Goal: Task Accomplishment & Management: Manage account settings

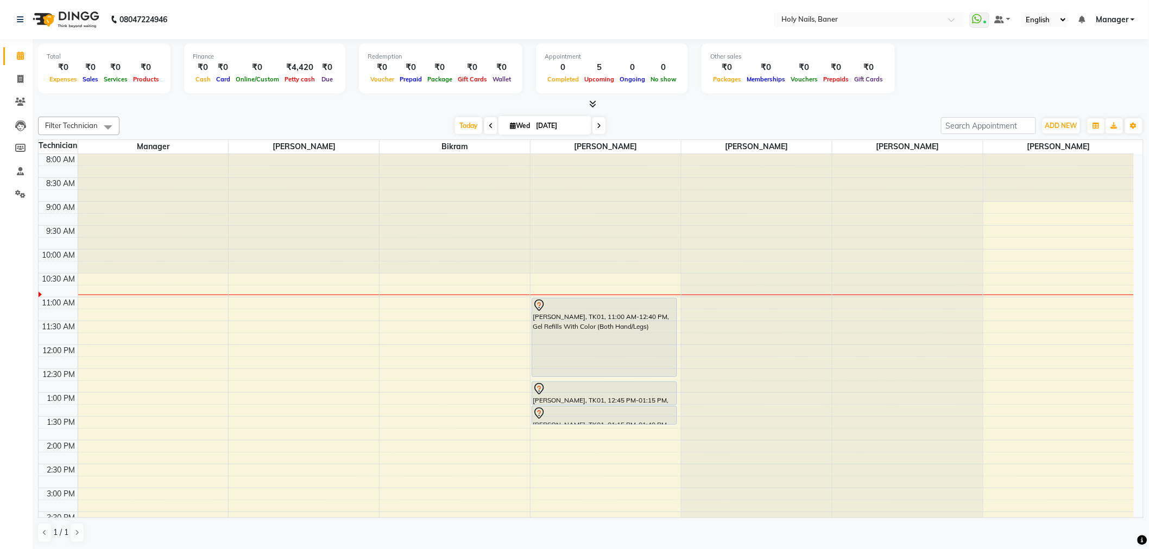
click at [489, 124] on icon at bounding box center [491, 126] width 4 height 7
type input "02-09-2025"
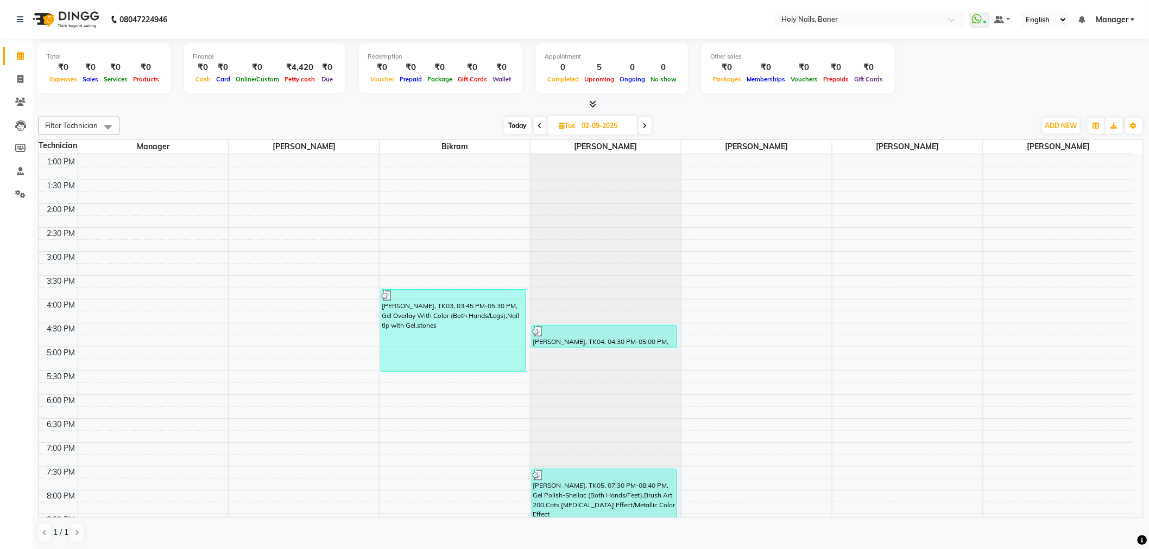
scroll to position [248, 0]
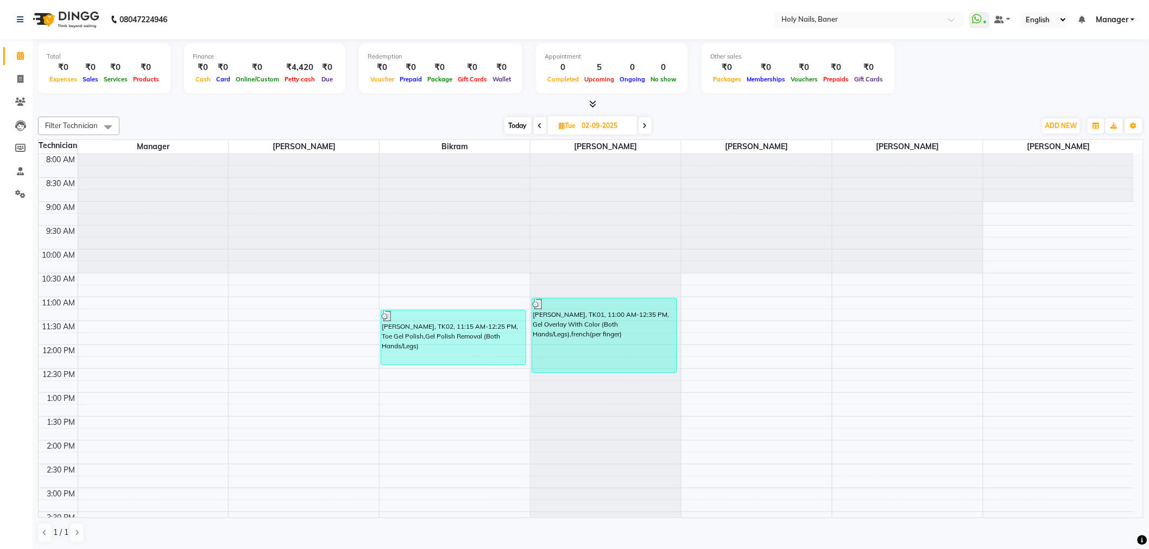
click at [516, 122] on span "Today" at bounding box center [517, 125] width 27 height 17
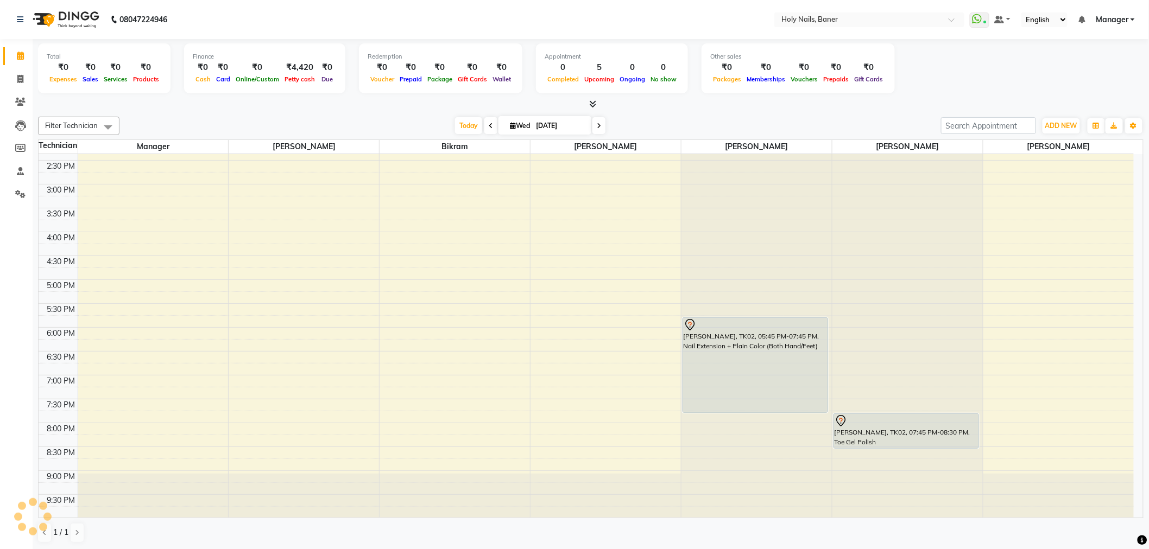
scroll to position [308, 0]
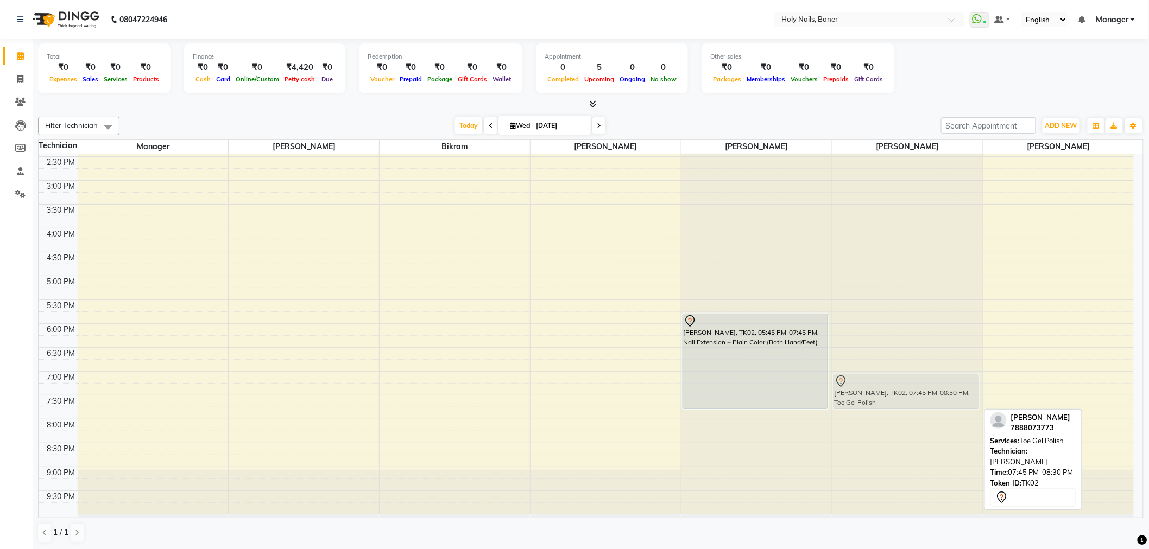
drag, startPoint x: 867, startPoint y: 422, endPoint x: 885, endPoint y: 388, distance: 39.3
click at [885, 388] on div "Sonali Kalokhe, TK02, 07:45 PM-08:30 PM, Toe Gel Polish Sonali Kalokhe, TK02, 0…" at bounding box center [907, 180] width 150 height 668
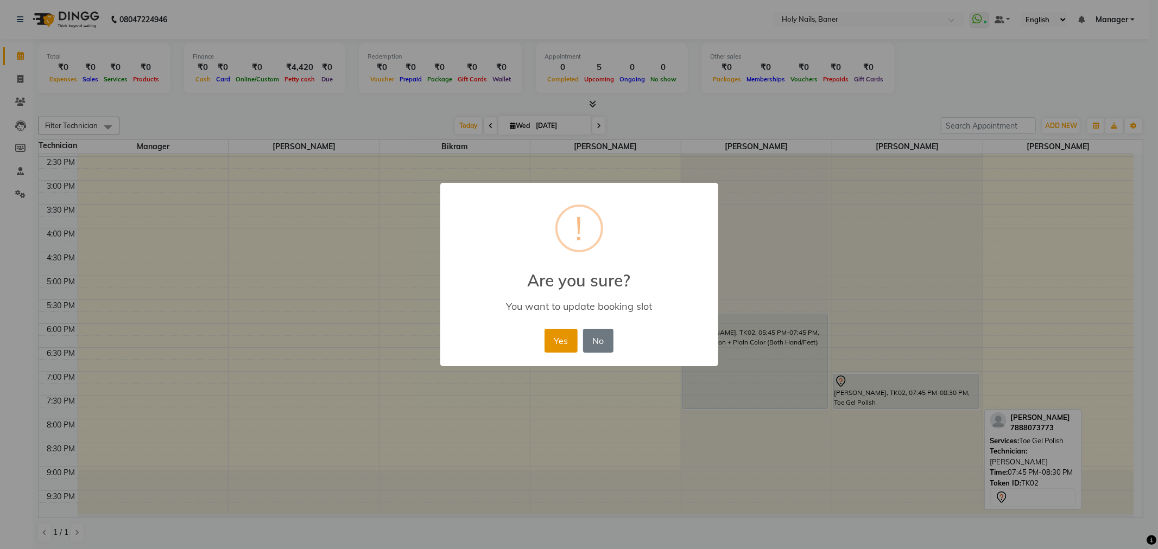
click at [555, 339] on button "Yes" at bounding box center [561, 341] width 33 height 24
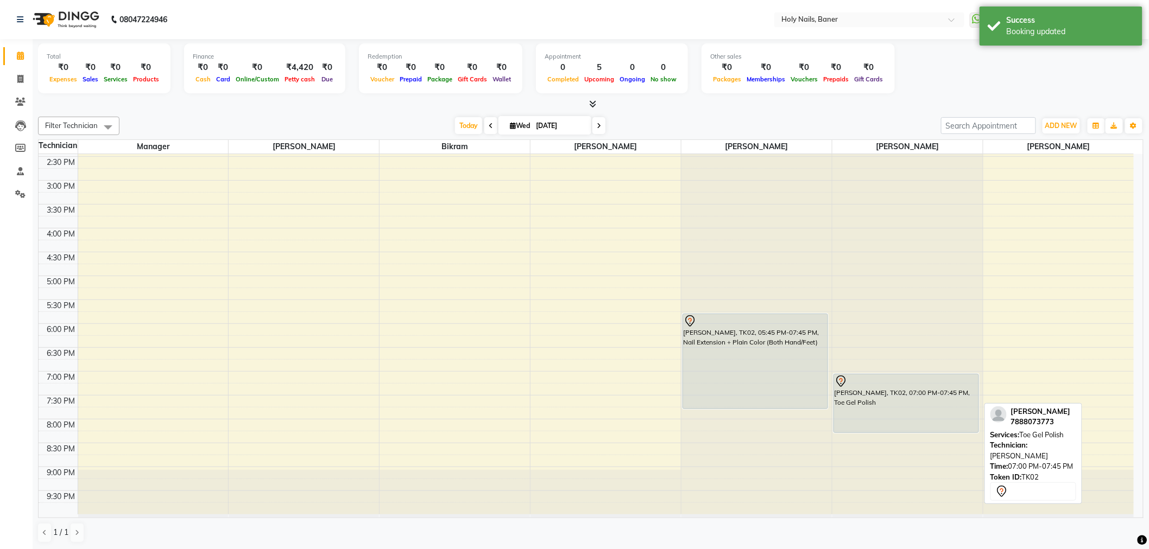
drag, startPoint x: 915, startPoint y: 406, endPoint x: 915, endPoint y: 428, distance: 22.3
click at [915, 428] on div "Sonali Kalokhe, TK02, 07:00 PM-07:45 PM, Toe Gel Polish Sonali Kalokhe, TK02, 0…" at bounding box center [907, 180] width 150 height 668
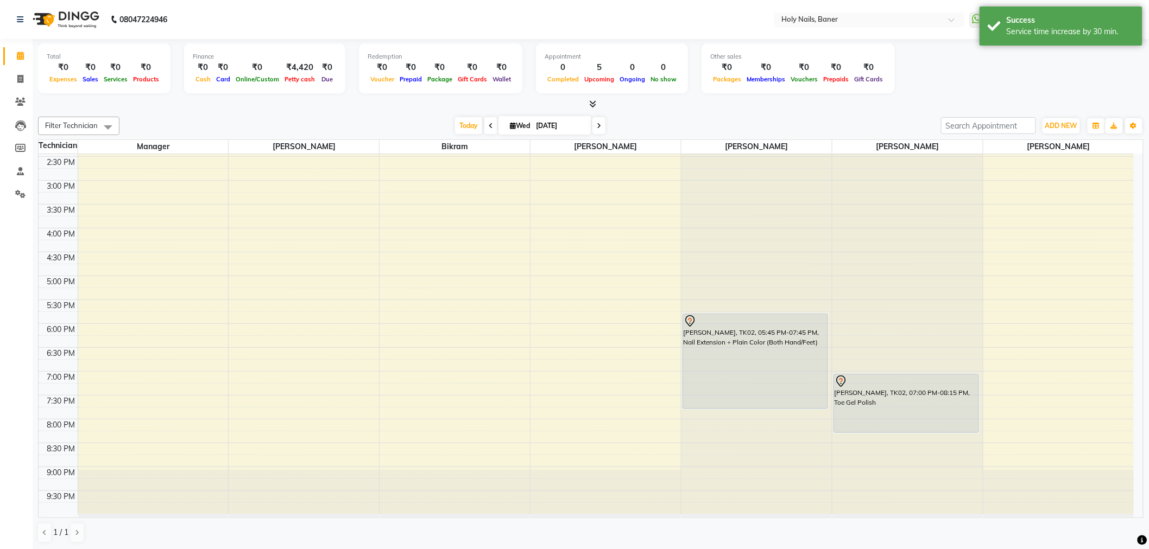
scroll to position [1, 0]
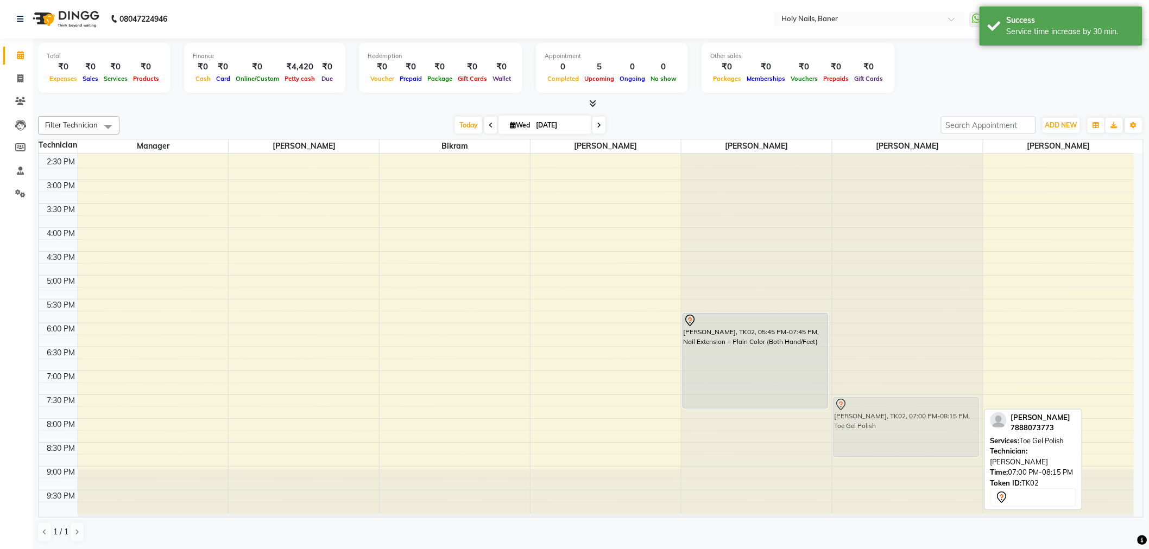
drag, startPoint x: 881, startPoint y: 390, endPoint x: 880, endPoint y: 412, distance: 21.7
click at [880, 412] on div "Sonali Kalokhe, TK02, 07:00 PM-08:15 PM, Toe Gel Polish Sonali Kalokhe, TK02, 0…" at bounding box center [907, 180] width 150 height 668
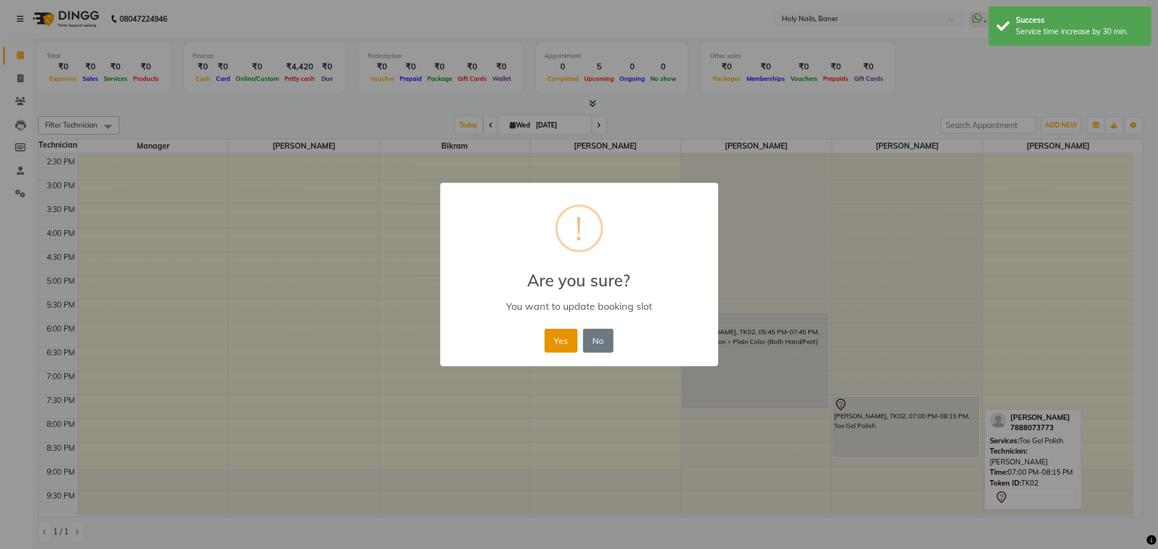
click at [559, 337] on button "Yes" at bounding box center [561, 341] width 33 height 24
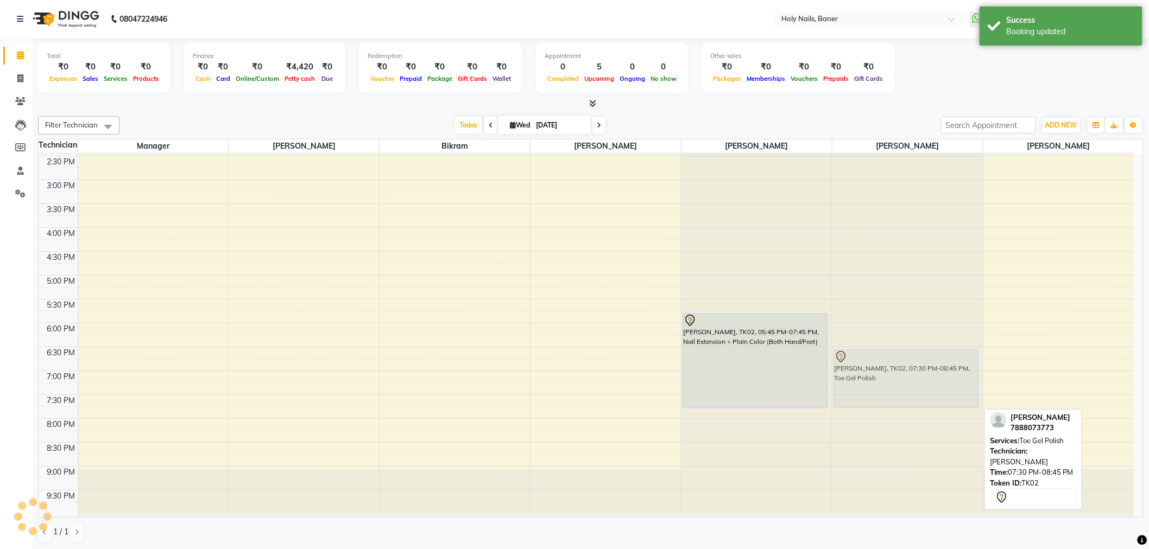
drag, startPoint x: 894, startPoint y: 429, endPoint x: 878, endPoint y: 381, distance: 51.3
click at [878, 381] on div "Sonali Kalokhe, TK02, 07:30 PM-08:45 PM, Toe Gel Polish Sonali Kalokhe, TK02, 0…" at bounding box center [907, 180] width 150 height 668
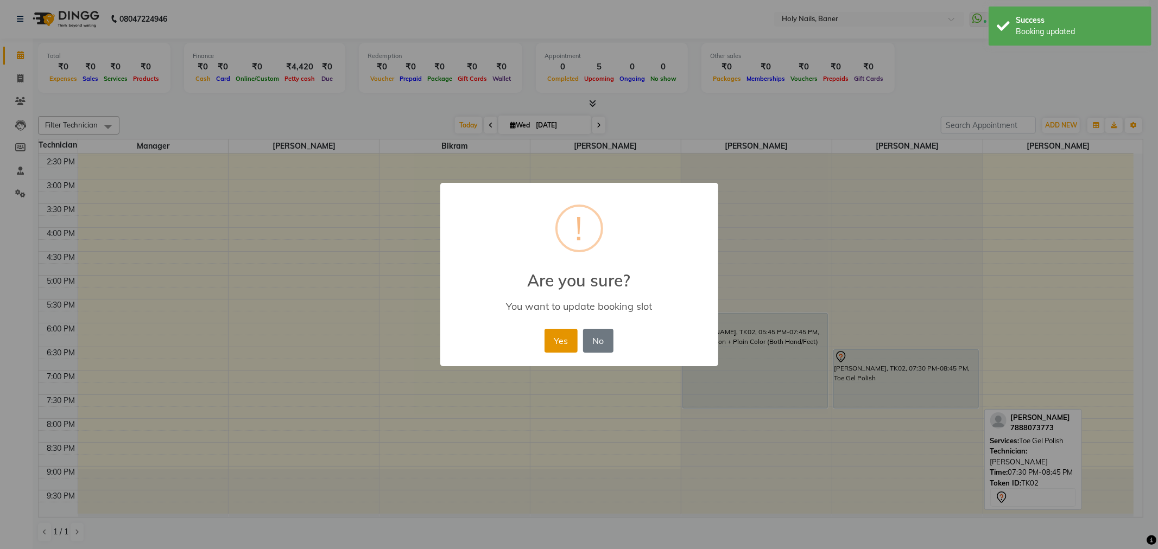
click at [560, 338] on button "Yes" at bounding box center [561, 341] width 33 height 24
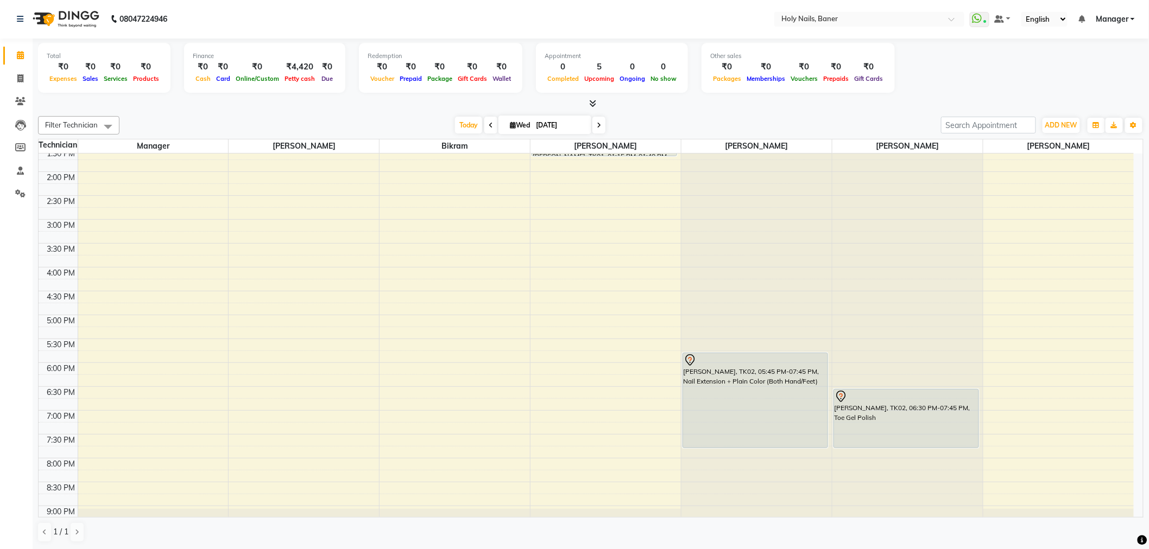
scroll to position [248, 0]
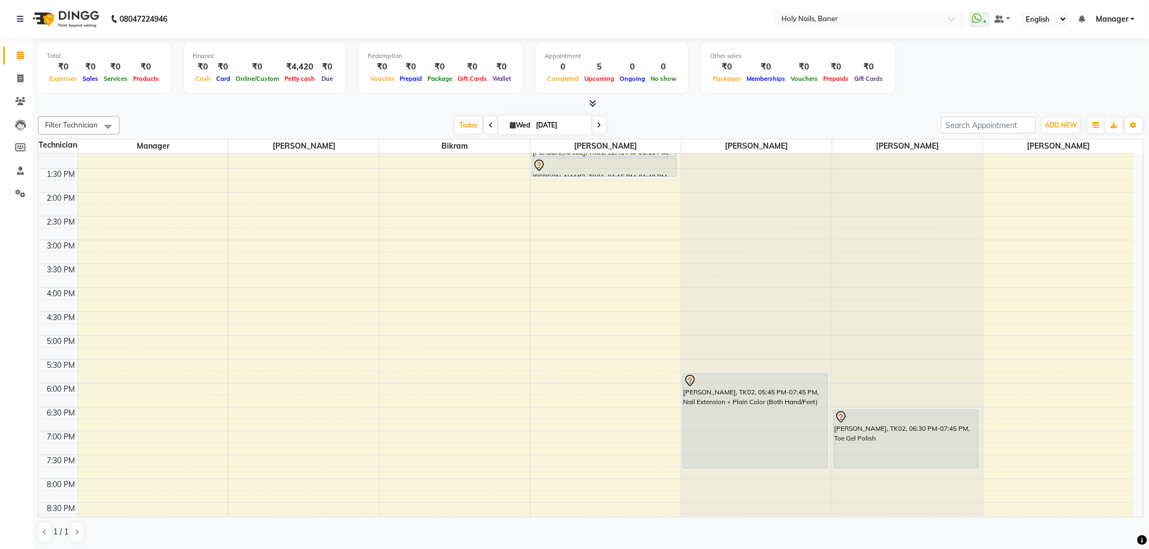
click at [489, 125] on icon at bounding box center [491, 125] width 4 height 7
type input "02-09-2025"
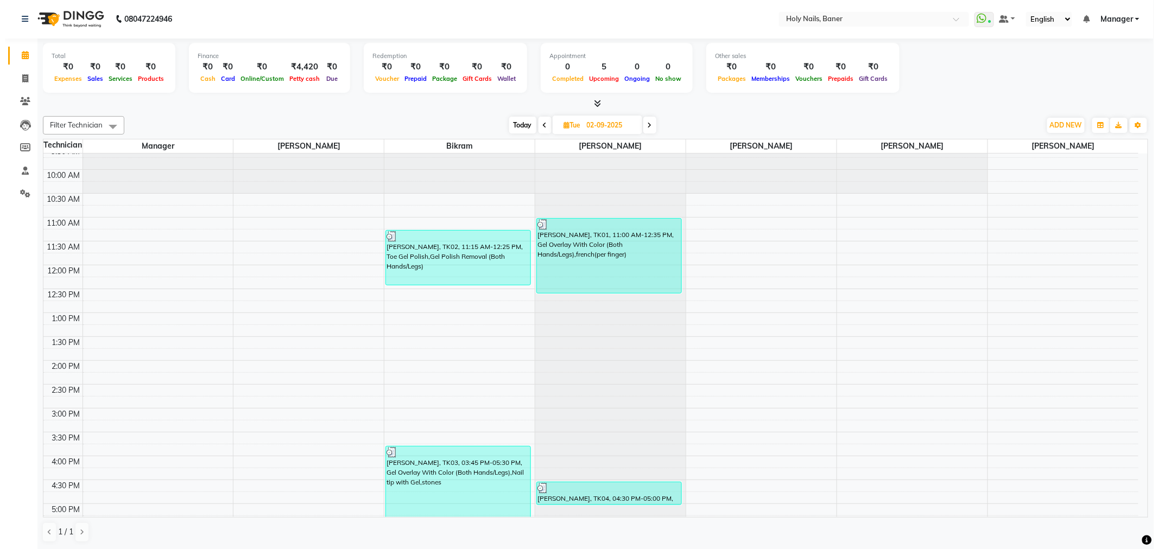
scroll to position [0, 0]
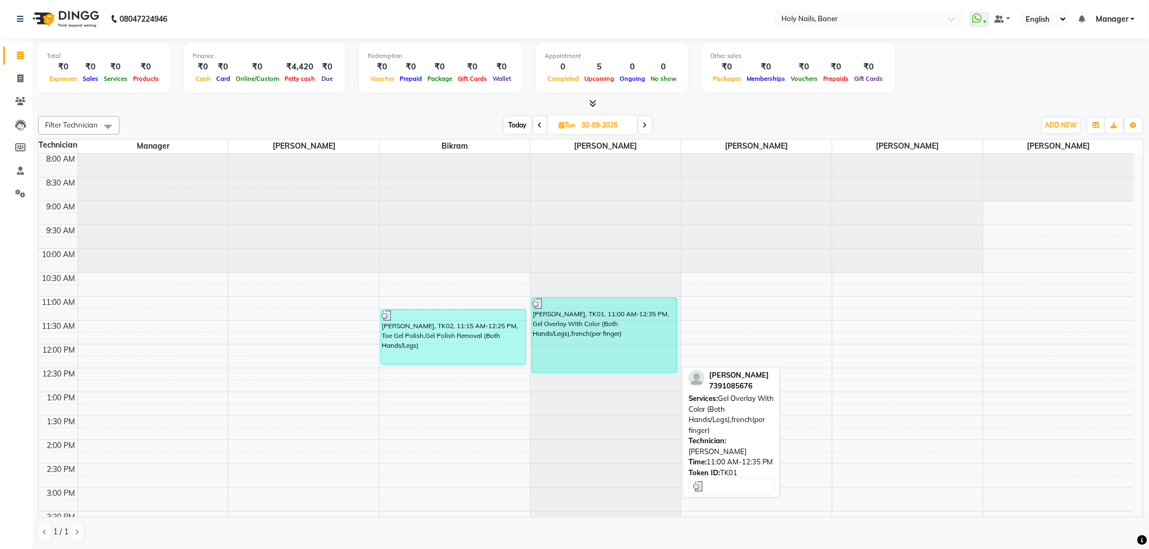
click at [610, 352] on div "[PERSON_NAME], TK01, 11:00 AM-12:35 PM, Gel Overlay With Color (Both Hands/Legs…" at bounding box center [604, 335] width 144 height 74
click at [609, 352] on div "[PERSON_NAME], TK01, 11:00 AM-12:35 PM, Gel Overlay With Color (Both Hands/Legs…" at bounding box center [604, 335] width 144 height 74
select select "3"
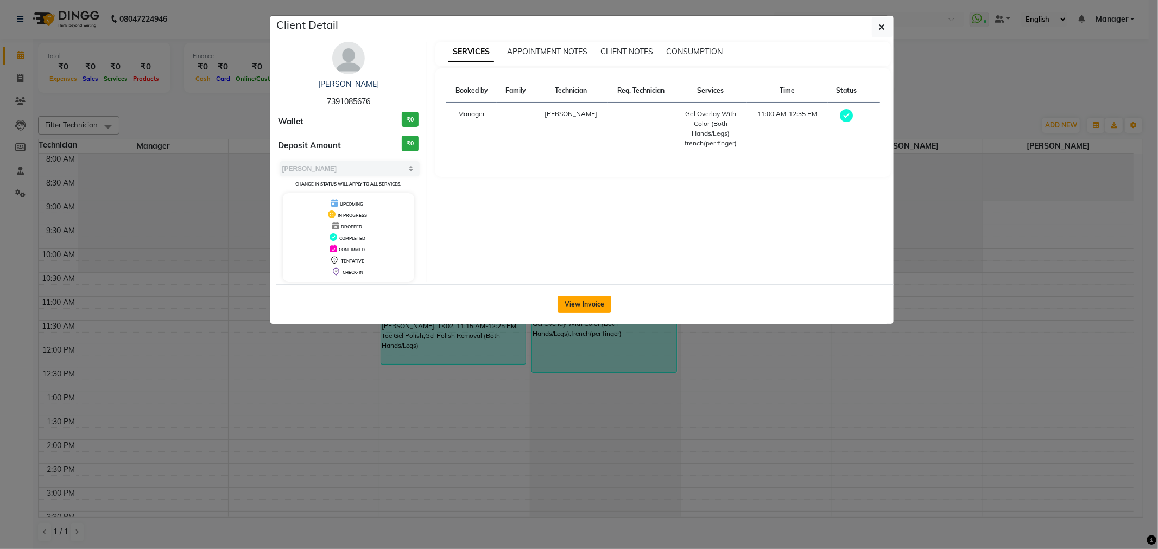
click at [579, 306] on button "View Invoice" at bounding box center [585, 304] width 54 height 17
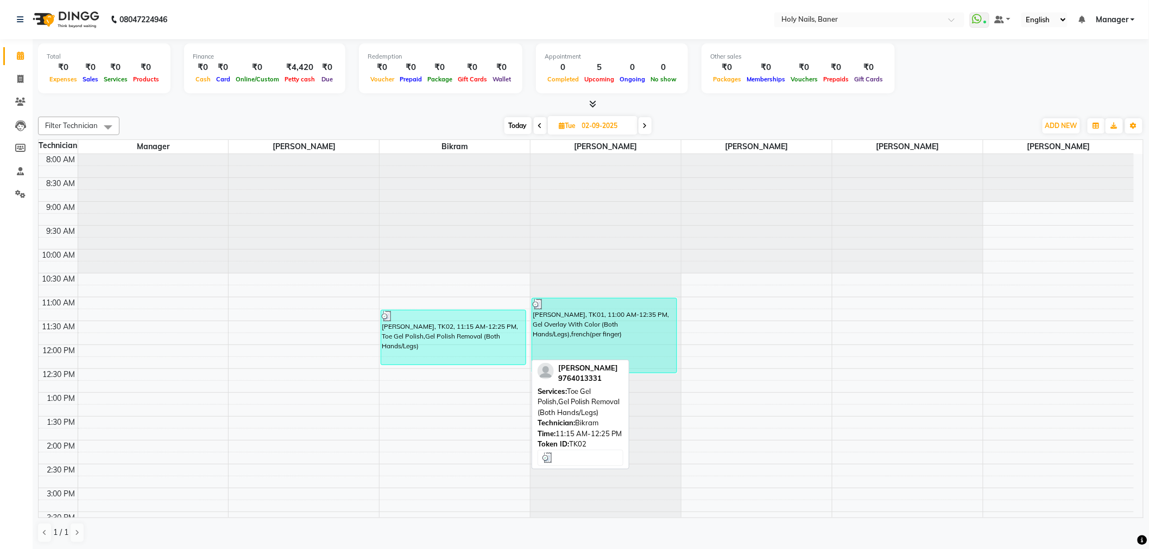
click at [473, 347] on div "[PERSON_NAME], TK02, 11:15 AM-12:25 PM, Toe Gel Polish,Gel Polish Removal (Both…" at bounding box center [453, 338] width 144 height 54
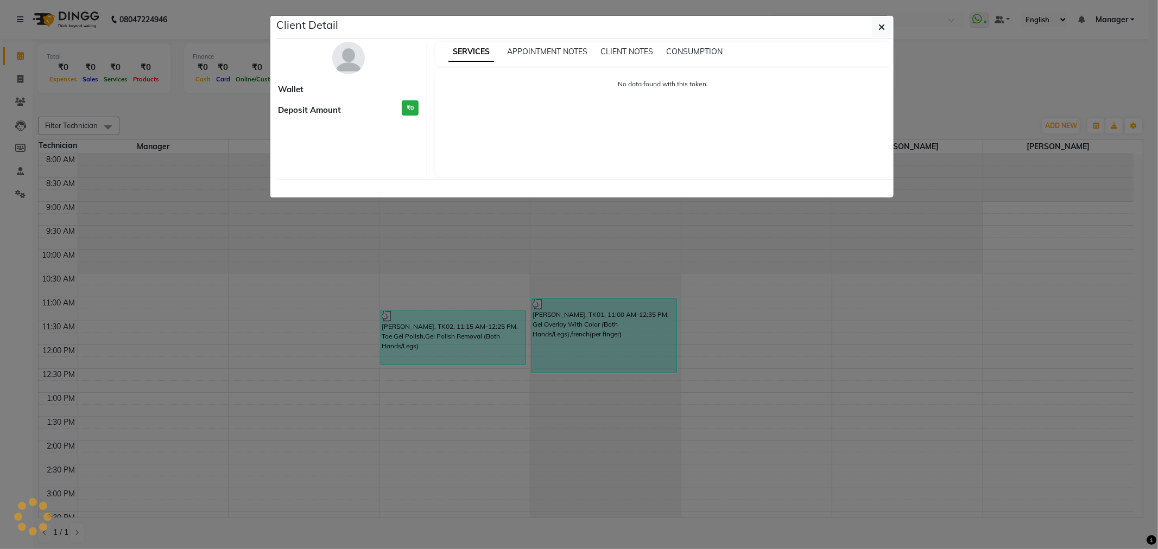
select select "3"
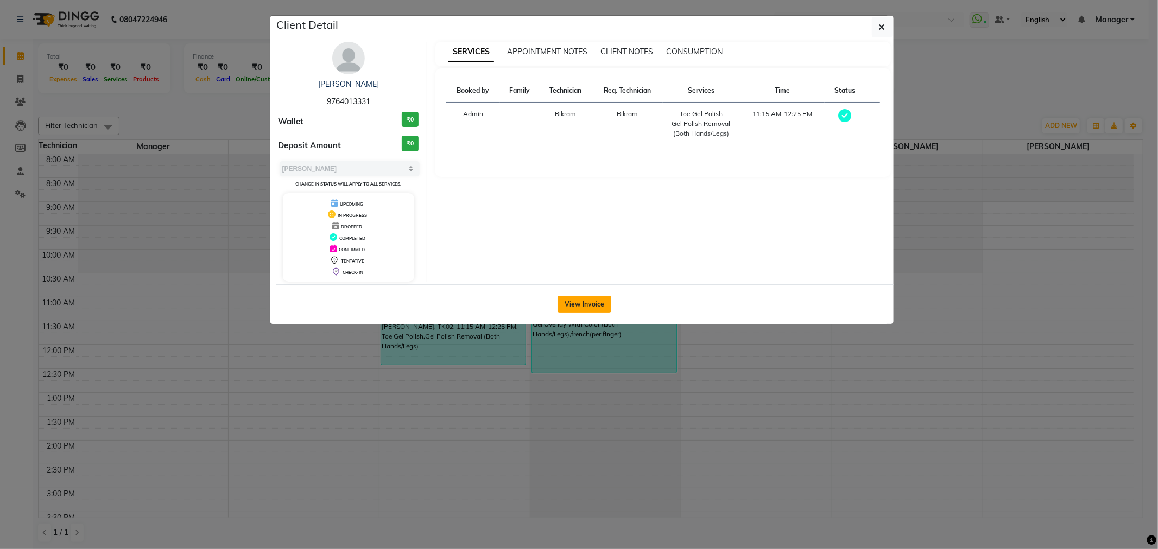
click at [605, 305] on button "View Invoice" at bounding box center [585, 304] width 54 height 17
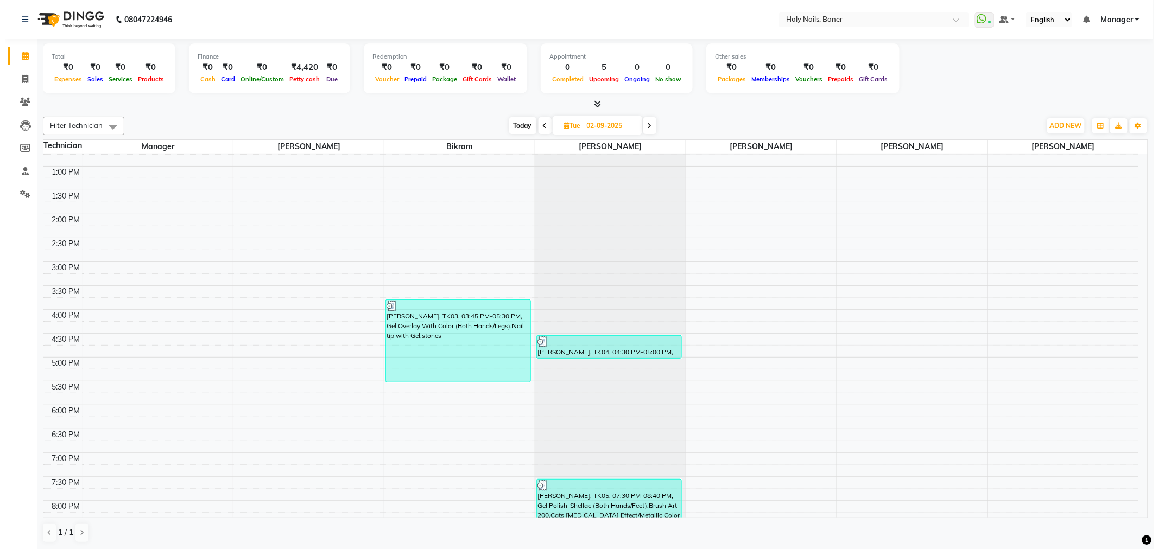
scroll to position [308, 0]
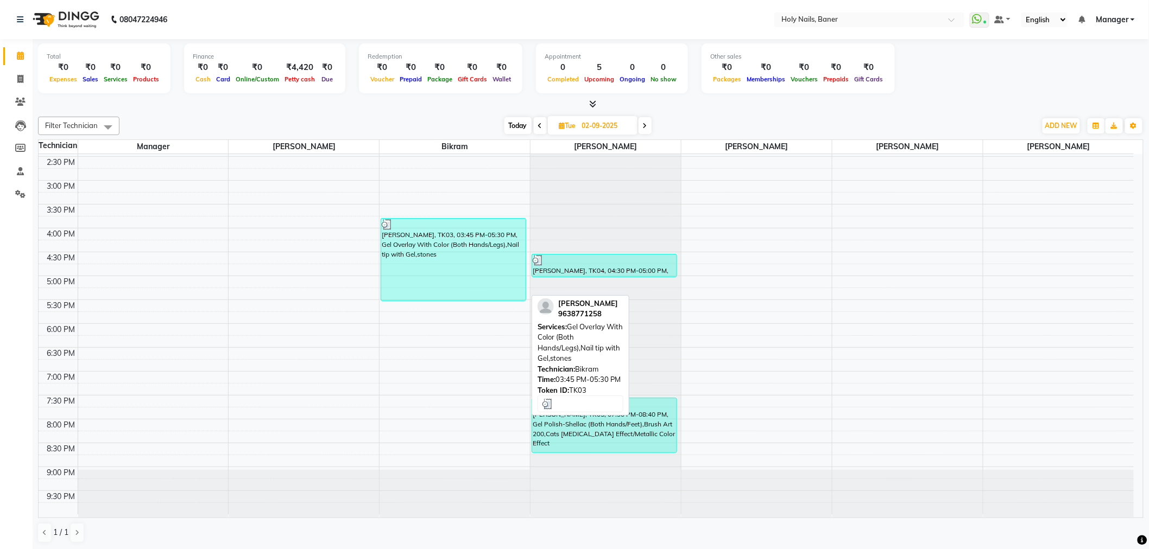
click at [466, 284] on div "Garima Singh, TK03, 03:45 PM-05:30 PM, Gel Overlay With Color (Both Hands/Legs)…" at bounding box center [453, 260] width 144 height 82
select select "3"
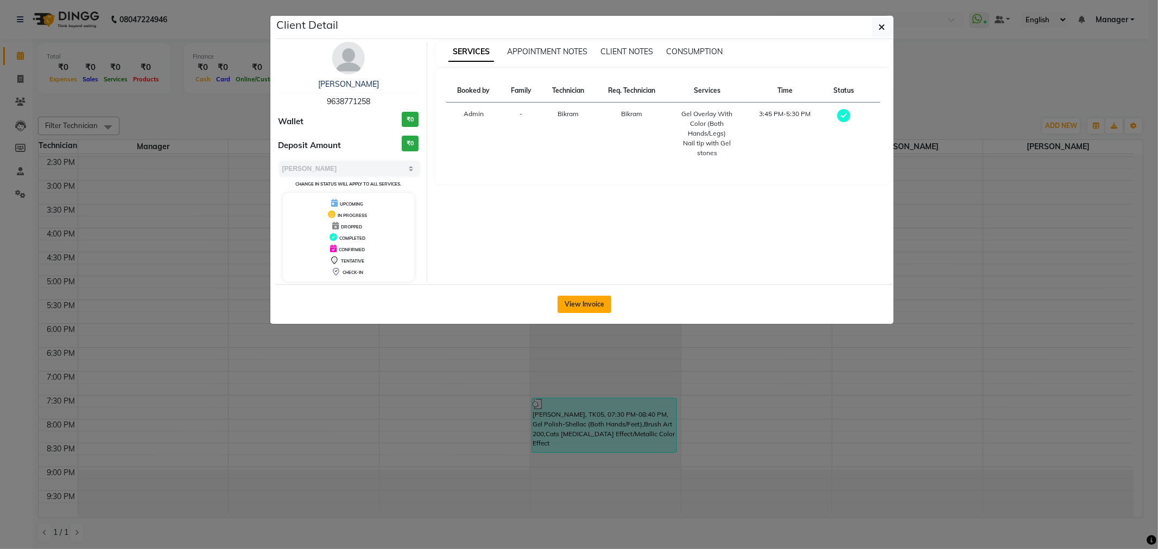
click at [592, 308] on button "View Invoice" at bounding box center [585, 304] width 54 height 17
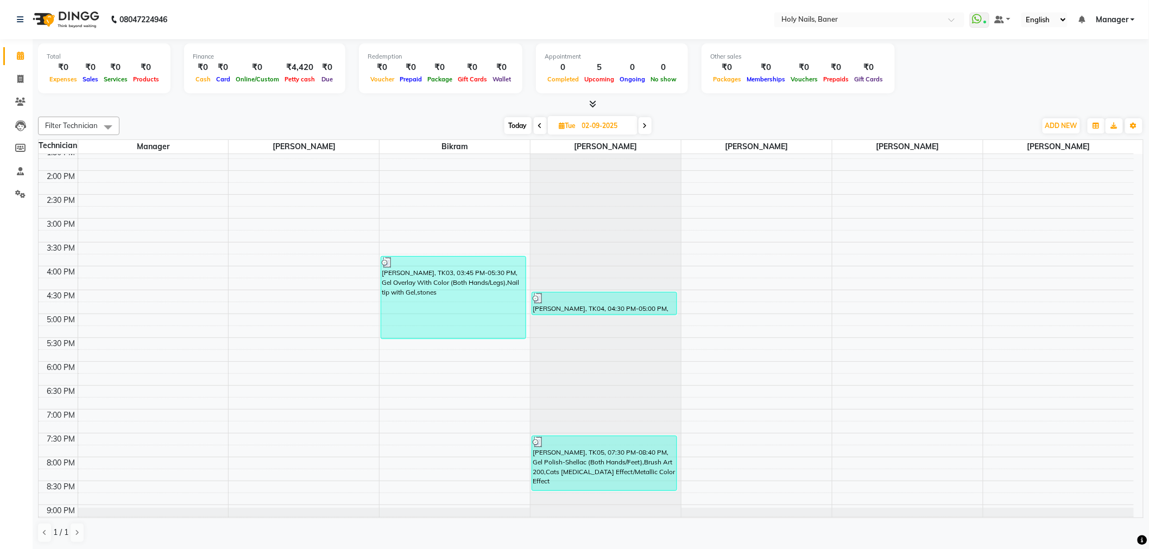
scroll to position [308, 0]
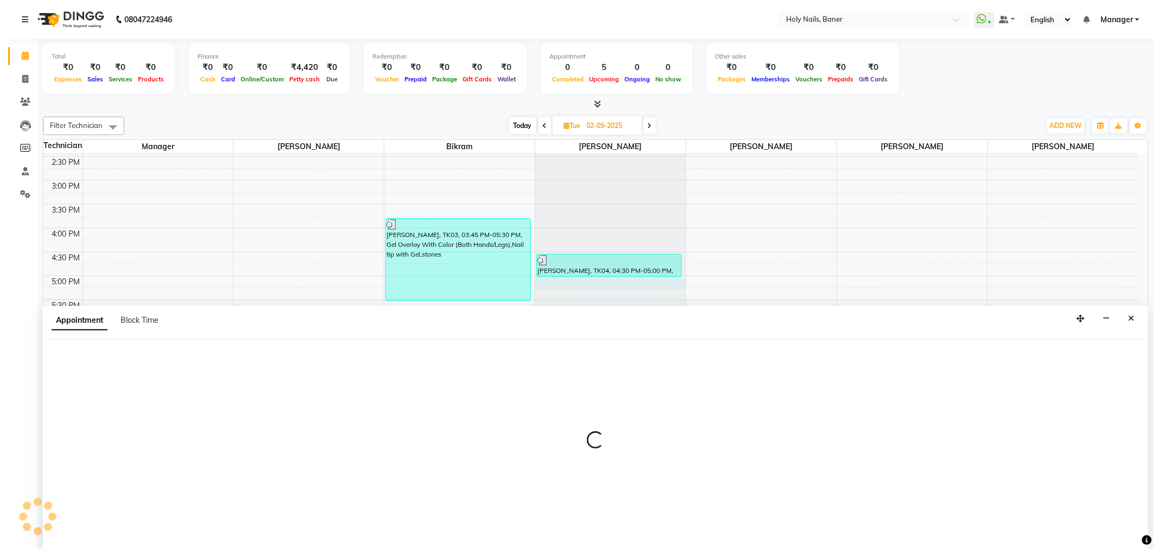
scroll to position [1, 0]
select select "36620"
select select "tentative"
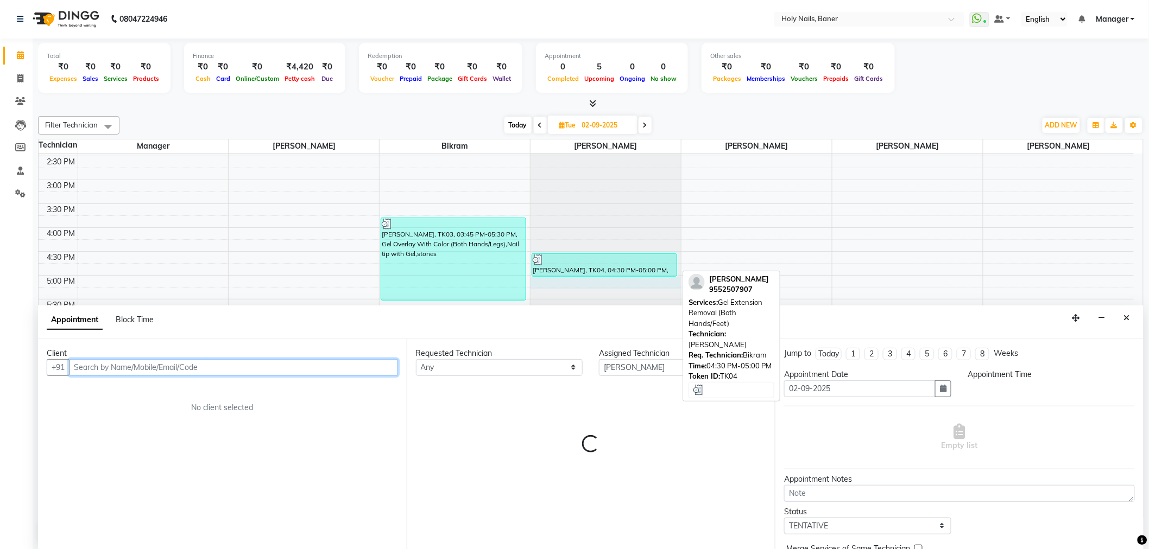
select select "1020"
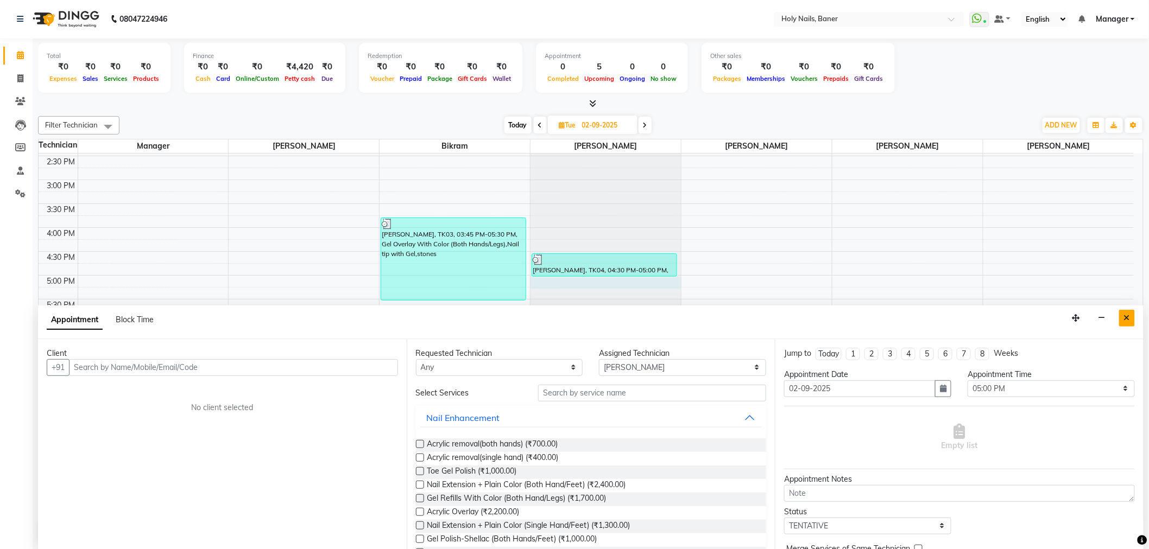
click at [1132, 317] on button "Close" at bounding box center [1127, 318] width 16 height 17
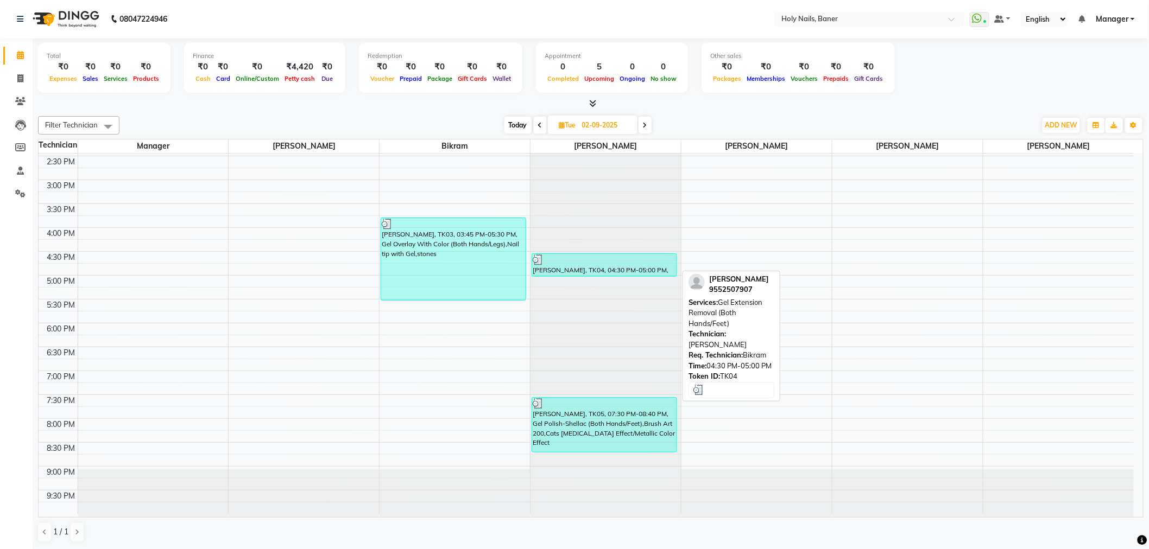
click at [643, 267] on div "Aditi Thakur, TK04, 04:30 PM-05:00 PM, Gel Extension Removal (Both Hands/Feet)" at bounding box center [604, 265] width 144 height 22
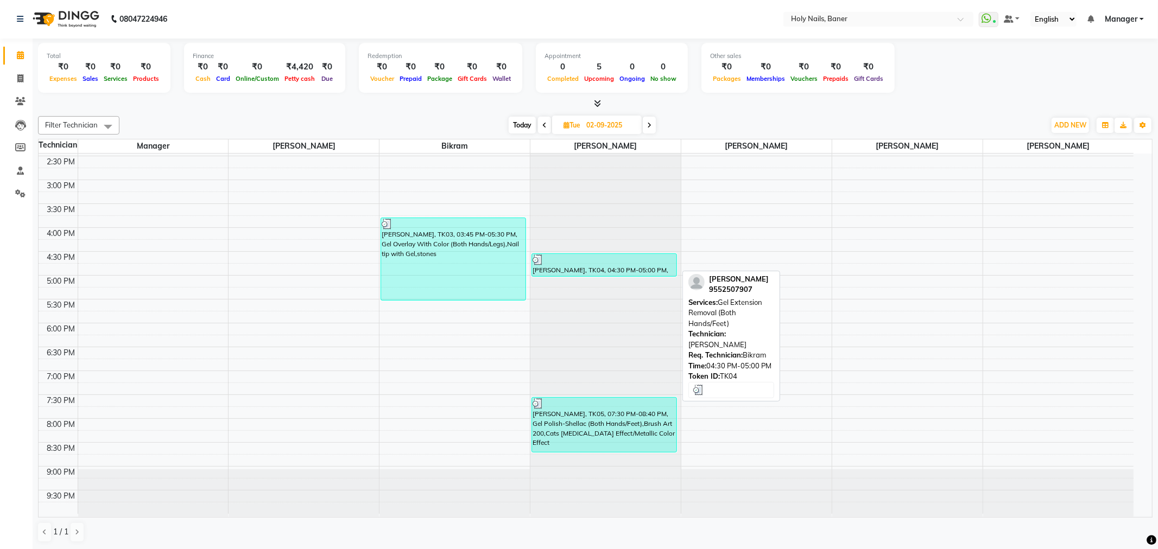
select select "3"
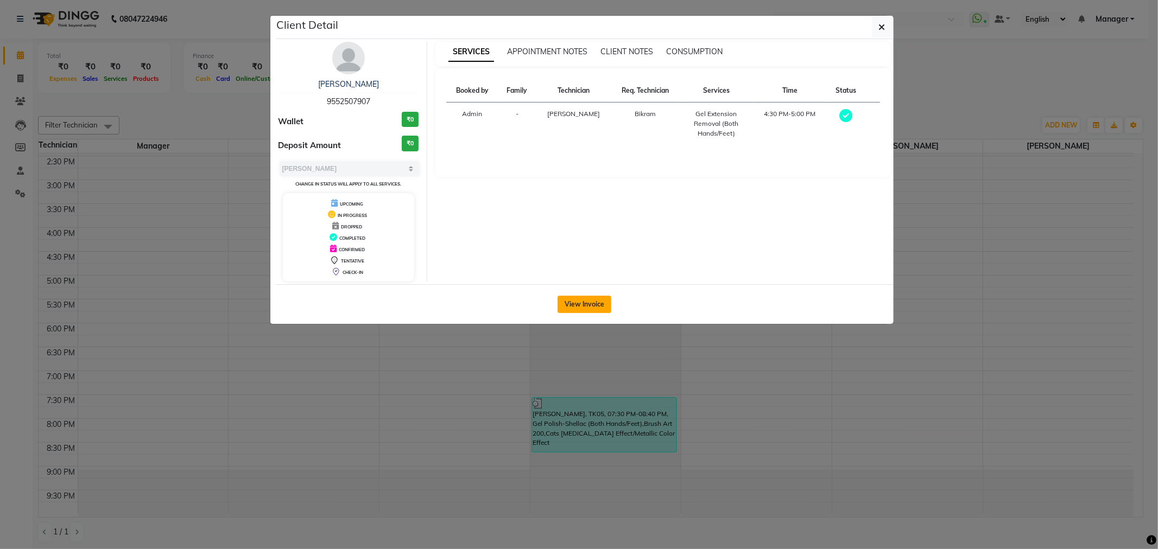
click at [593, 308] on button "View Invoice" at bounding box center [585, 304] width 54 height 17
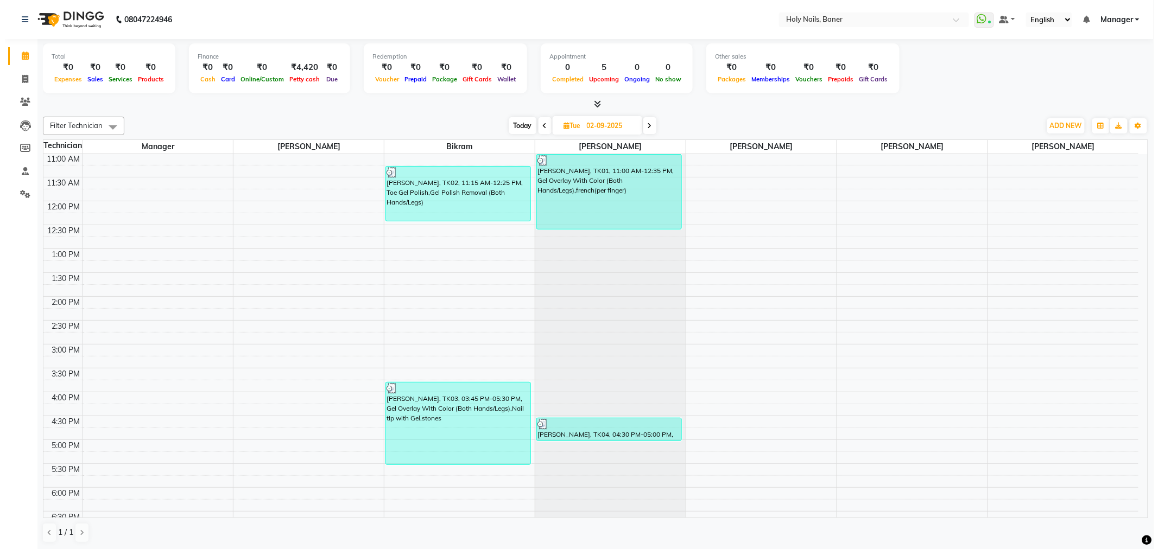
scroll to position [308, 0]
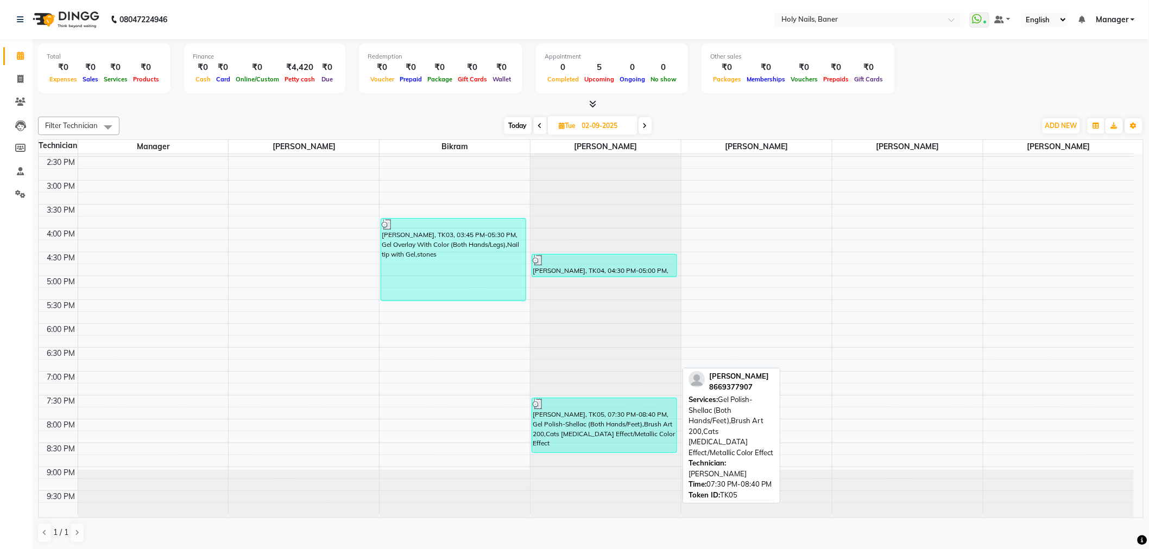
click at [590, 439] on div "Divya Kapade, TK05, 07:30 PM-08:40 PM, Gel Polish-Shellac (Both Hands/Feet),Bru…" at bounding box center [604, 426] width 144 height 54
select select "3"
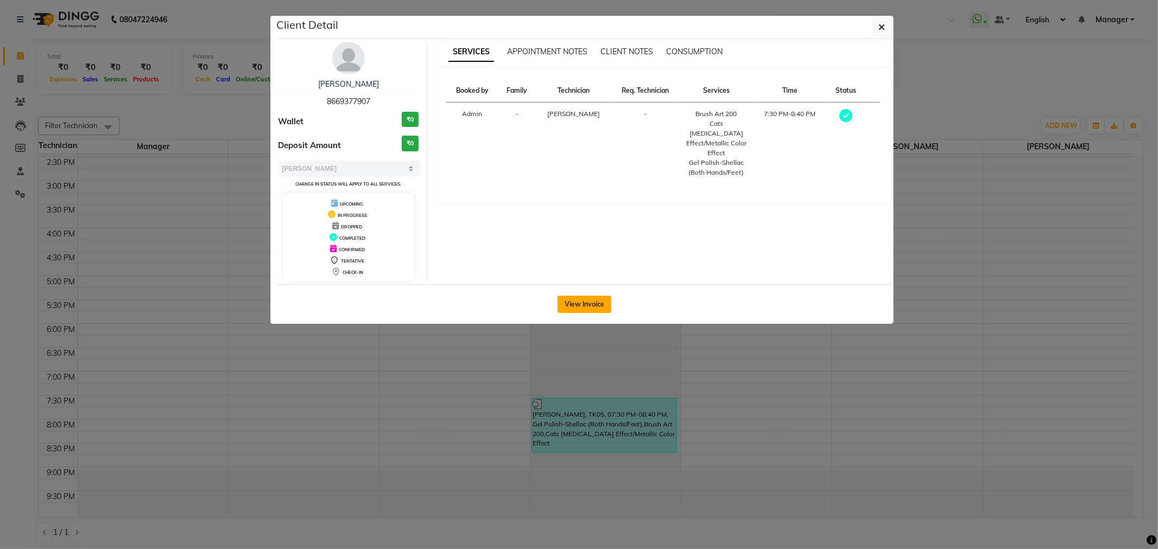
click at [579, 310] on button "View Invoice" at bounding box center [585, 304] width 54 height 17
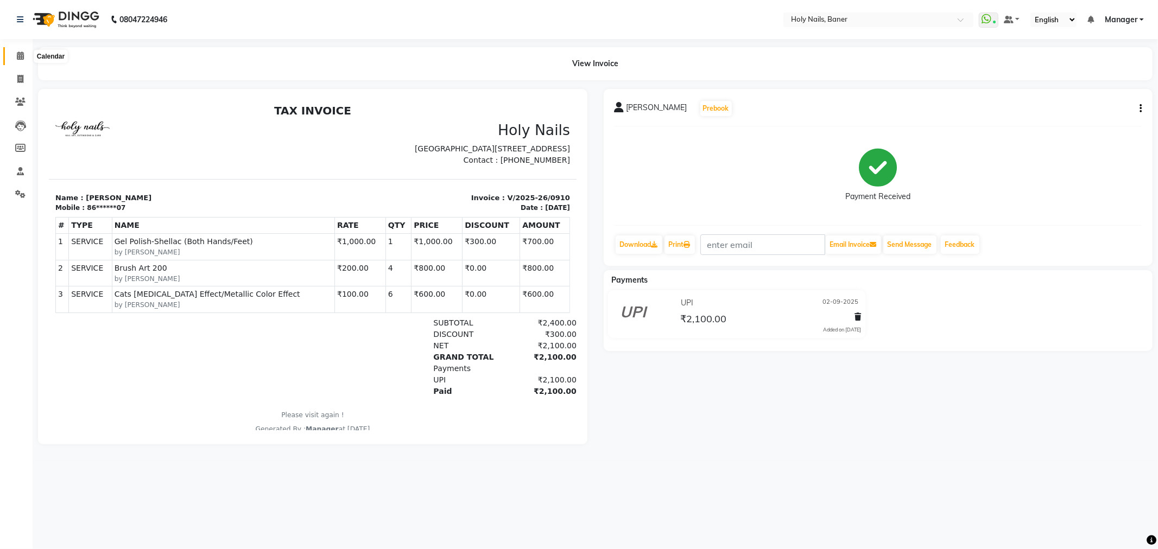
click at [24, 61] on span at bounding box center [20, 56] width 19 height 12
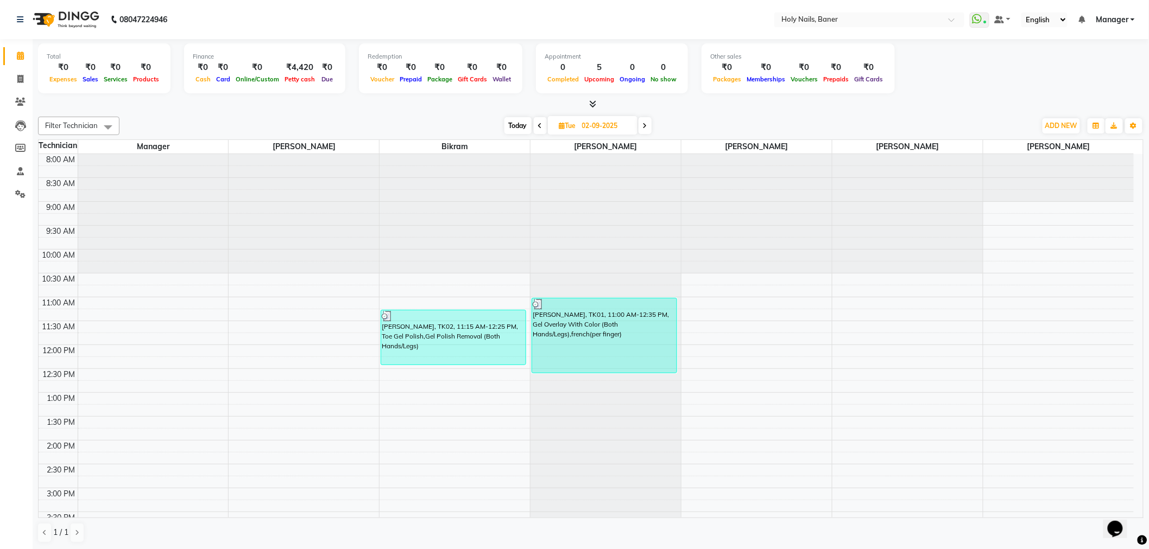
click at [536, 123] on span at bounding box center [540, 125] width 13 height 17
type input "[DATE]"
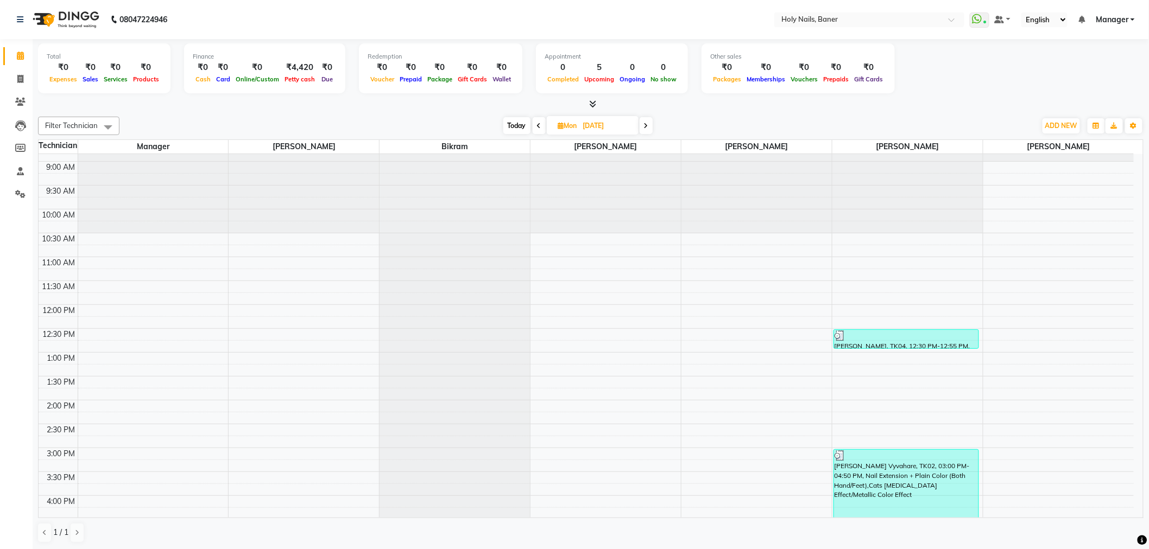
scroll to position [23, 0]
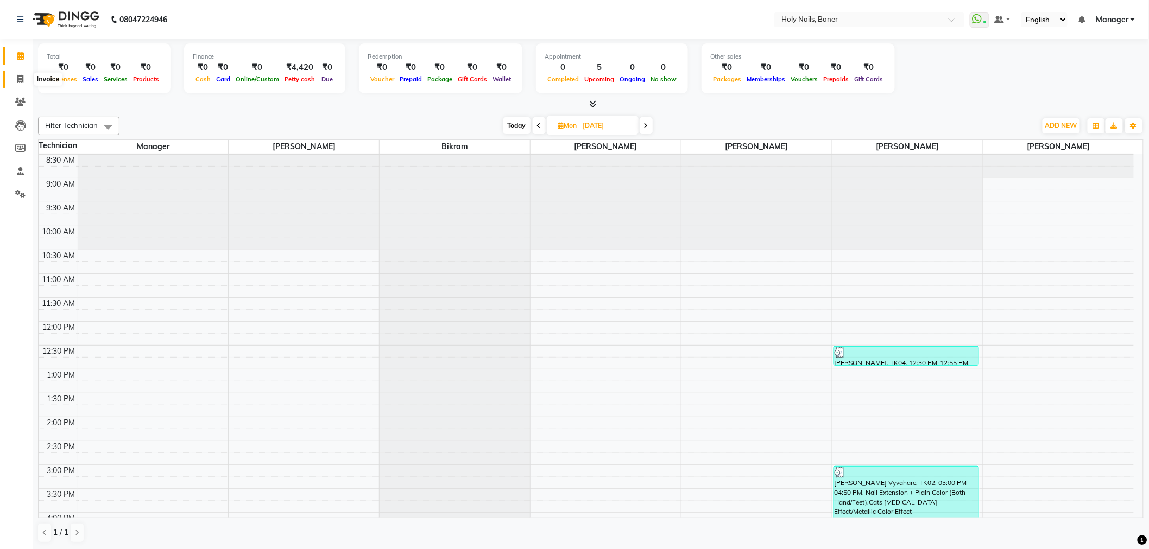
click at [18, 78] on icon at bounding box center [20, 79] width 6 height 8
select select "service"
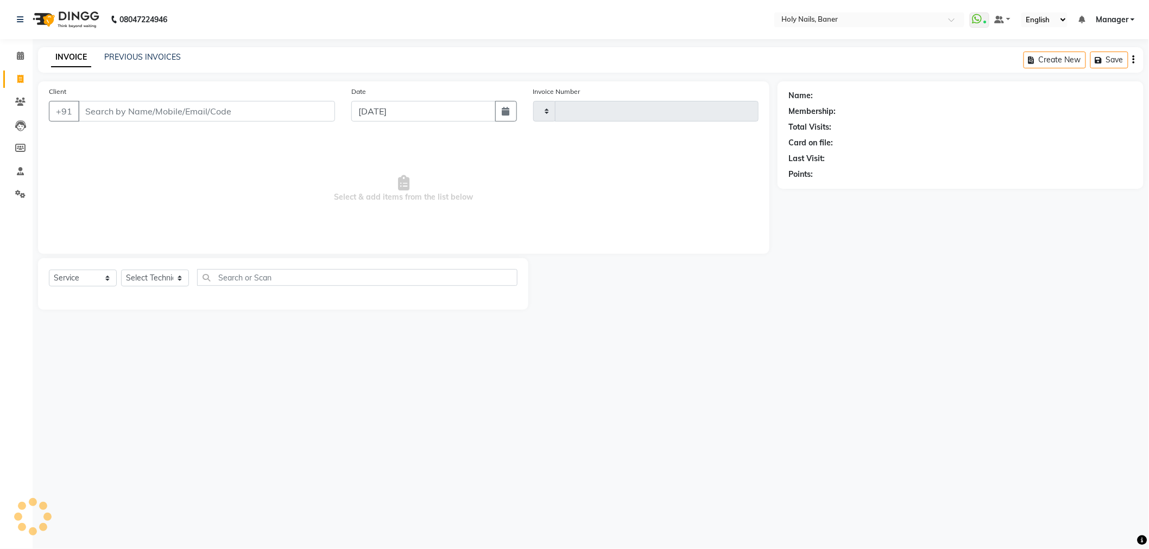
type input "0911"
select select "5445"
click at [124, 56] on link "PREVIOUS INVOICES" at bounding box center [142, 57] width 77 height 10
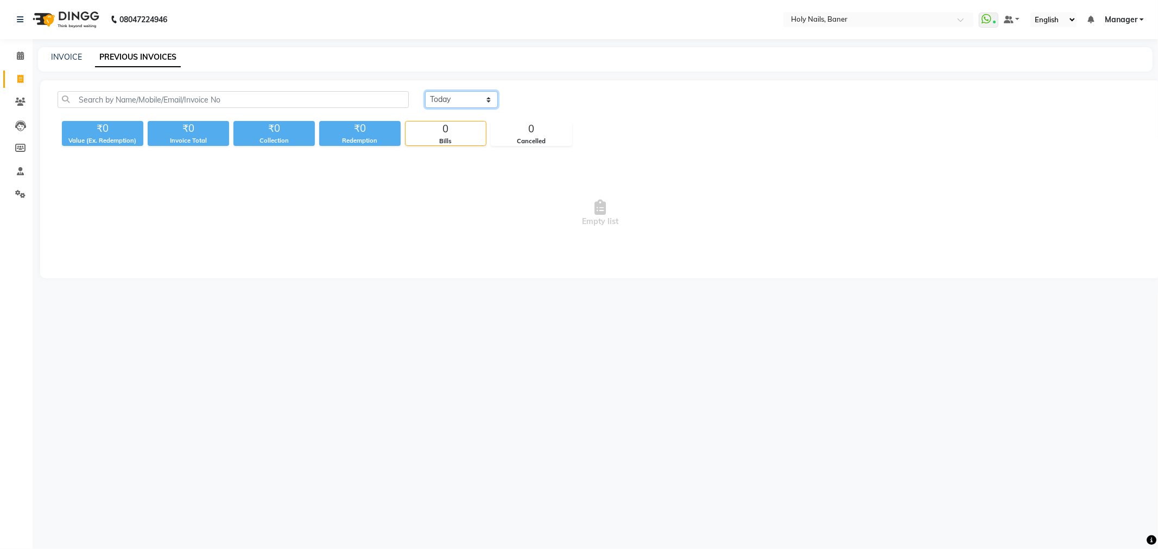
click at [465, 103] on select "Today Yesterday Custom Range" at bounding box center [461, 99] width 73 height 17
select select "yesterday"
click at [425, 91] on select "Today Yesterday Custom Range" at bounding box center [461, 99] width 73 height 17
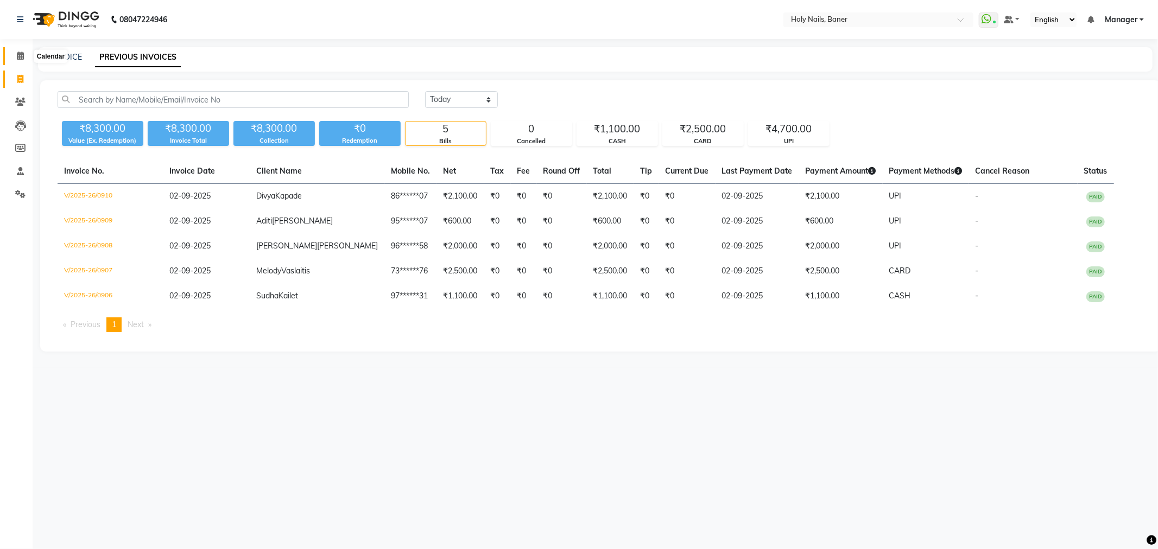
click at [15, 53] on span at bounding box center [20, 56] width 19 height 12
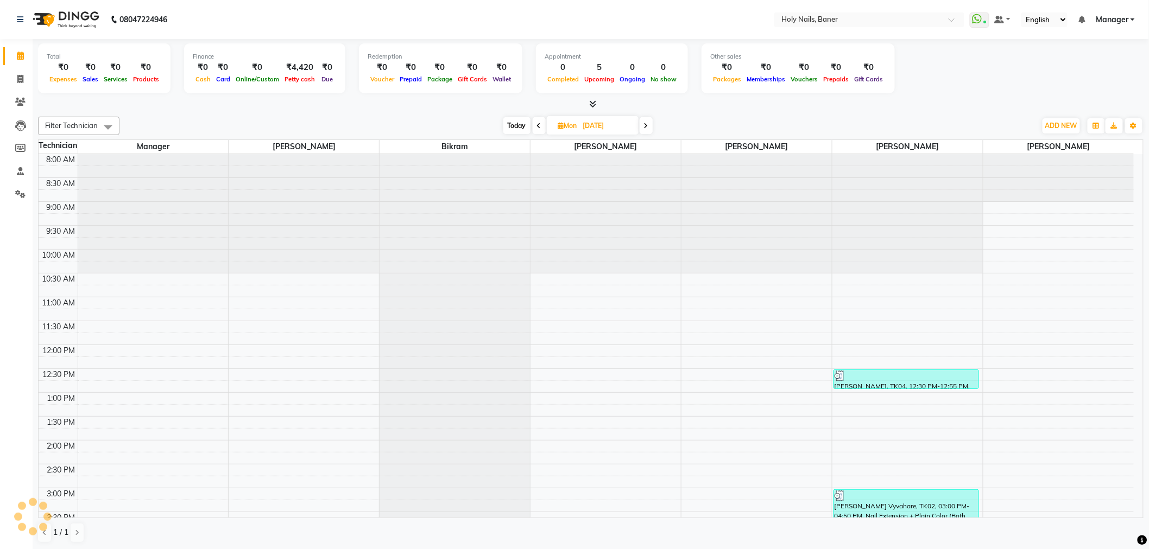
scroll to position [144, 0]
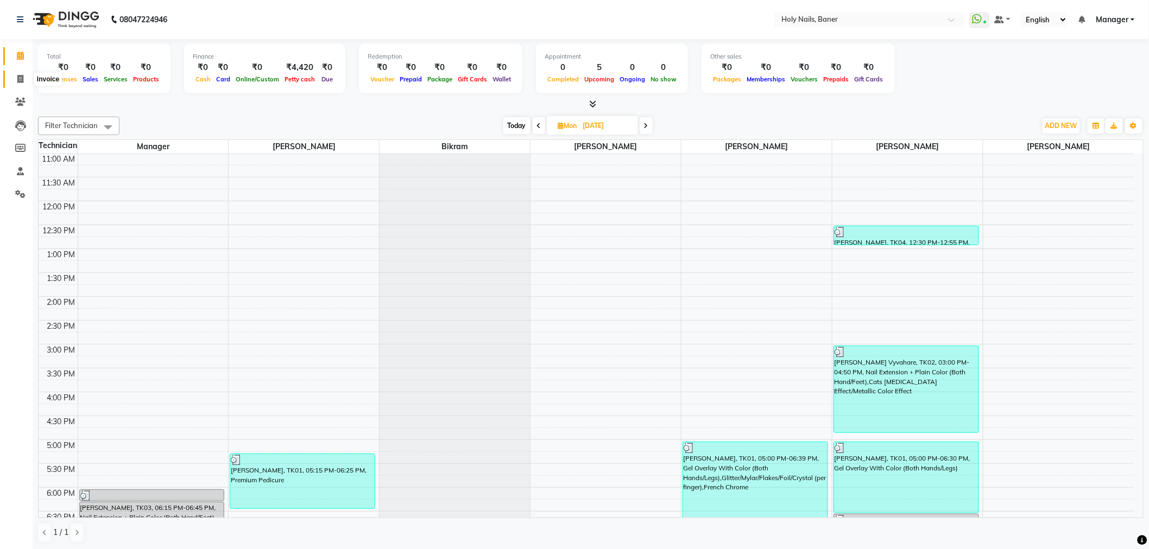
click at [19, 77] on icon at bounding box center [20, 79] width 6 height 8
select select "service"
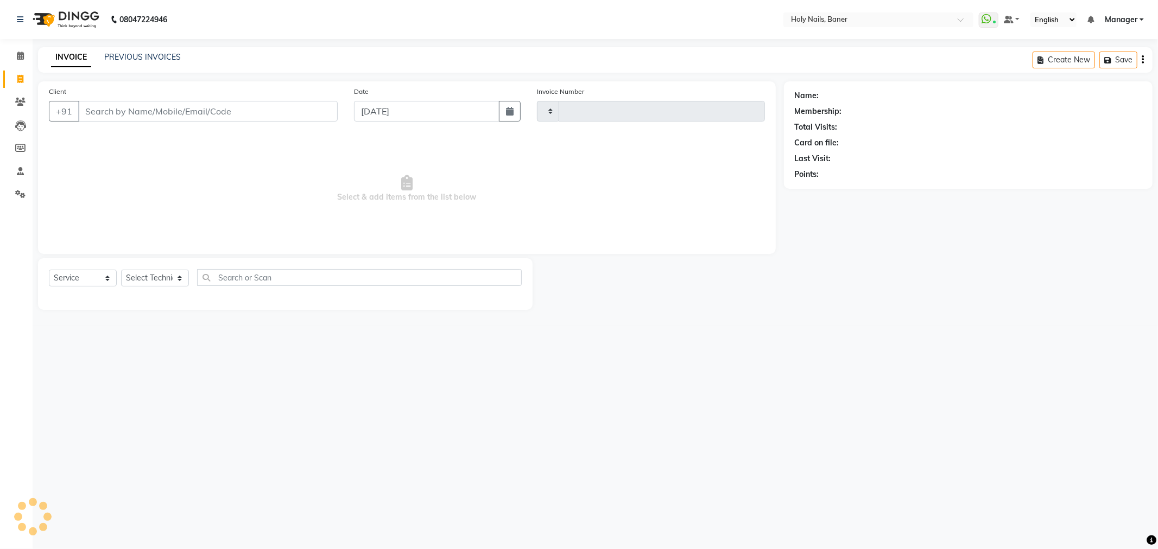
type input "0911"
select select "5445"
click at [22, 68] on li "Invoice" at bounding box center [16, 79] width 33 height 23
click at [20, 58] on icon at bounding box center [20, 56] width 7 height 8
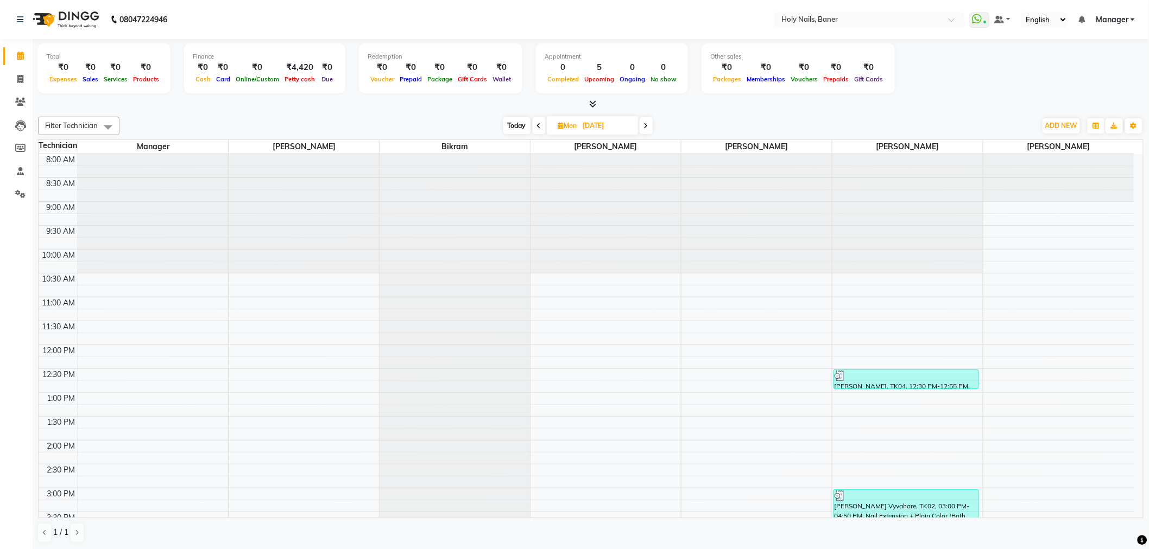
click at [644, 129] on span at bounding box center [646, 125] width 13 height 17
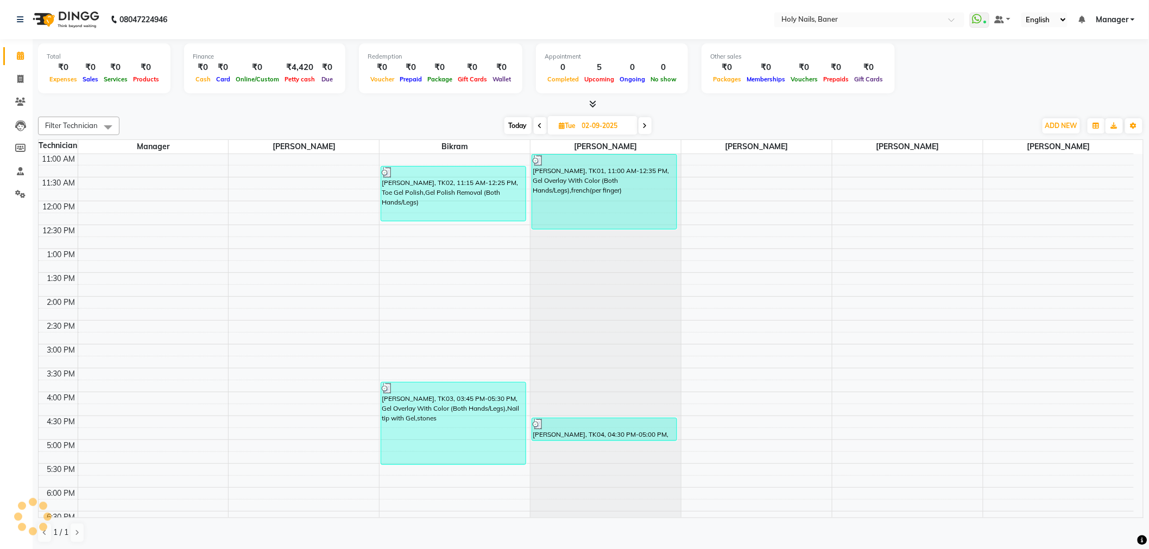
click at [644, 129] on span at bounding box center [644, 125] width 13 height 17
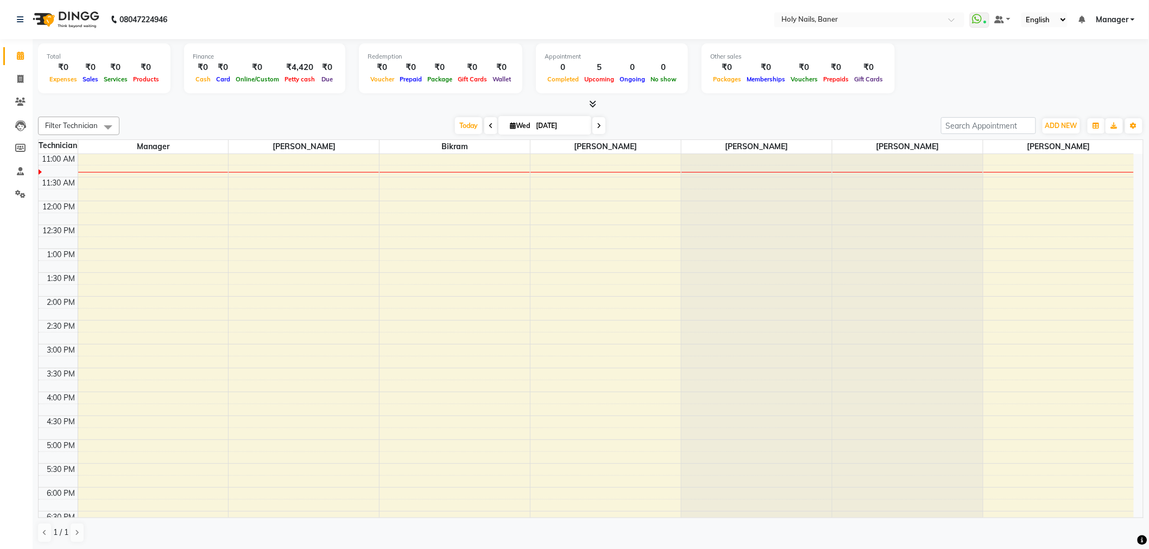
scroll to position [144, 0]
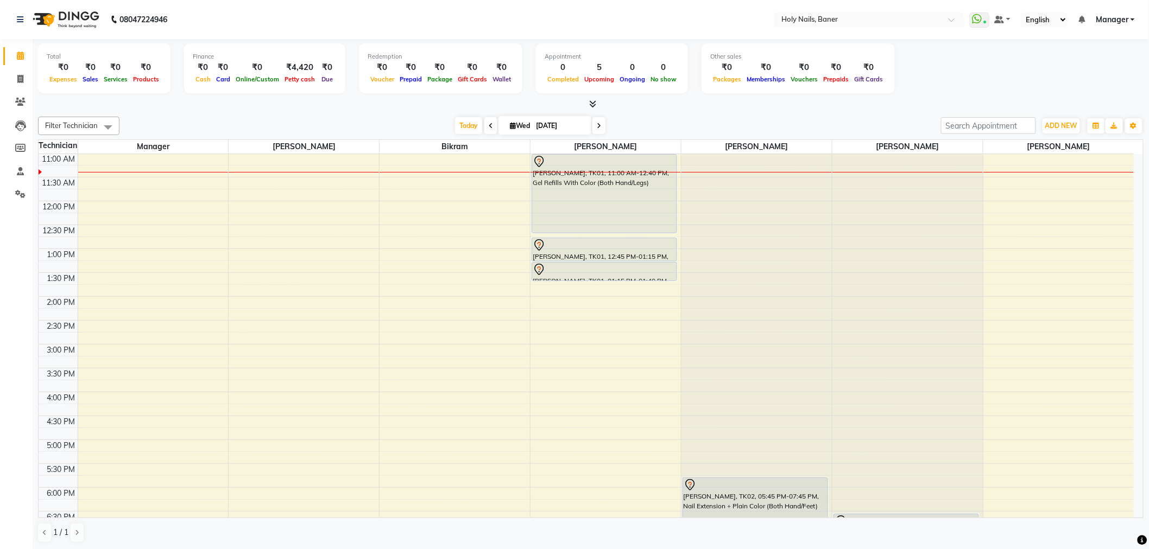
click at [598, 130] on span at bounding box center [598, 125] width 13 height 17
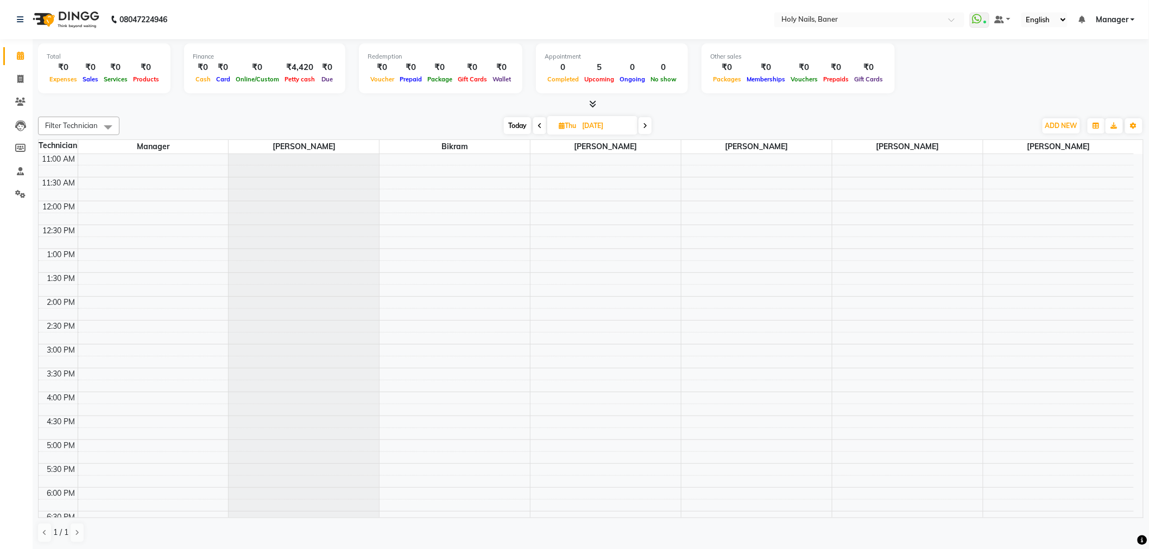
click at [647, 123] on icon at bounding box center [645, 126] width 4 height 7
type input "[DATE]"
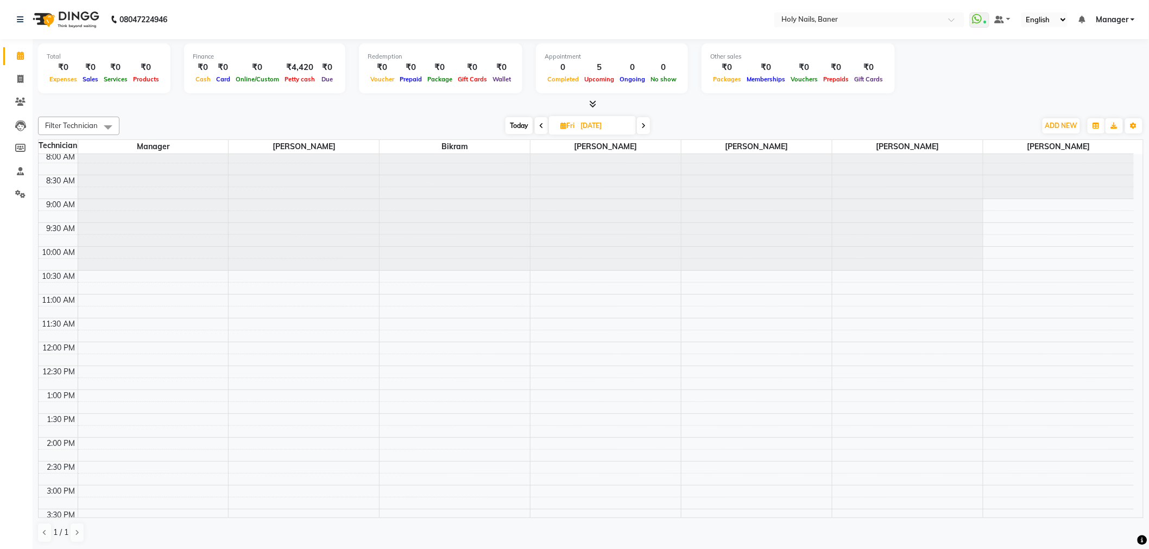
scroll to position [0, 0]
click at [720, 295] on div "8:00 AM 8:30 AM 9:00 AM 9:30 AM 10:00 AM 10:30 AM 11:00 AM 11:30 AM 12:00 PM 12…" at bounding box center [586, 488] width 1095 height 668
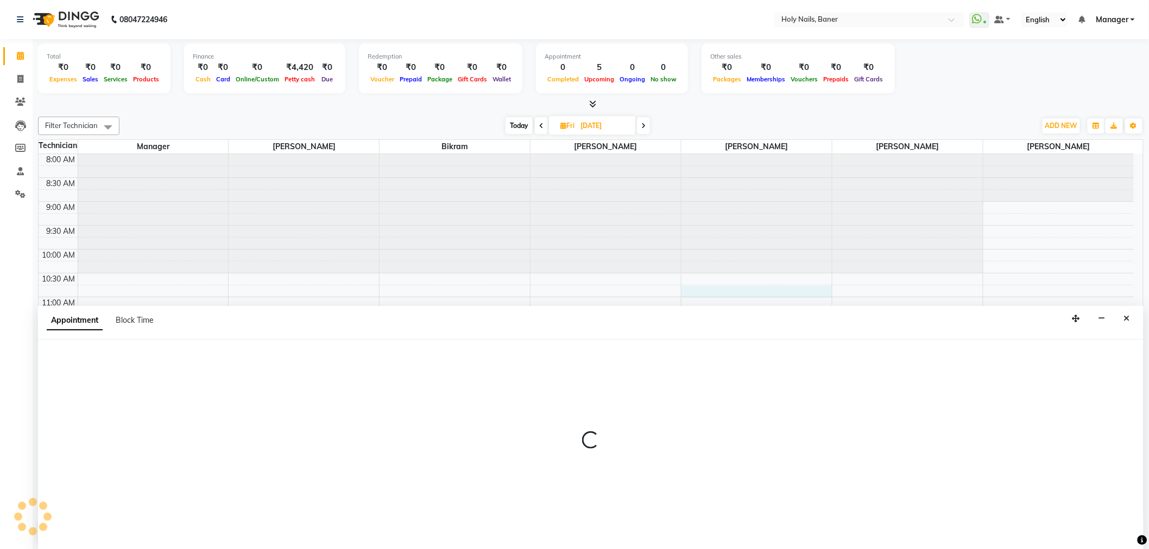
select select "66405"
select select "645"
select select "tentative"
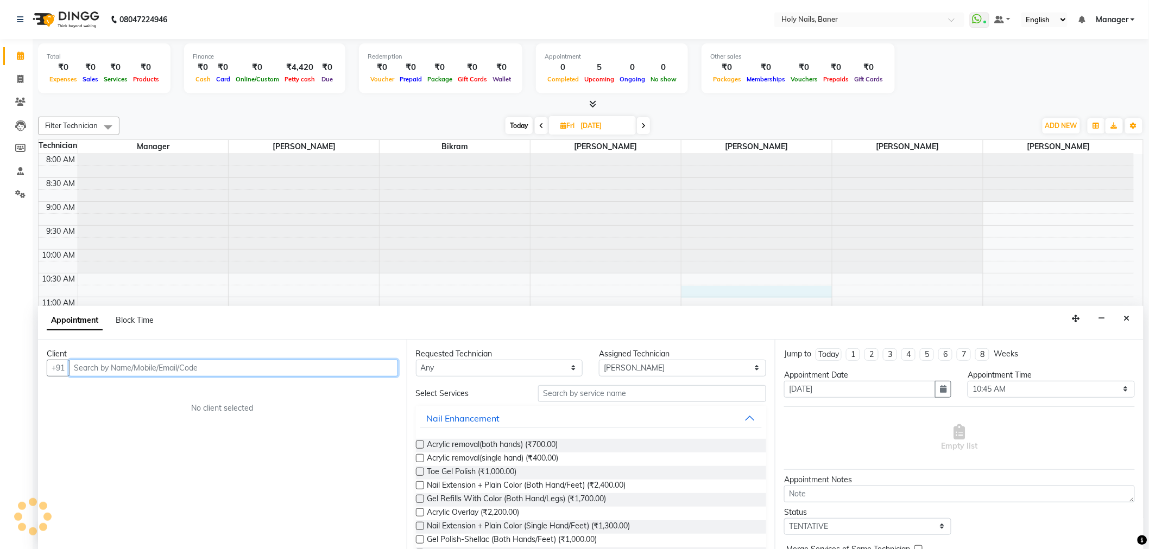
scroll to position [1, 0]
paste input "+91 95792 25348"
click at [90, 365] on input "+91 95792 25348" at bounding box center [211, 367] width 284 height 17
type input "95792 25348"
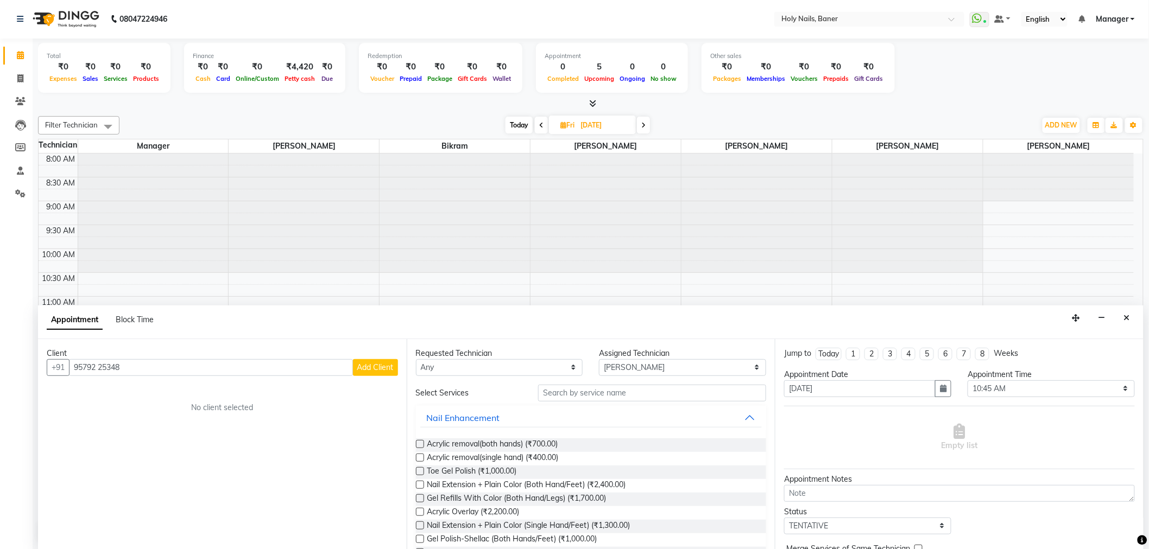
click at [362, 367] on span "Add Client" at bounding box center [375, 368] width 36 height 10
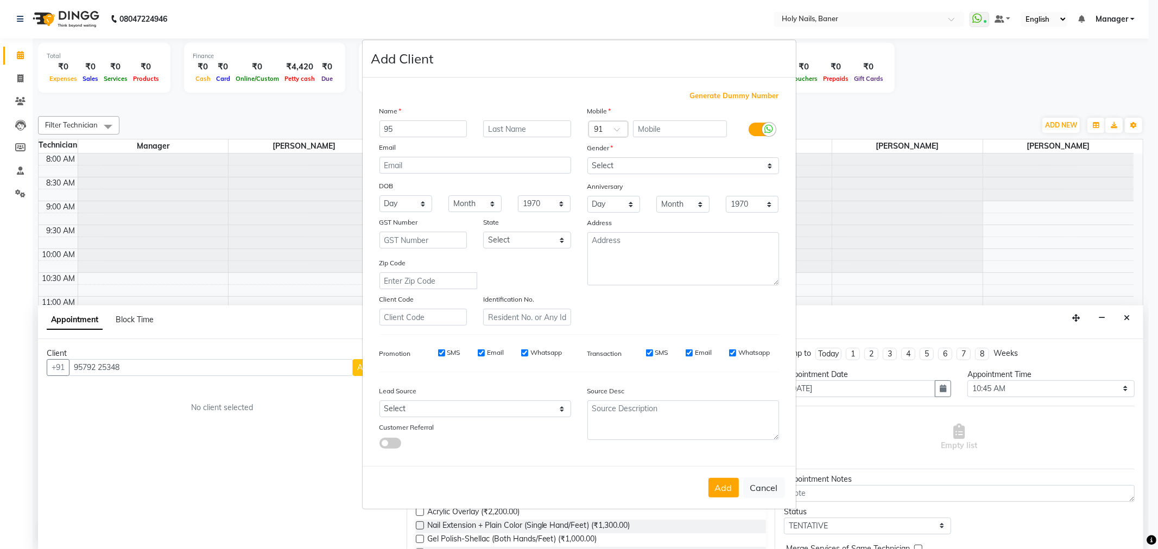
type input "9"
click at [685, 125] on input "text" at bounding box center [680, 129] width 94 height 17
paste input "+91 95792 25348"
click at [649, 130] on input "+91 95792 25348" at bounding box center [680, 129] width 94 height 17
type input "95792 25348"
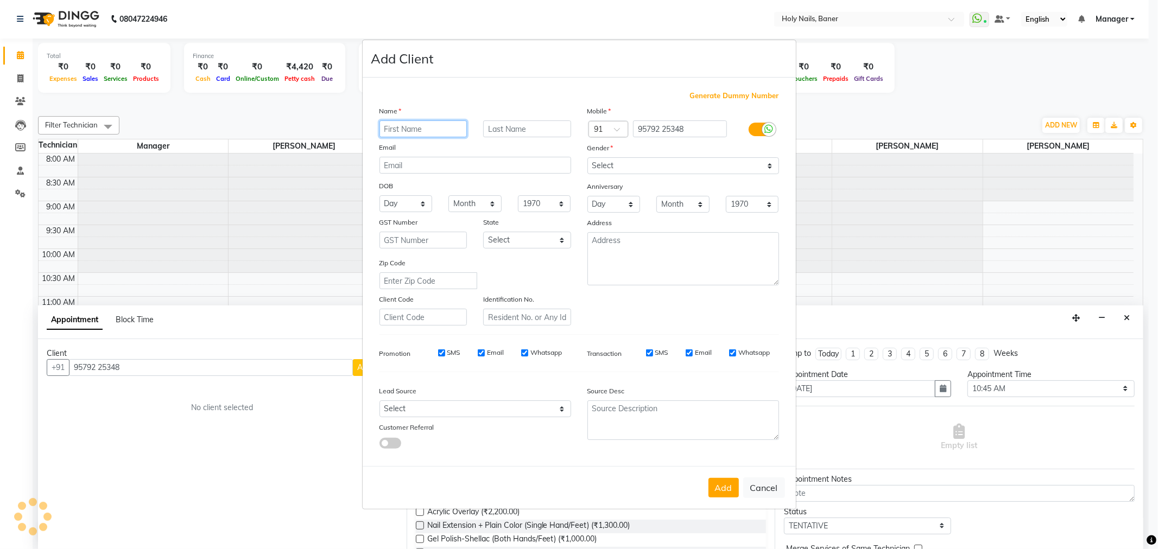
click at [429, 127] on input "text" at bounding box center [424, 129] width 88 height 17
type input "Sakshi"
click at [519, 121] on input "text" at bounding box center [527, 129] width 88 height 17
type input "C"
click at [528, 131] on input "text" at bounding box center [527, 129] width 88 height 17
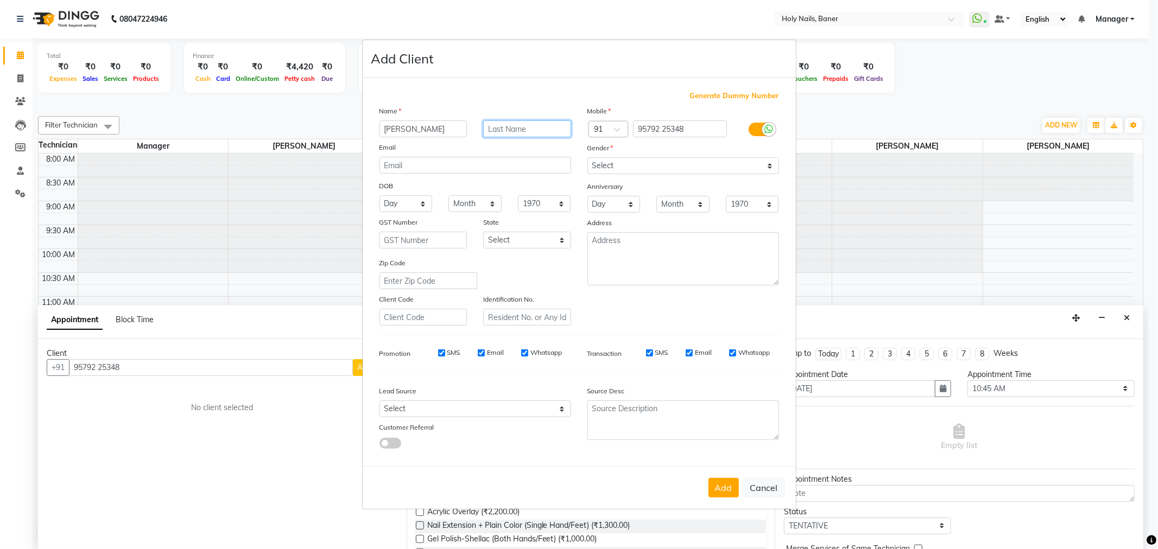
type input "c"
type input "Choudhary"
click at [757, 165] on select "Select Male Female Other Prefer Not To Say" at bounding box center [683, 165] width 192 height 17
select select "female"
click at [587, 157] on select "Select Male Female Other Prefer Not To Say" at bounding box center [683, 165] width 192 height 17
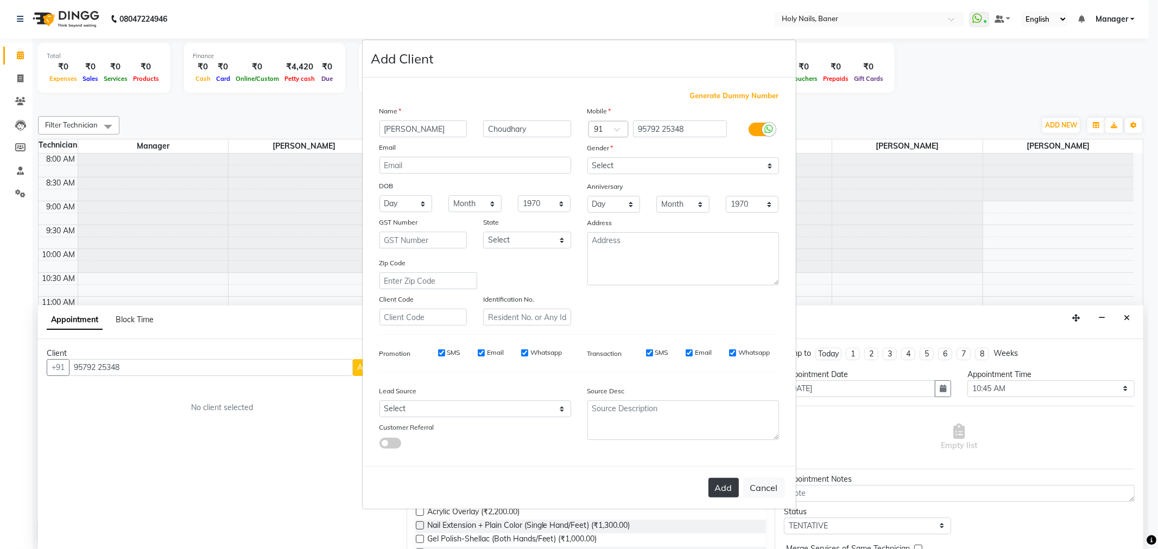
click at [725, 491] on button "Add" at bounding box center [724, 488] width 30 height 20
click at [696, 122] on input "95792 25348" at bounding box center [680, 129] width 94 height 17
type input "9"
type input "9579225348"
click at [712, 484] on button "Add" at bounding box center [724, 488] width 30 height 20
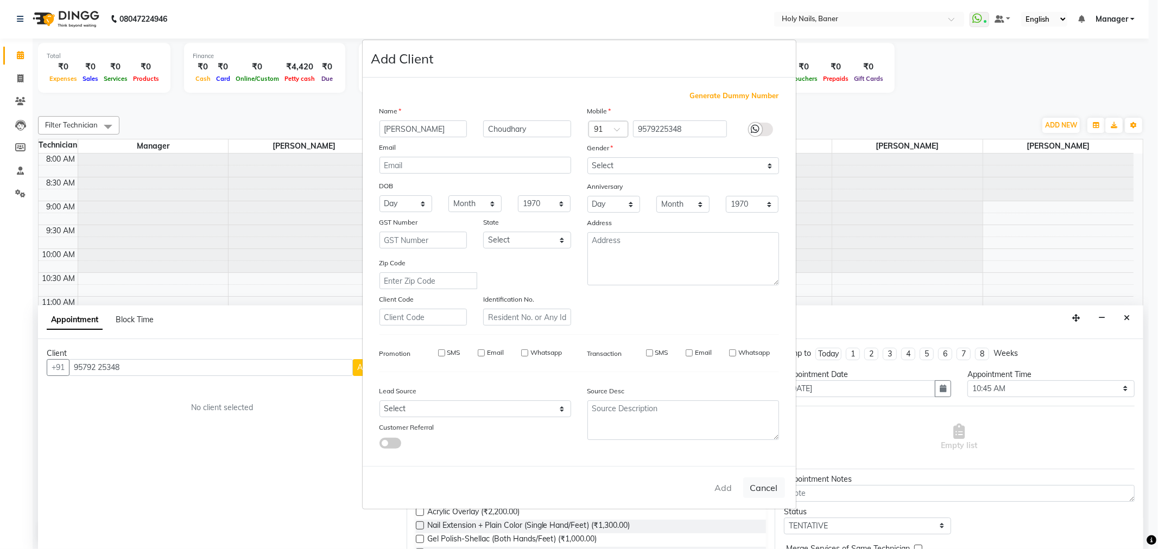
type input "95******48"
select select
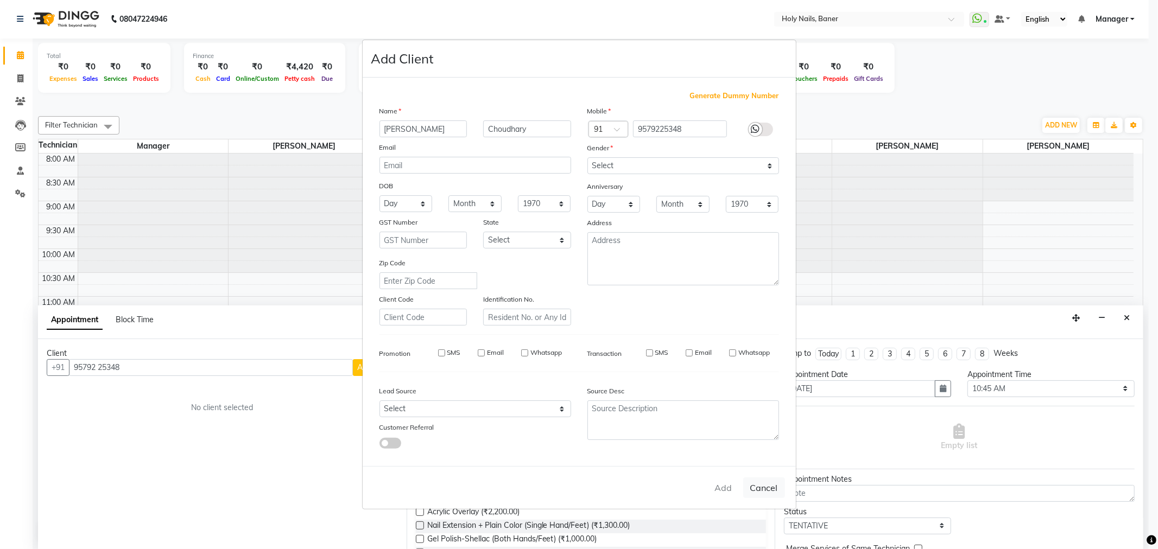
select select
checkbox input "false"
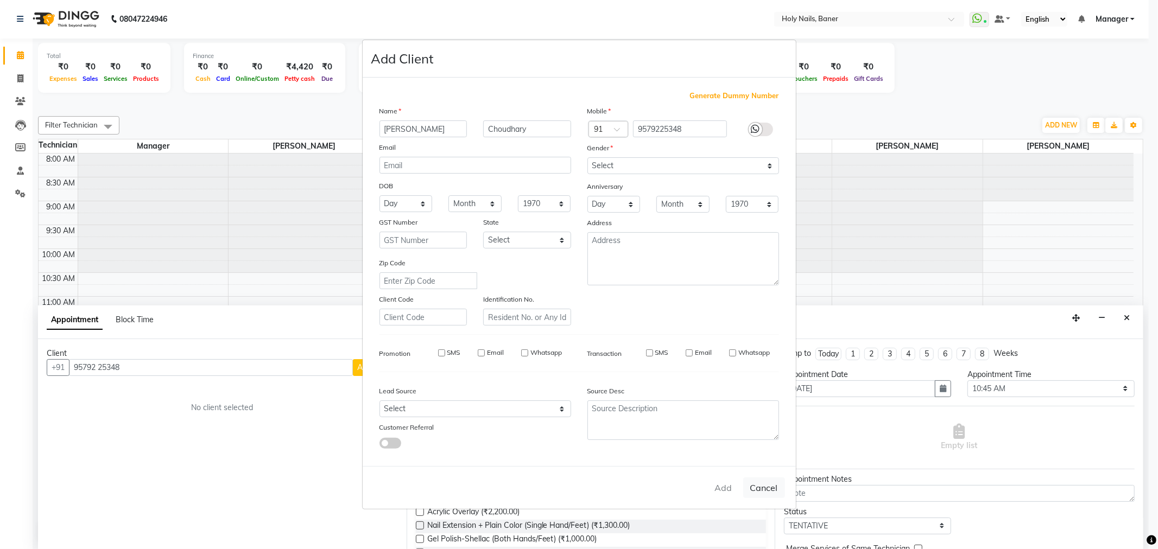
checkbox input "false"
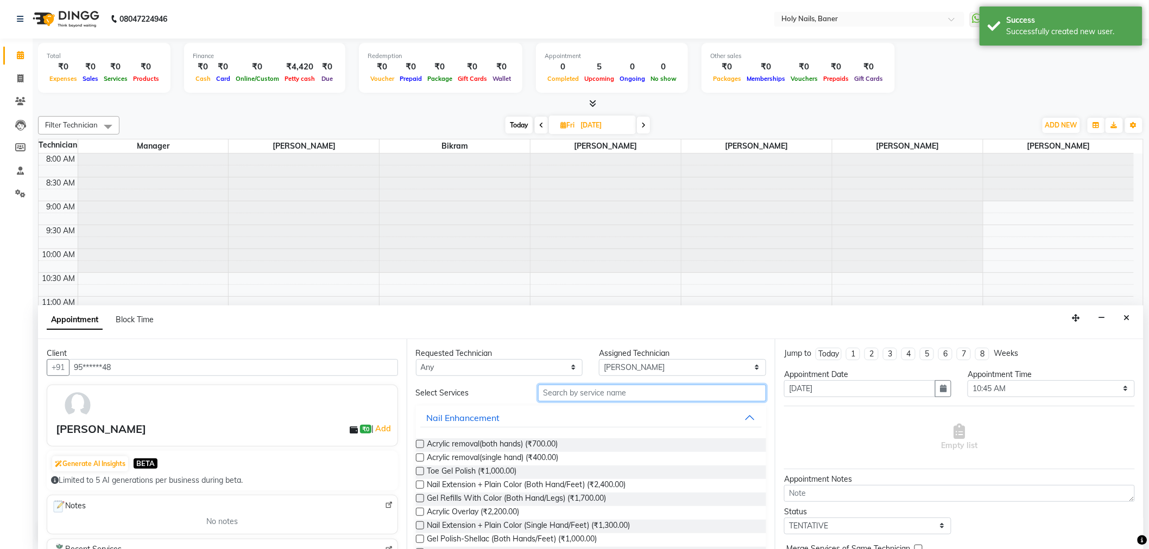
click at [606, 390] on input "text" at bounding box center [652, 393] width 228 height 17
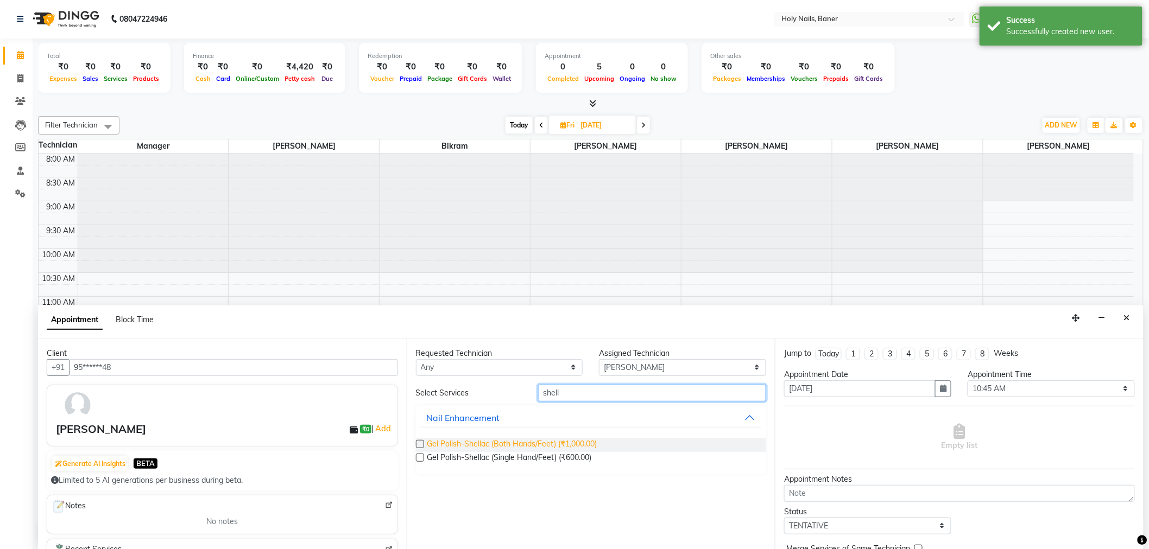
type input "shell"
click at [584, 445] on span "Gel Polish-Shellac (Both Hands/Feet) (₹1,000.00)" at bounding box center [512, 446] width 170 height 14
checkbox input "false"
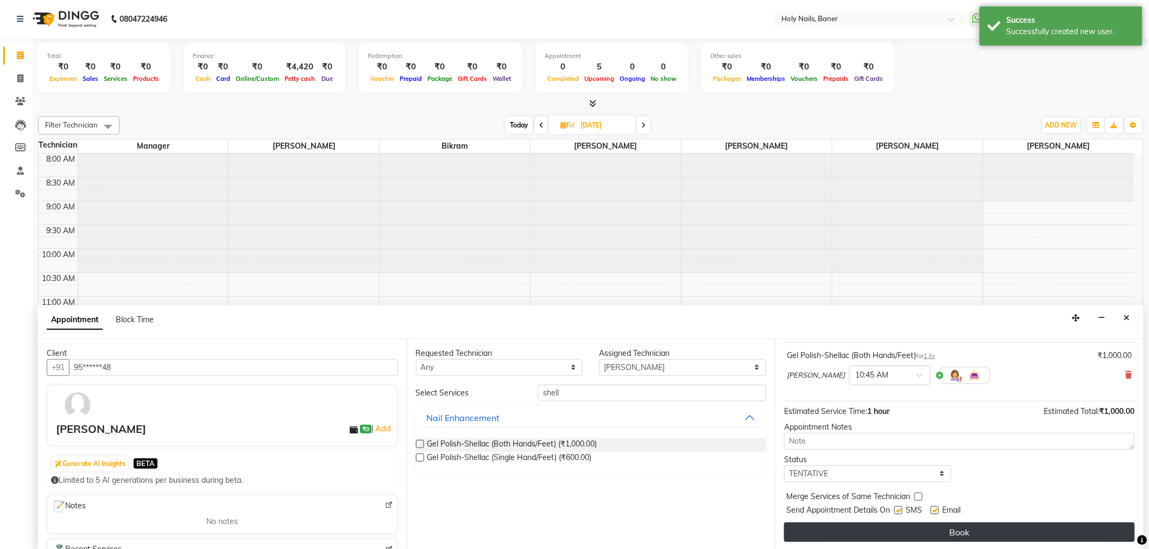
scroll to position [64, 0]
click at [925, 530] on button "Book" at bounding box center [959, 532] width 351 height 20
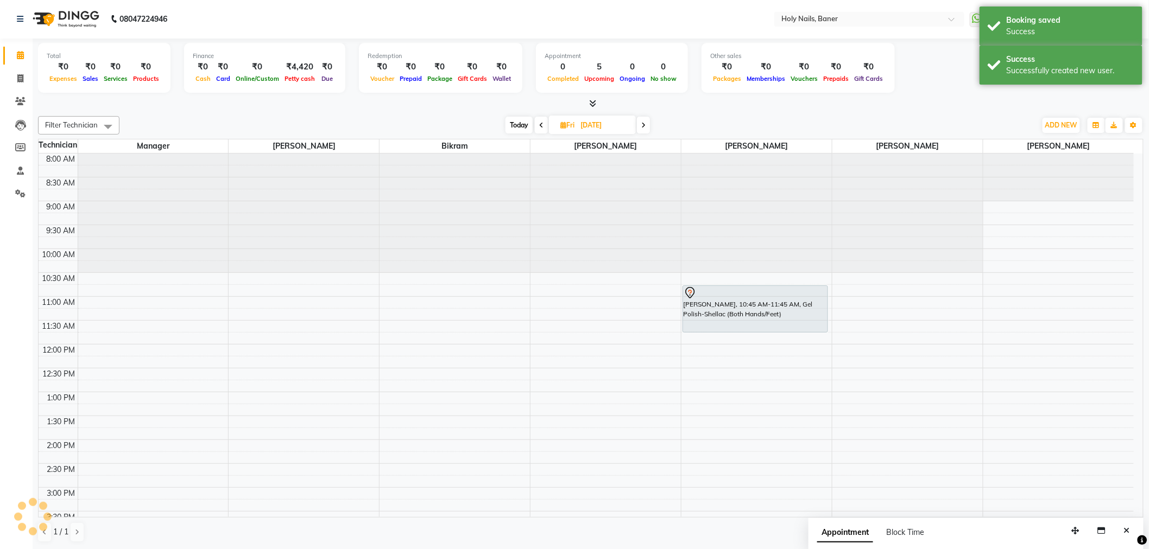
scroll to position [0, 0]
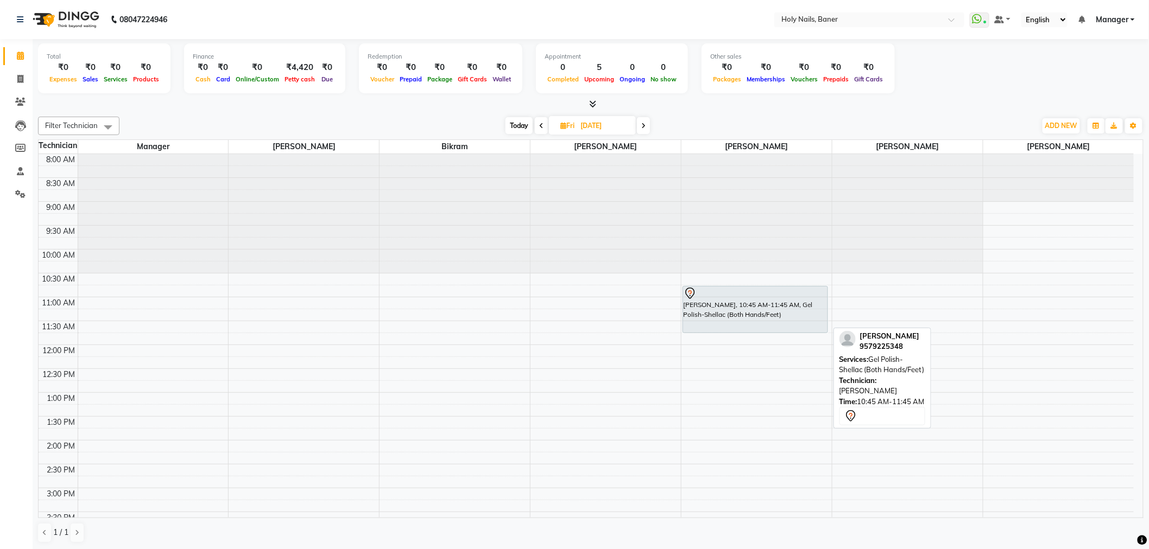
click at [778, 320] on div "Sakshi Choudhary, 10:45 AM-11:45 AM, Gel Polish-Shellac (Both Hands/Feet)" at bounding box center [755, 310] width 144 height 46
select select "7"
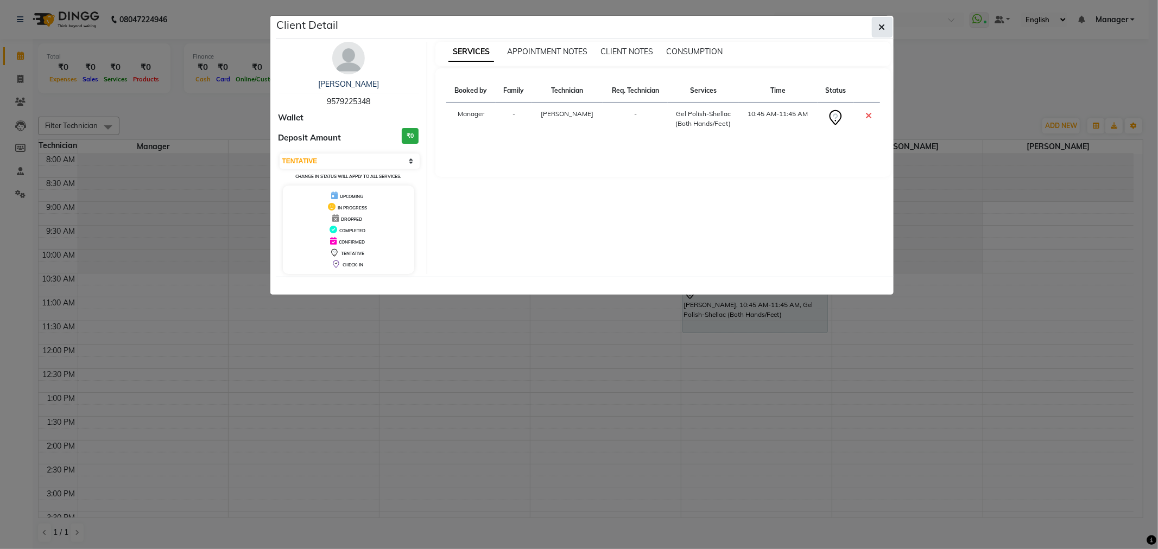
click at [883, 23] on icon "button" at bounding box center [882, 27] width 7 height 9
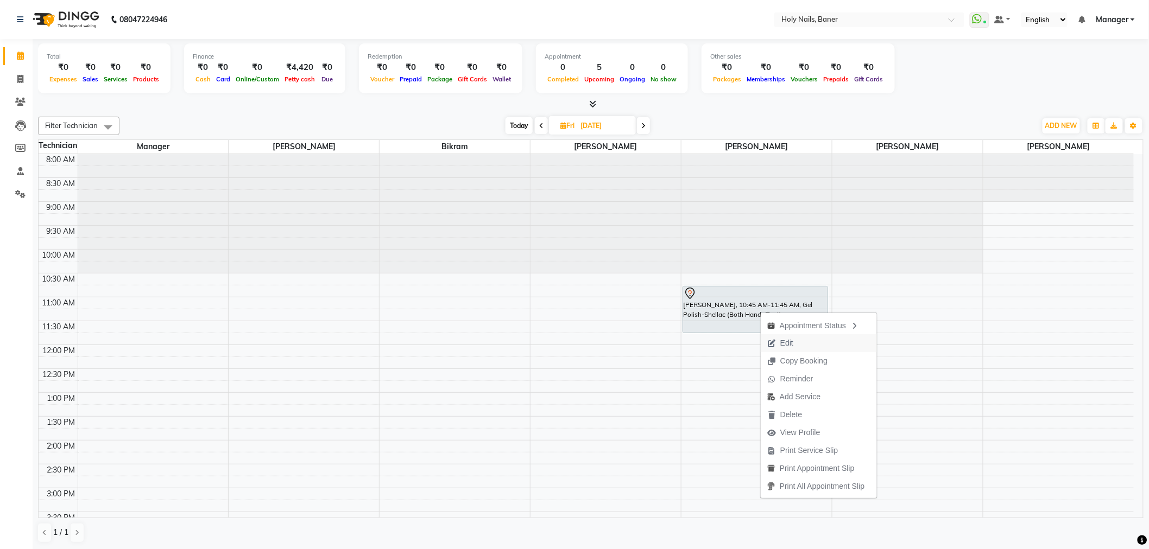
click at [798, 339] on span "Edit" at bounding box center [780, 343] width 39 height 18
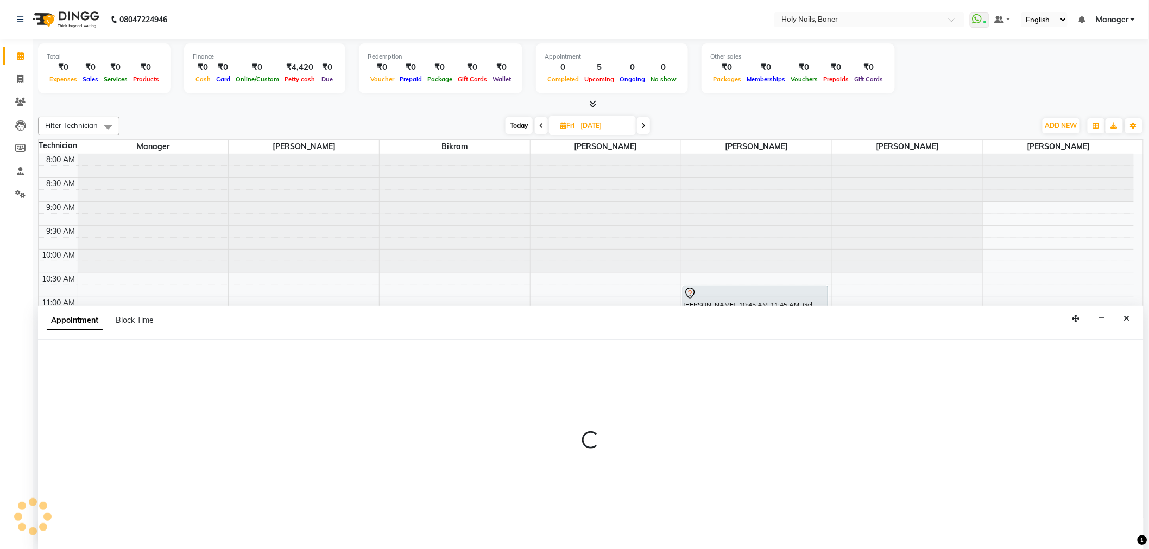
scroll to position [1, 0]
select select "tentative"
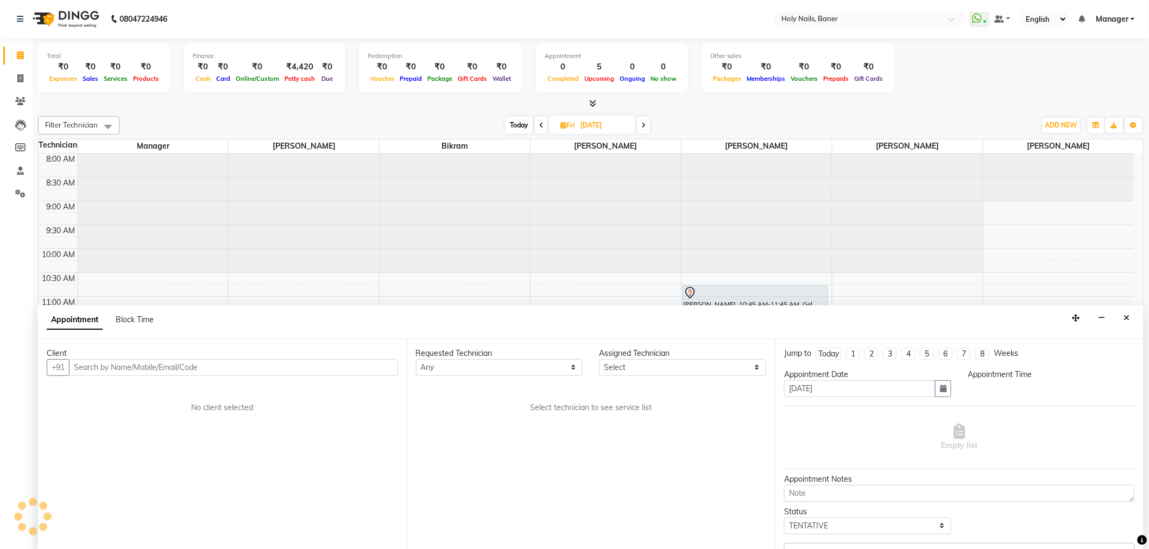
select select "66405"
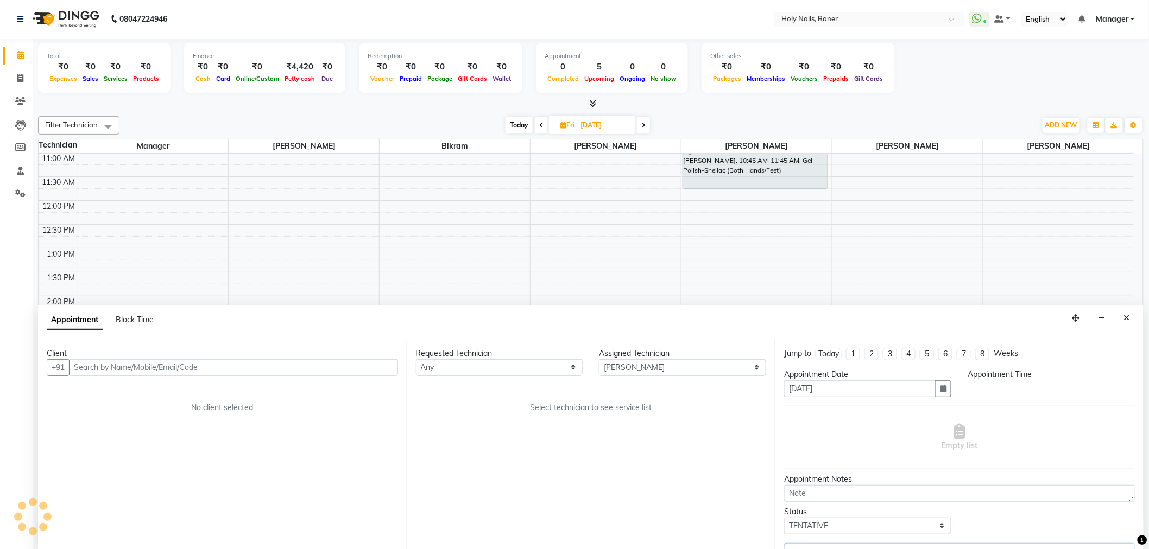
select select "645"
select select "2495"
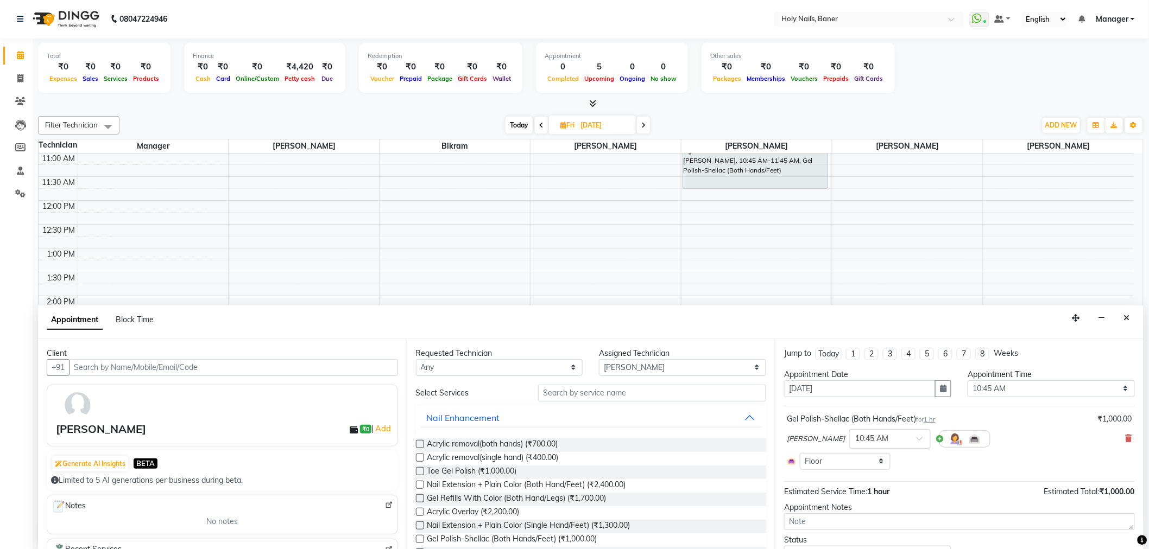
click at [385, 505] on img at bounding box center [389, 506] width 8 height 8
click at [1126, 312] on button "Close" at bounding box center [1127, 318] width 16 height 17
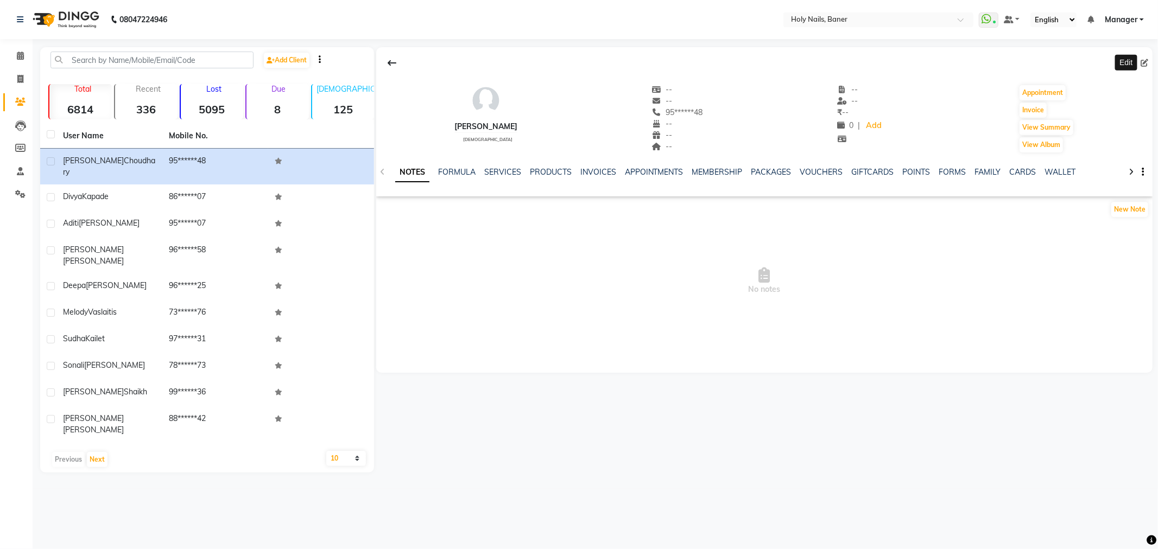
click at [1147, 60] on icon at bounding box center [1145, 63] width 8 height 8
select select "[DEMOGRAPHIC_DATA]"
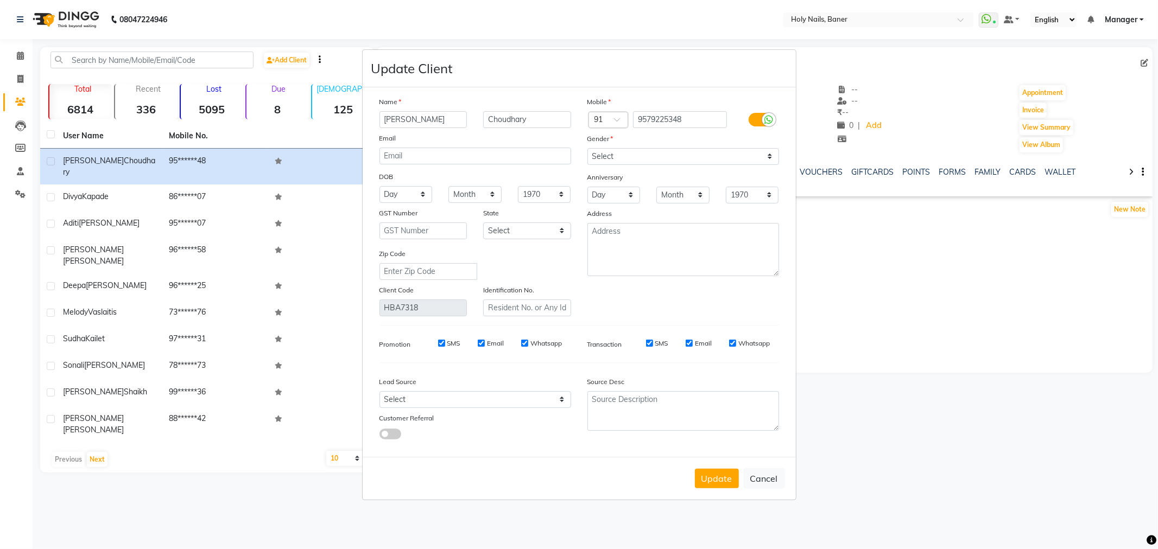
click at [545, 106] on div "Name" at bounding box center [475, 103] width 208 height 15
drag, startPoint x: 545, startPoint y: 112, endPoint x: 548, endPoint y: 119, distance: 8.3
click at [545, 115] on input "Choudhary" at bounding box center [527, 119] width 88 height 17
type input "Choudhari"
click at [731, 478] on button "Update" at bounding box center [717, 479] width 44 height 20
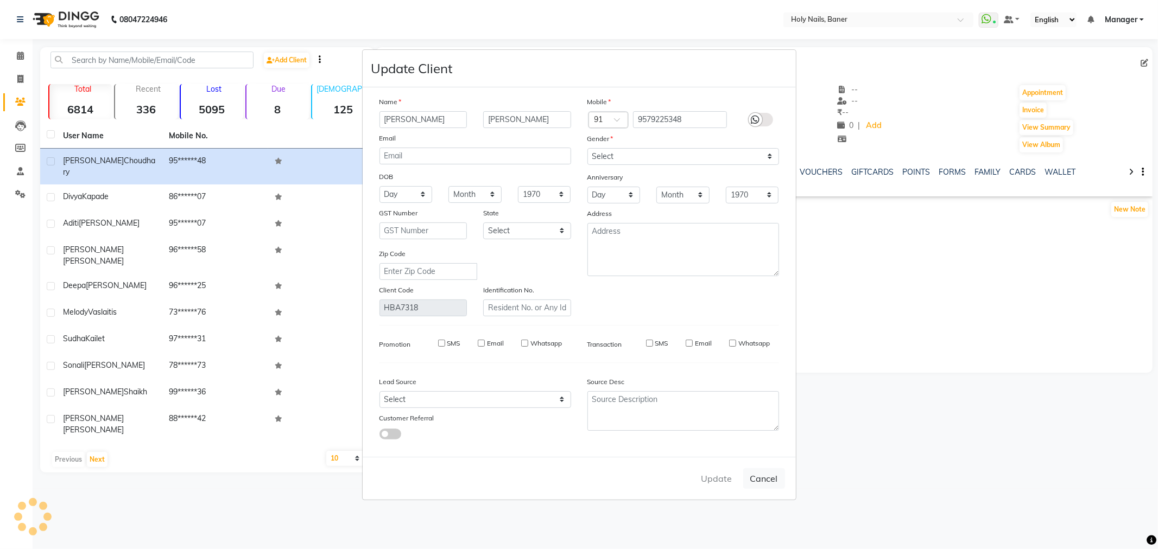
select select
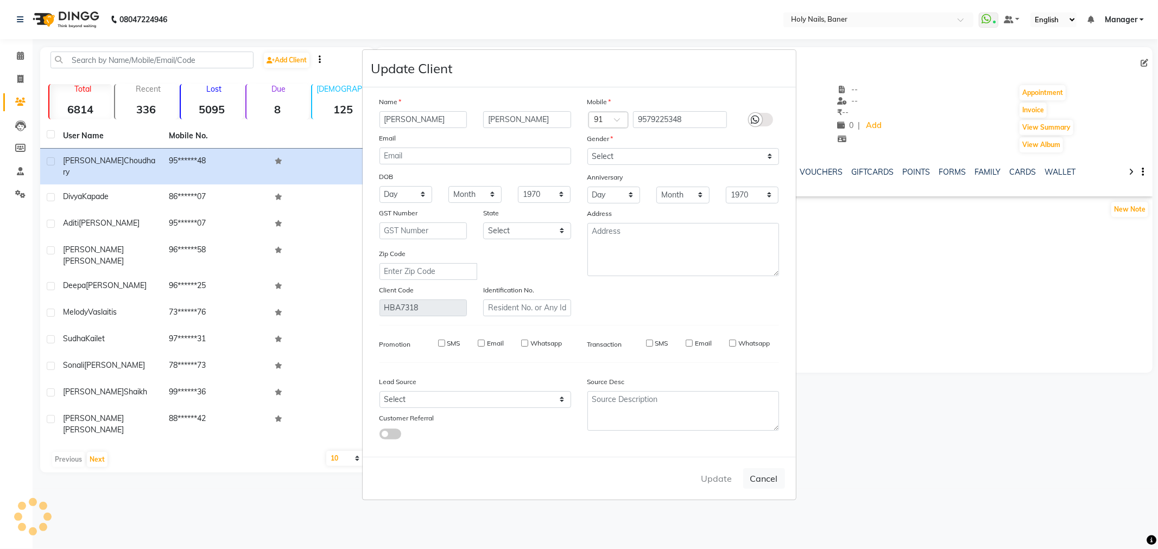
select select
checkbox input "false"
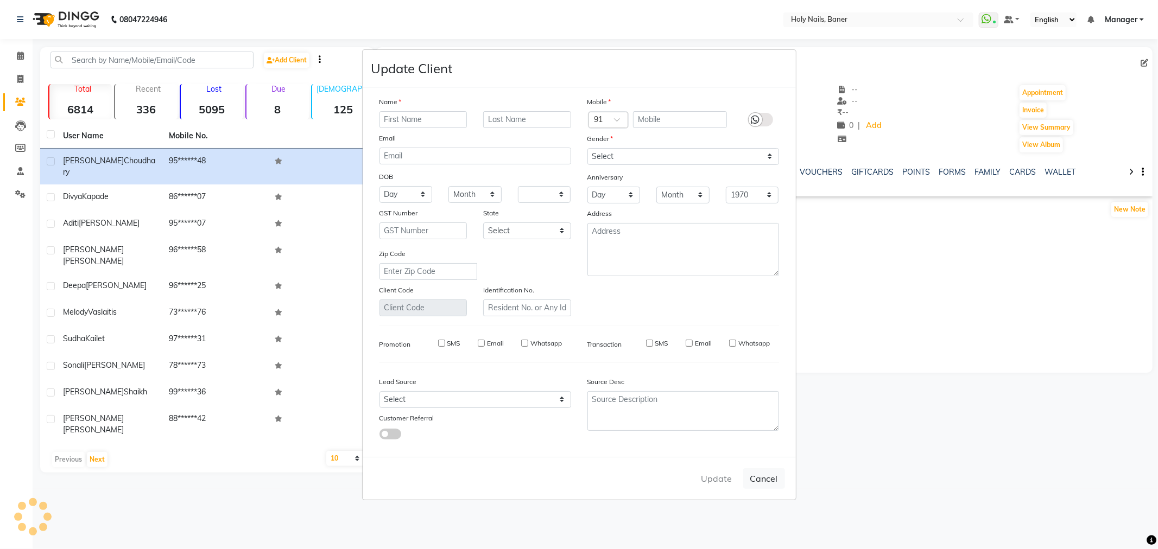
checkbox input "false"
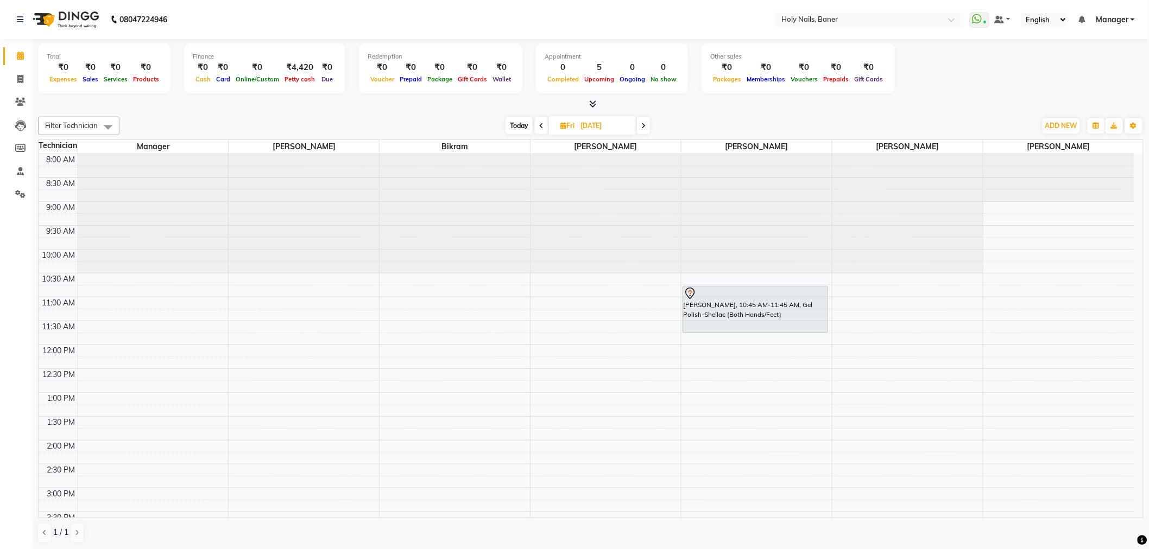
click at [644, 123] on icon at bounding box center [643, 126] width 4 height 7
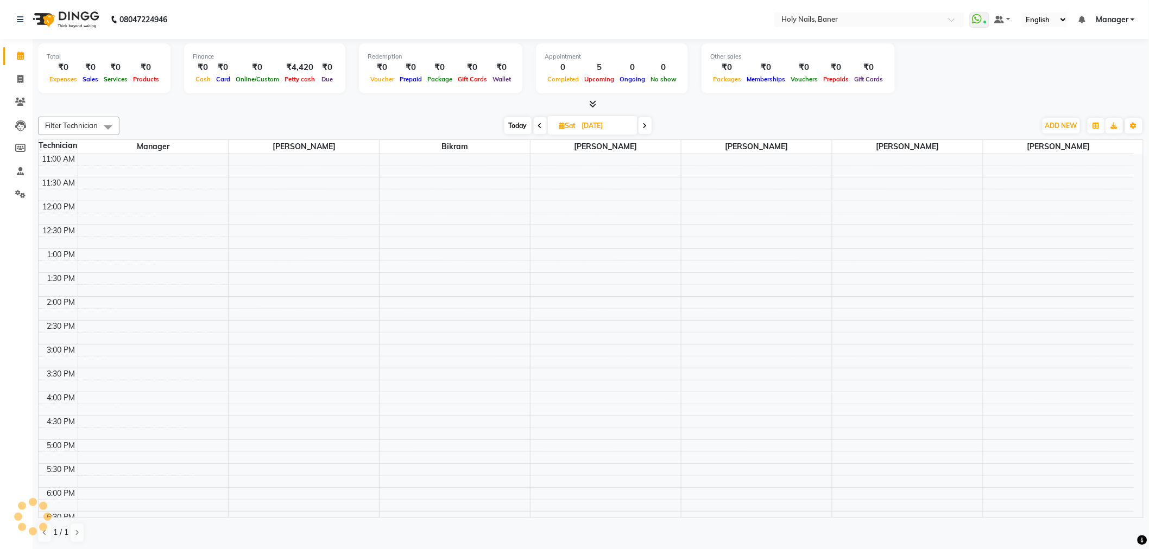
click at [644, 123] on icon at bounding box center [645, 126] width 4 height 7
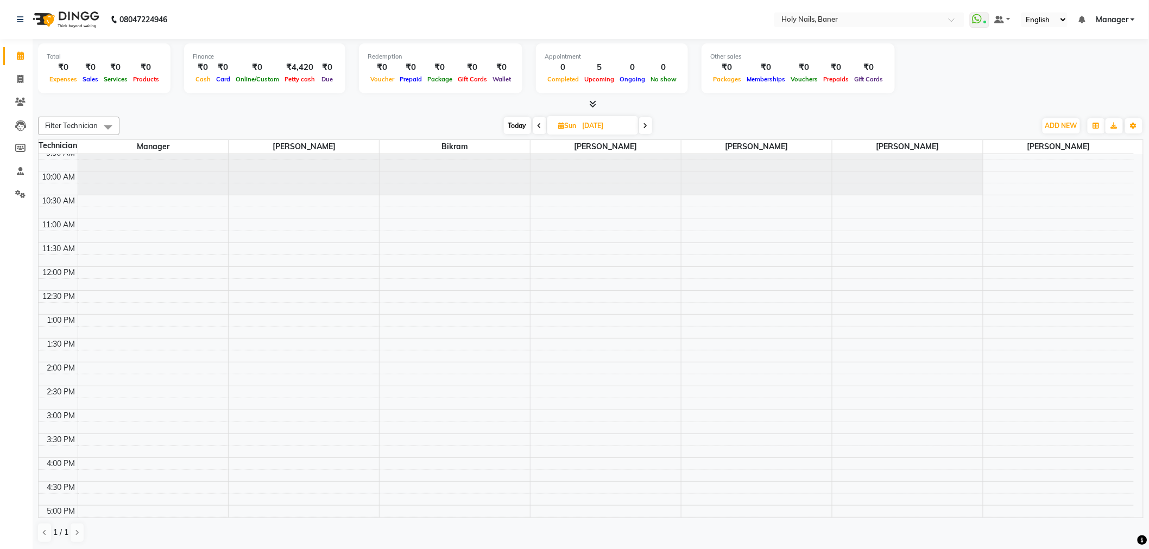
scroll to position [0, 0]
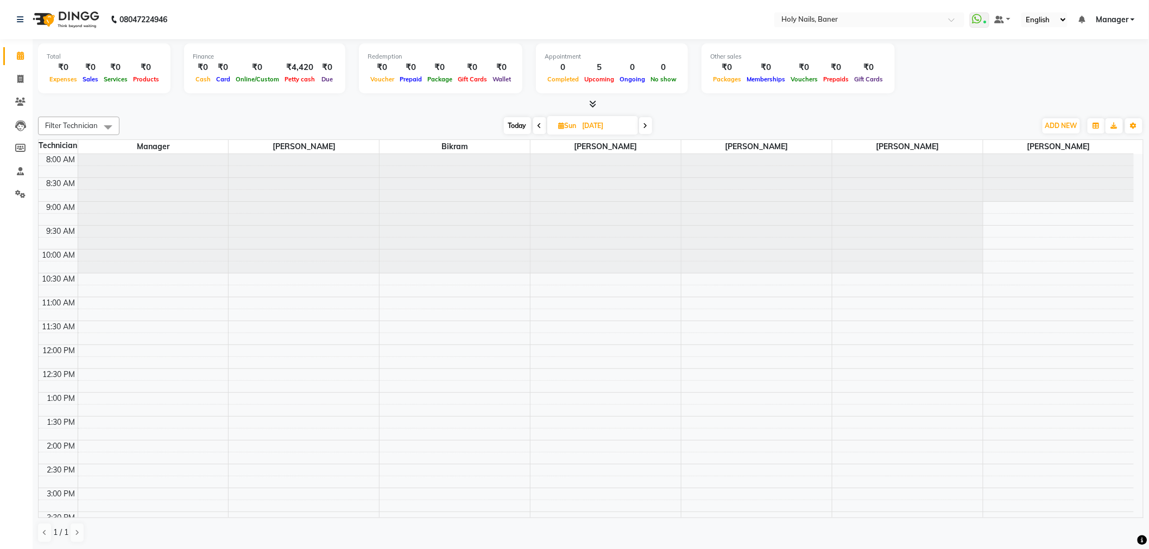
click at [517, 128] on span "Today" at bounding box center [517, 125] width 27 height 17
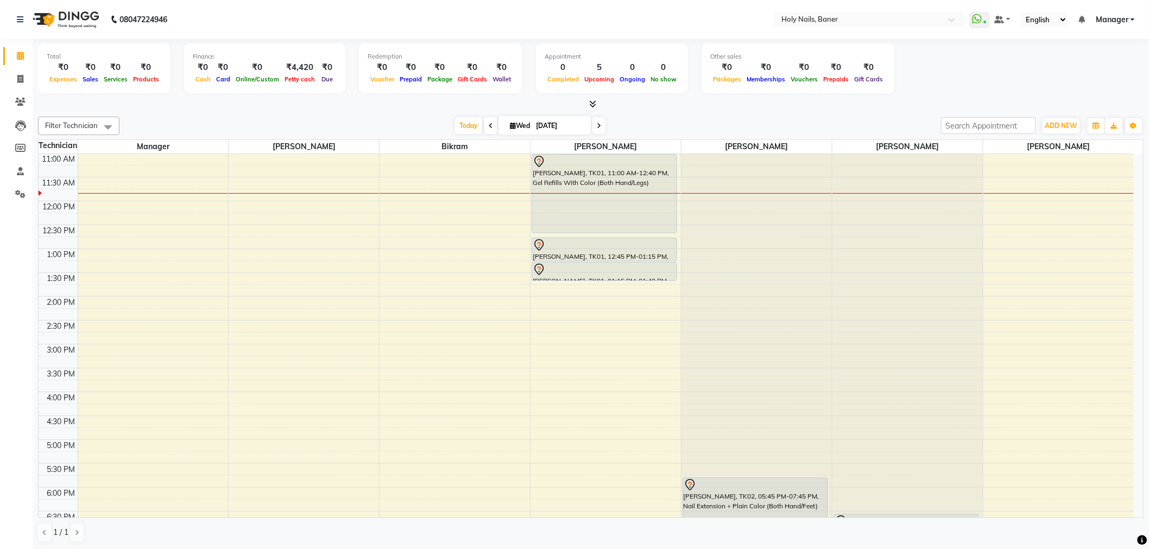
click at [592, 128] on span at bounding box center [598, 125] width 13 height 17
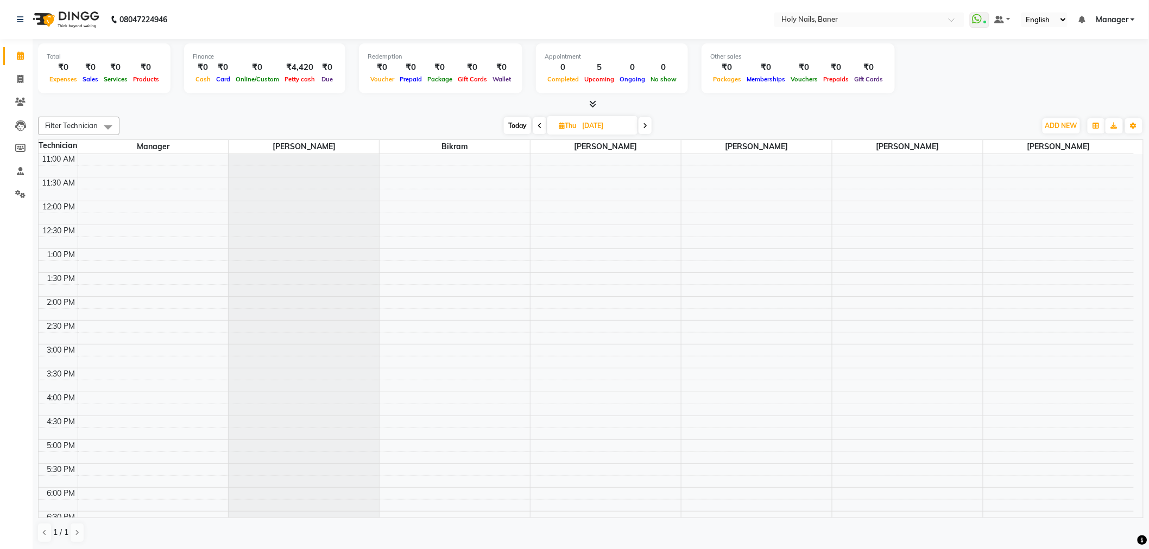
click at [645, 127] on icon at bounding box center [645, 126] width 4 height 7
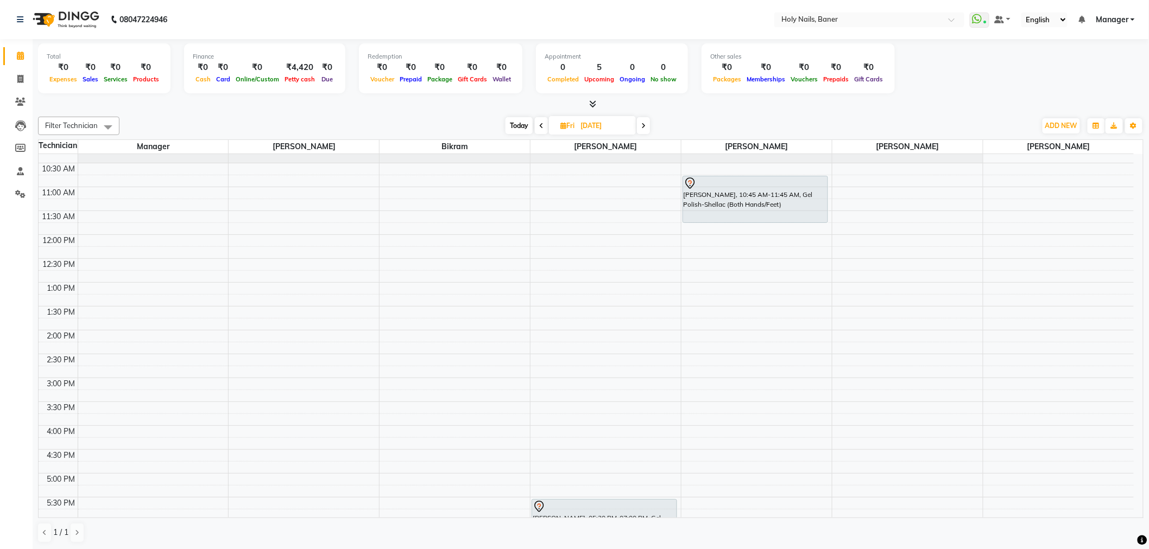
scroll to position [84, 0]
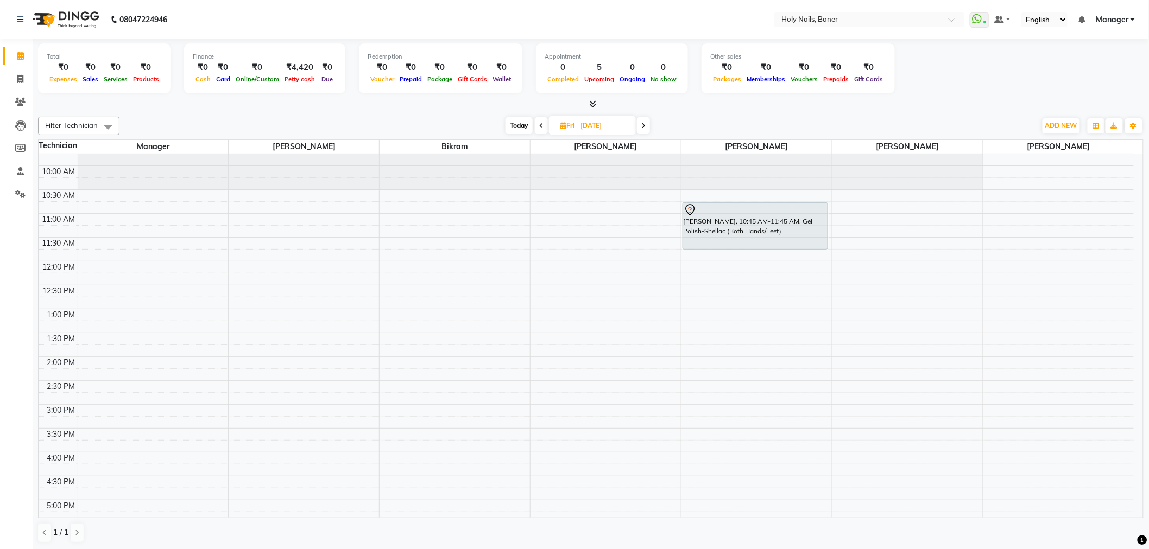
click at [645, 126] on icon at bounding box center [643, 126] width 4 height 7
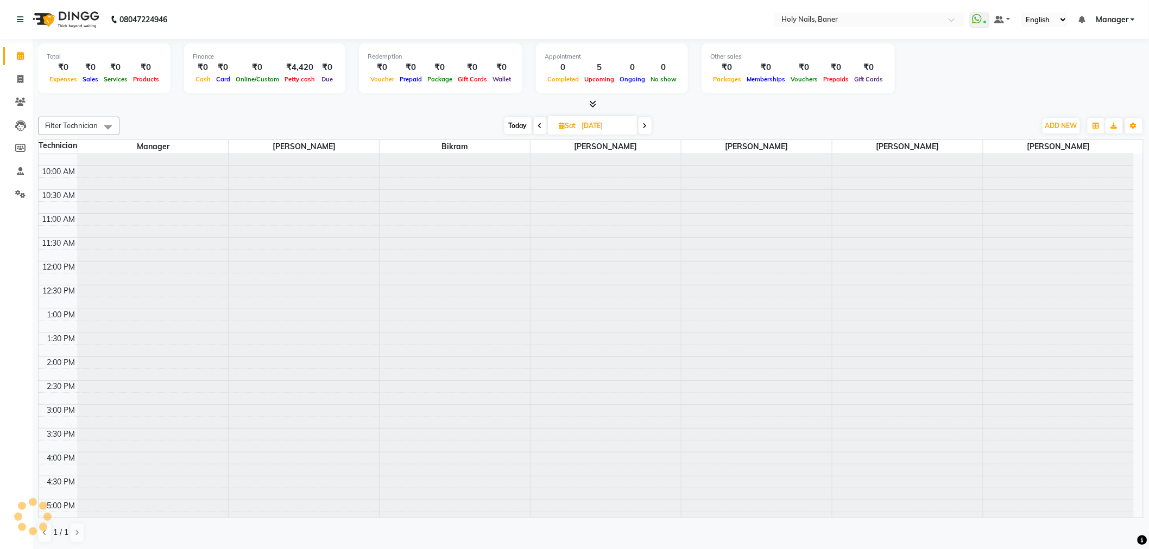
scroll to position [144, 0]
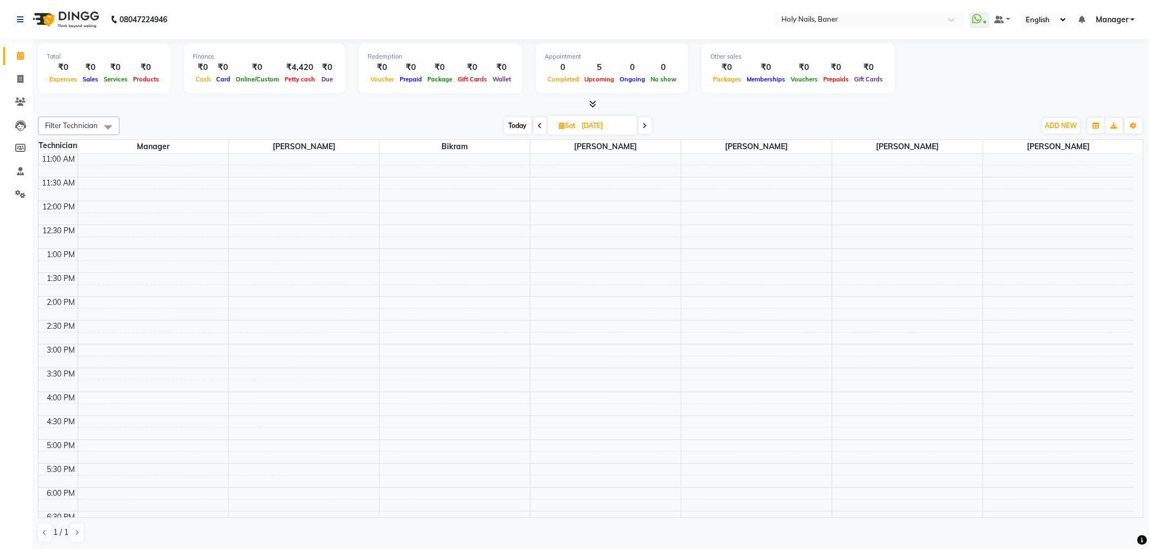
click at [642, 125] on span at bounding box center [644, 125] width 13 height 17
type input "07-09-2025"
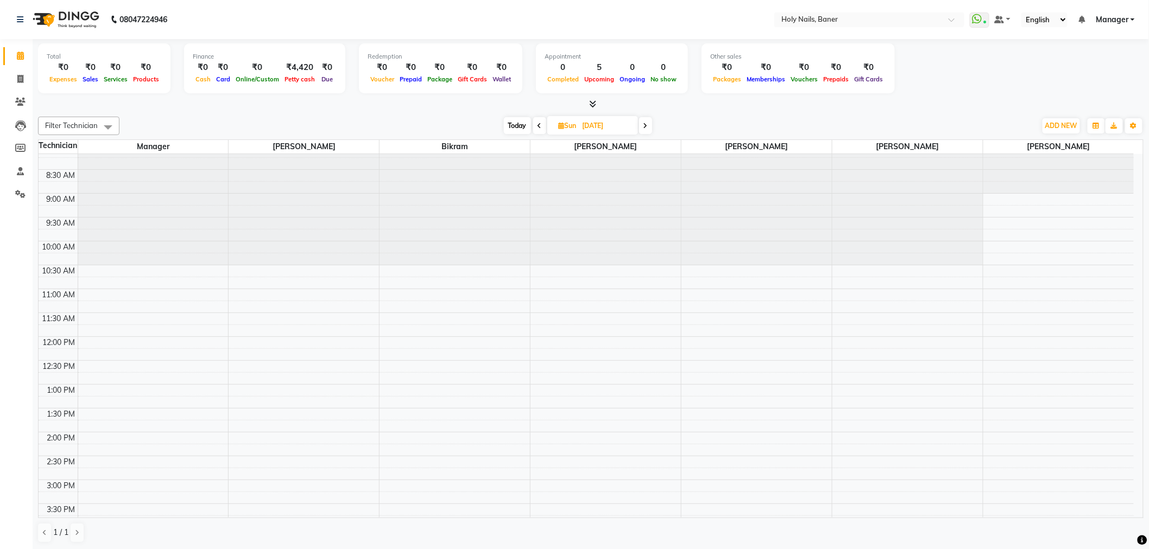
scroll to position [0, 0]
click at [546, 330] on div "8:00 AM 8:30 AM 9:00 AM 9:30 AM 10:00 AM 10:30 AM 11:00 AM 11:30 AM 12:00 PM 12…" at bounding box center [586, 488] width 1095 height 668
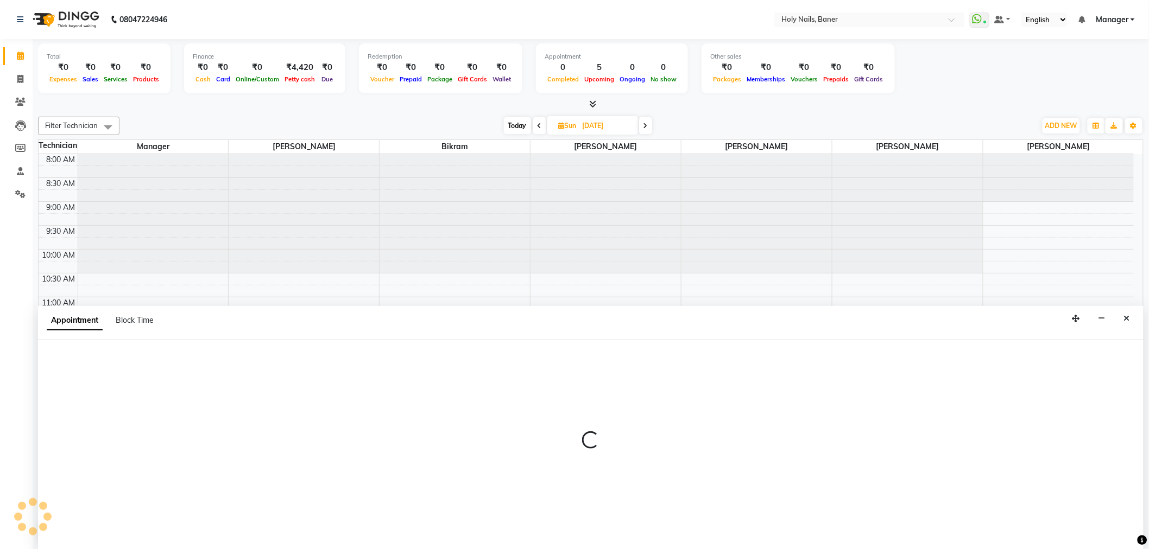
select select "36620"
select select "690"
select select "tentative"
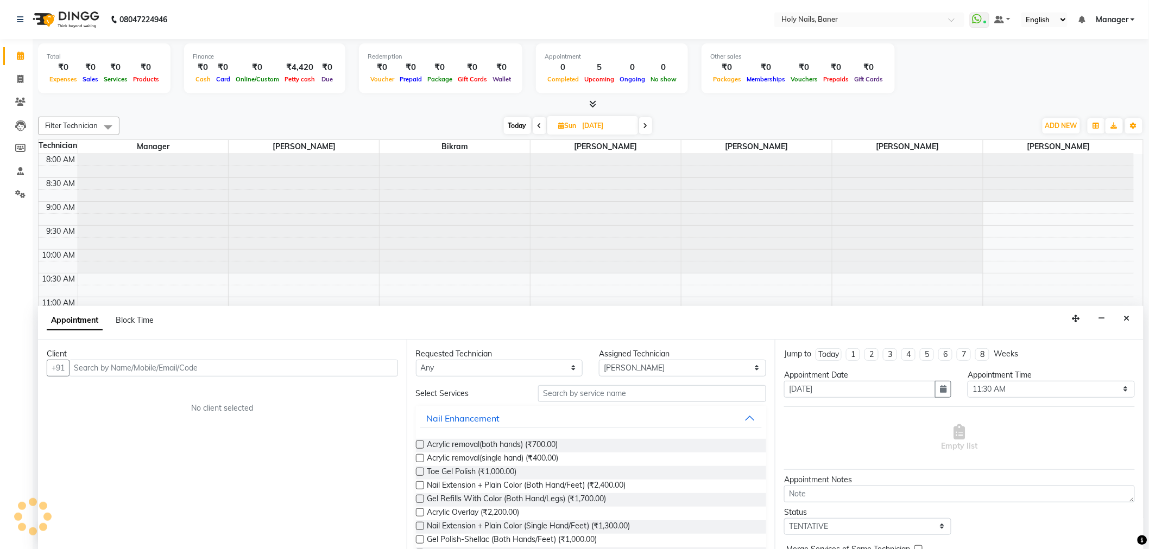
scroll to position [1, 0]
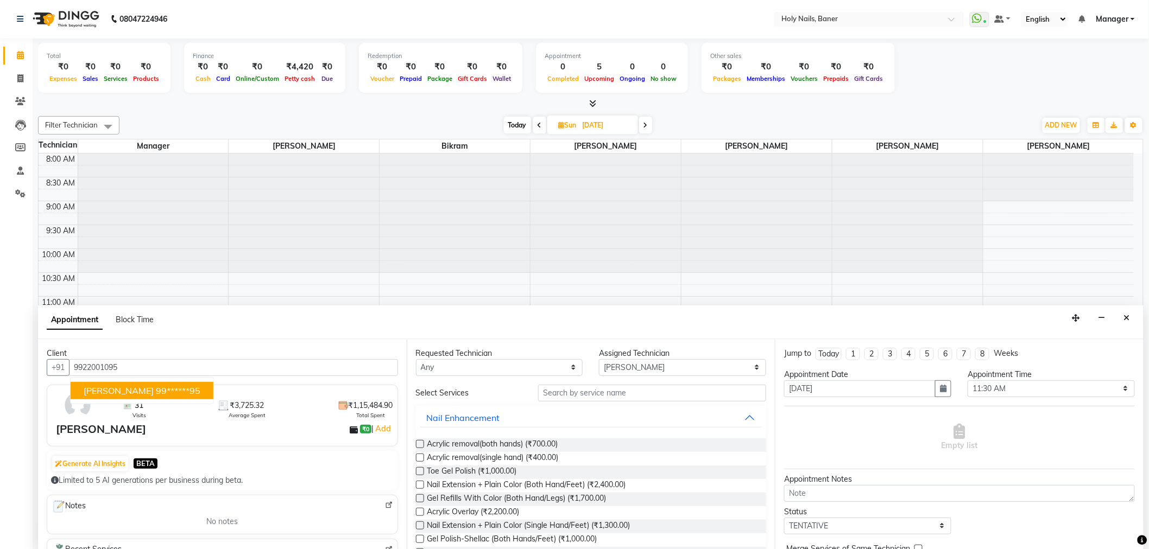
click at [149, 390] on span "Mugdha Deshpande" at bounding box center [119, 390] width 70 height 11
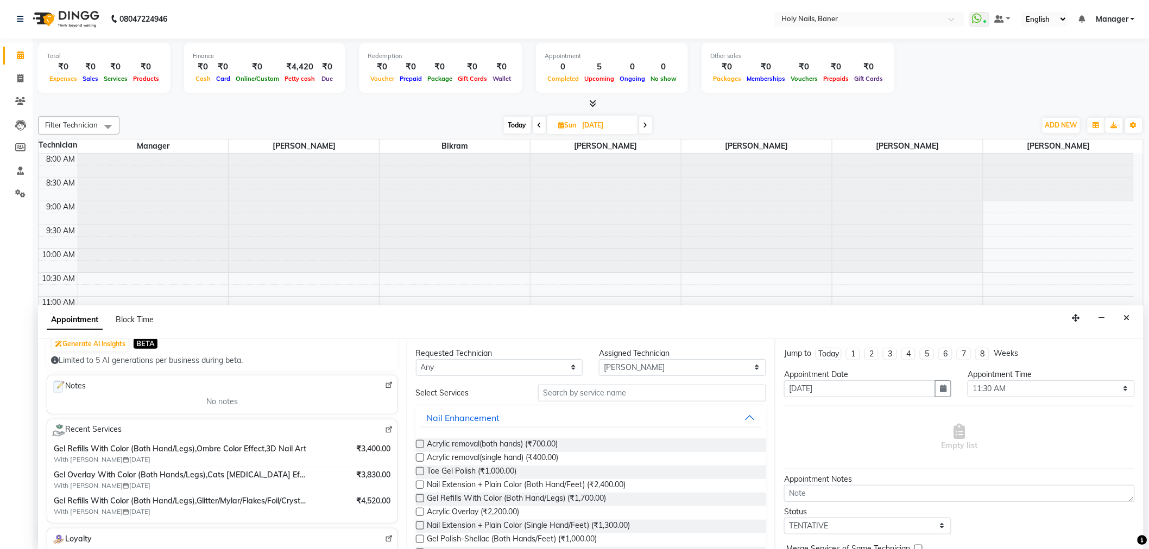
scroll to position [121, 0]
type input "99******95"
click at [561, 399] on input "text" at bounding box center [652, 393] width 228 height 17
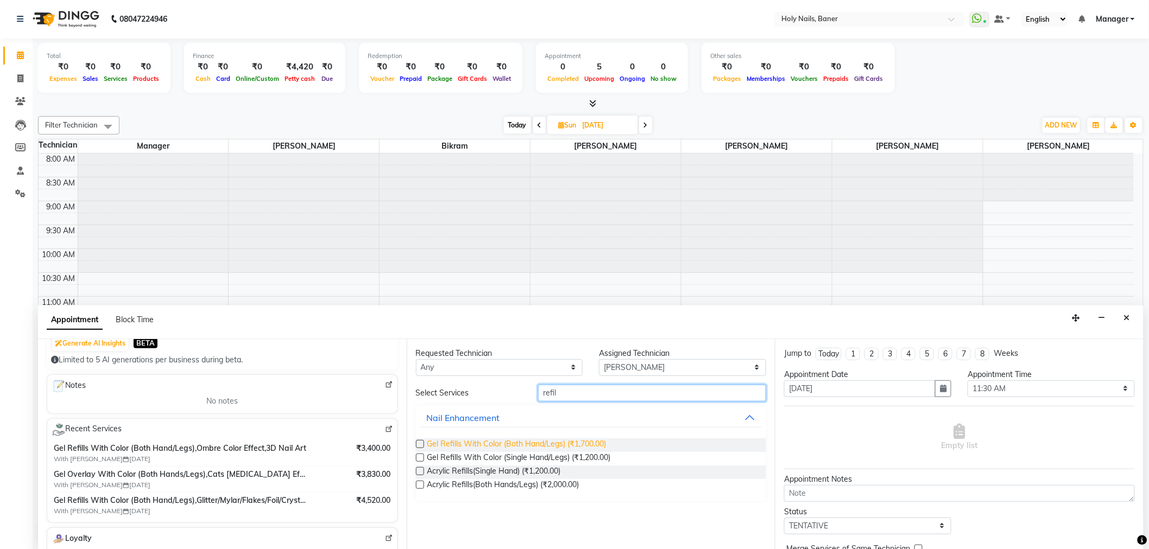
type input "refil"
click at [539, 443] on span "Gel Refills With Color (Both Hand/Legs) (₹1,700.00)" at bounding box center [516, 446] width 179 height 14
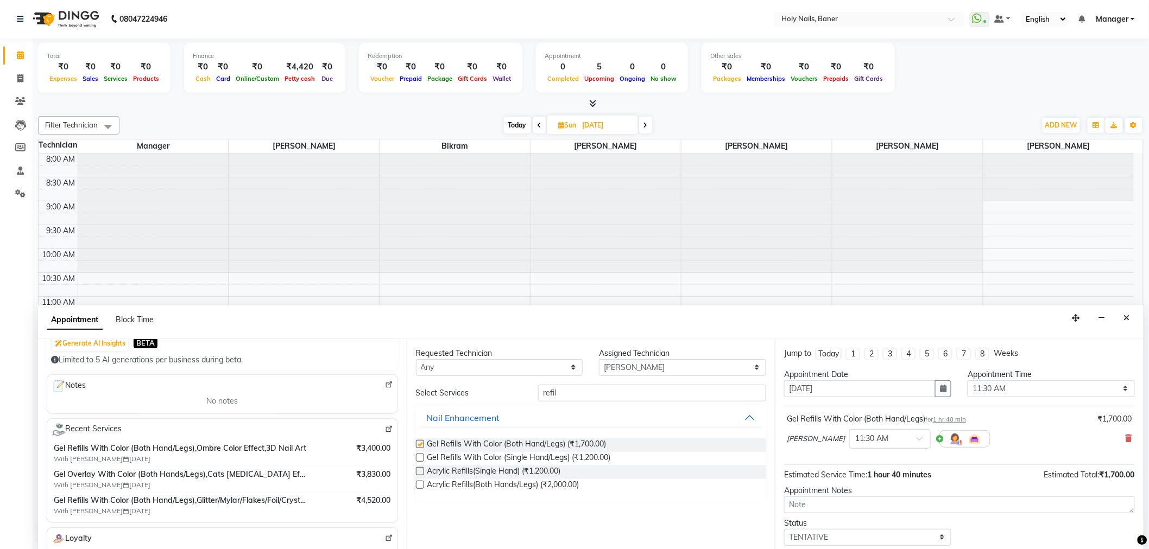
checkbox input "false"
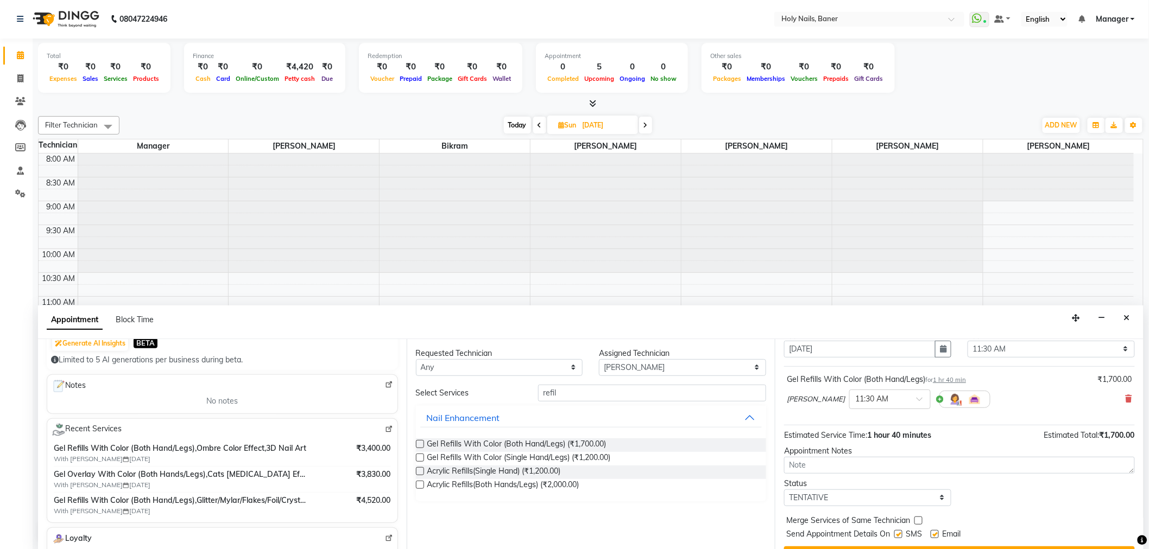
scroll to position [64, 0]
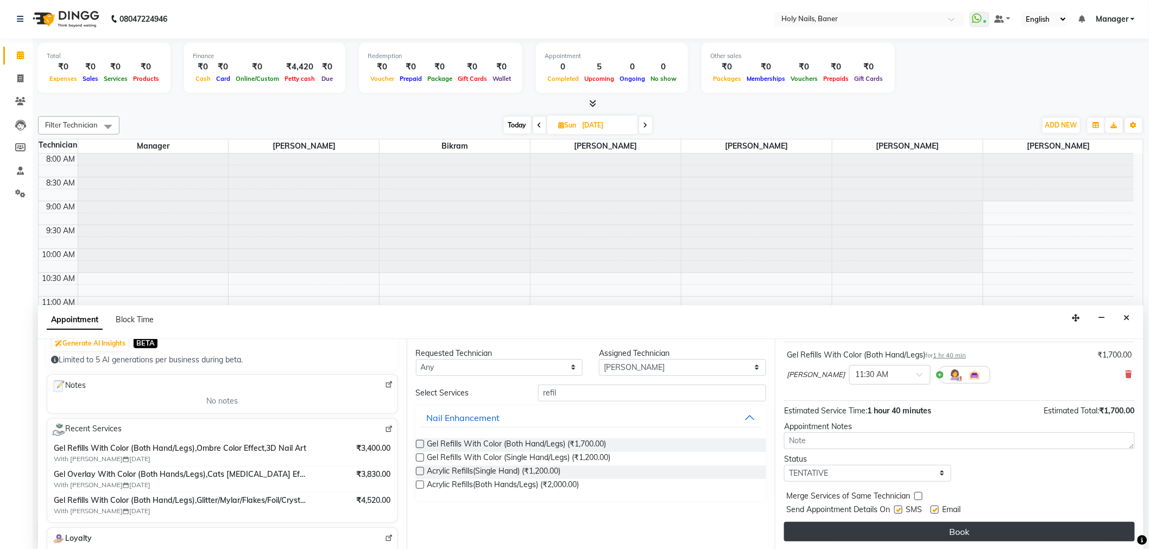
click at [900, 538] on button "Book" at bounding box center [959, 532] width 351 height 20
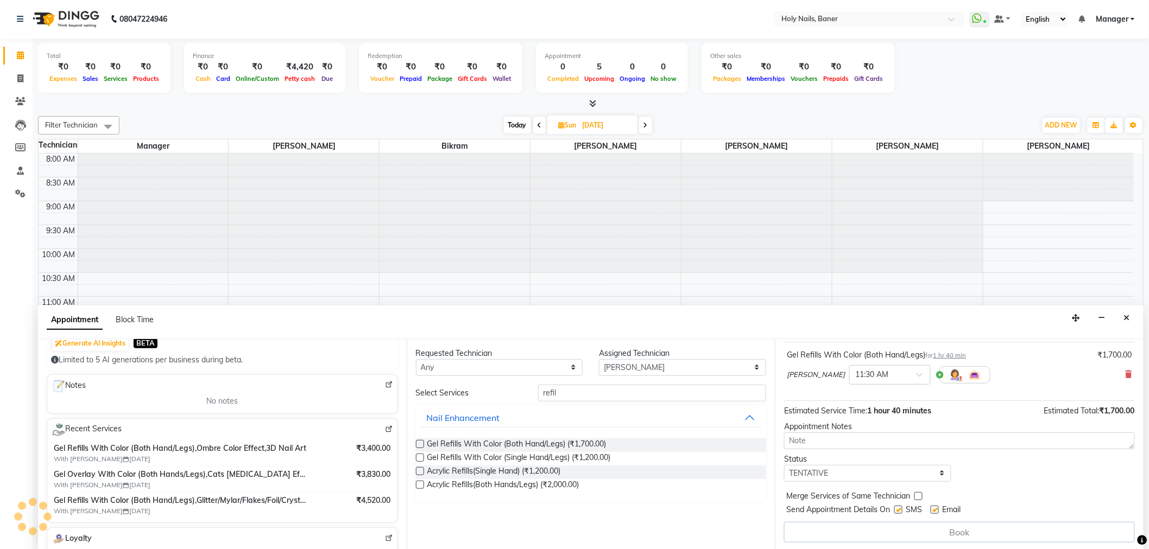
scroll to position [0, 0]
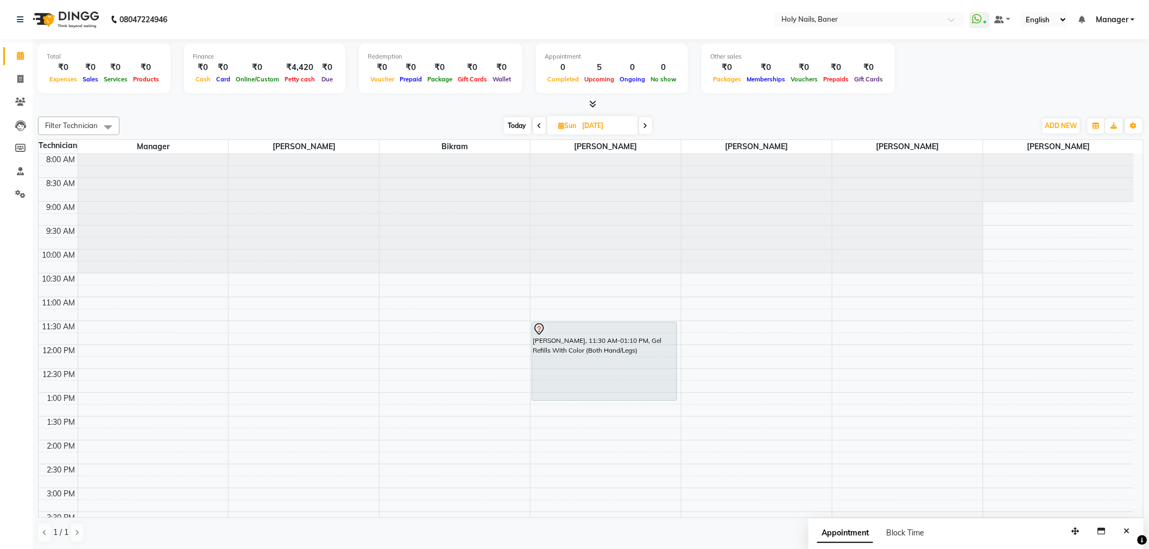
click at [514, 127] on span "Today" at bounding box center [517, 125] width 27 height 17
type input "[DATE]"
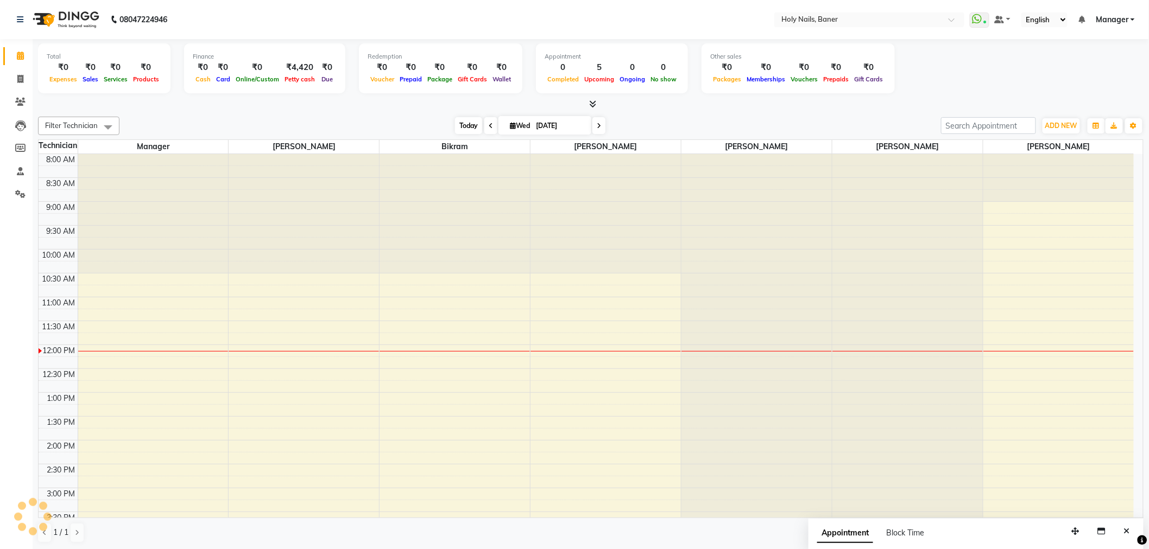
scroll to position [193, 0]
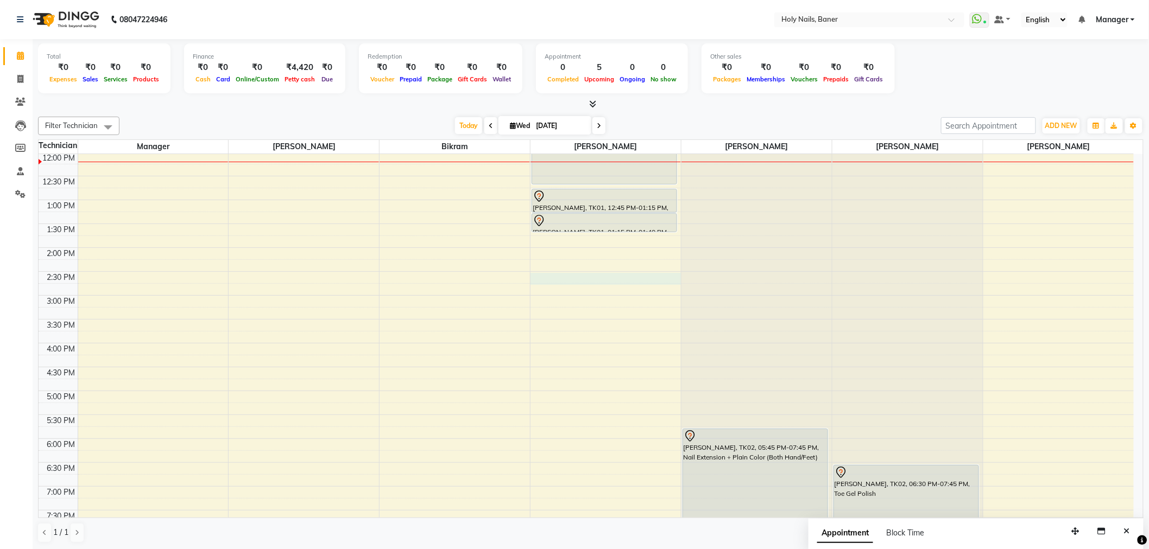
click at [565, 280] on div "8:00 AM 8:30 AM 9:00 AM 9:30 AM 10:00 AM 10:30 AM 11:00 AM 11:30 AM 12:00 PM 12…" at bounding box center [586, 295] width 1095 height 668
select select "36620"
select select "tentative"
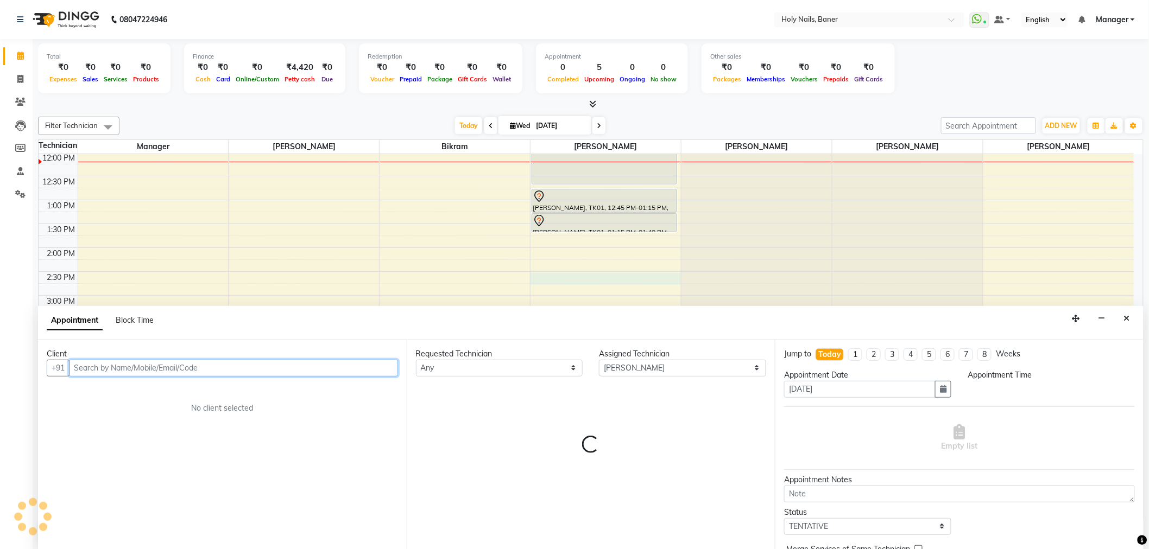
scroll to position [1, 0]
select select "870"
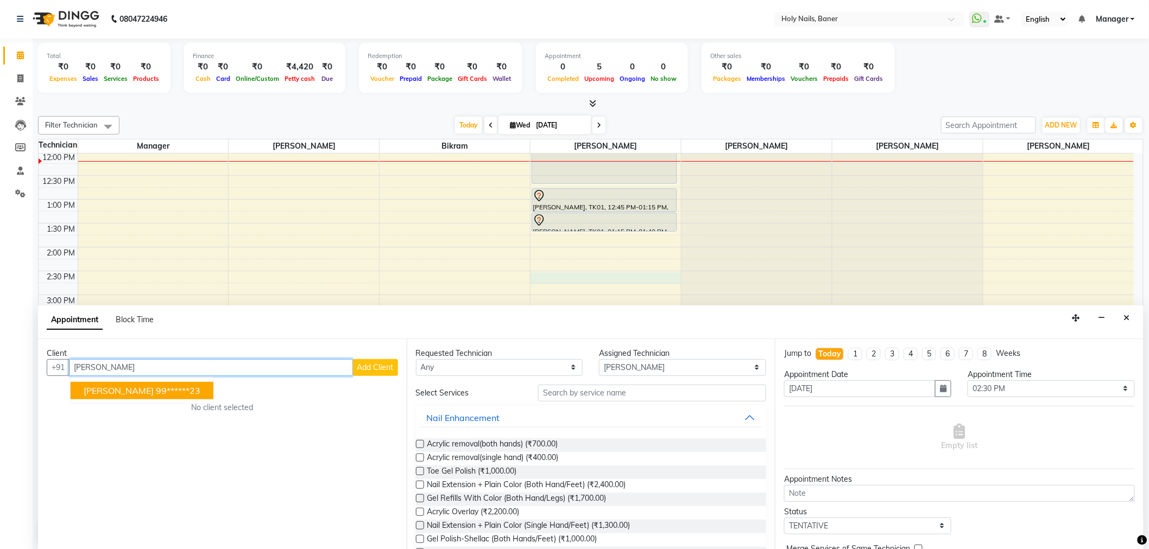
click at [193, 392] on ngb-highlight "99******23" at bounding box center [178, 390] width 45 height 11
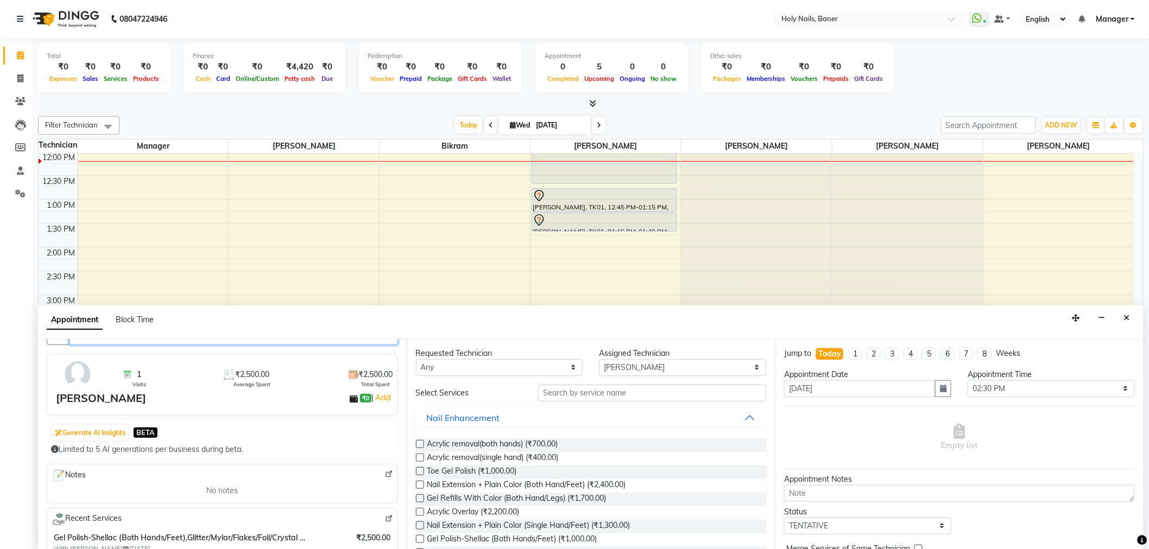
scroll to position [121, 0]
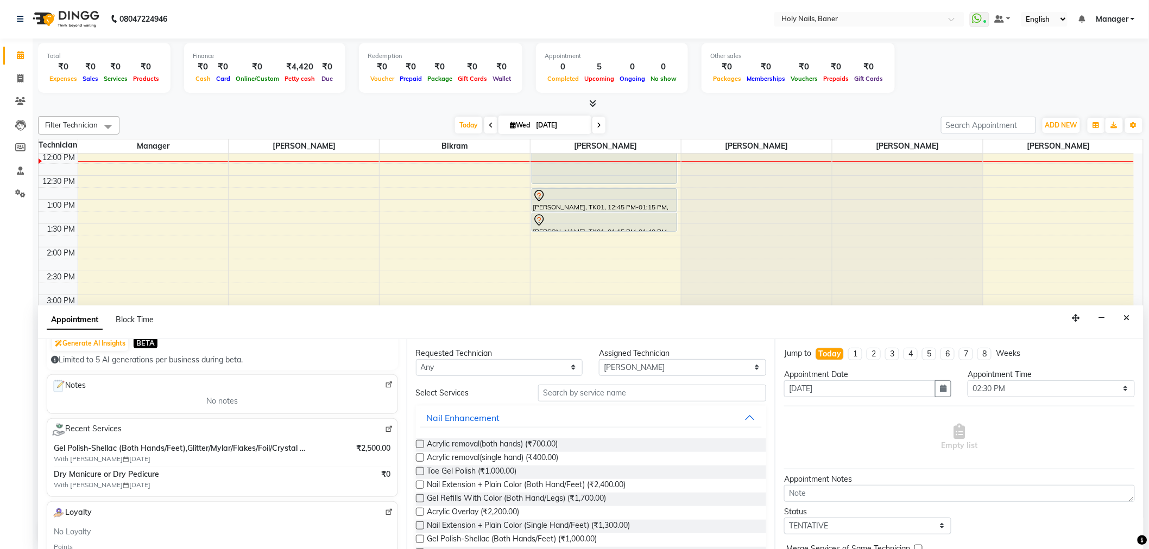
type input "99******23"
click at [594, 397] on input "text" at bounding box center [652, 393] width 228 height 17
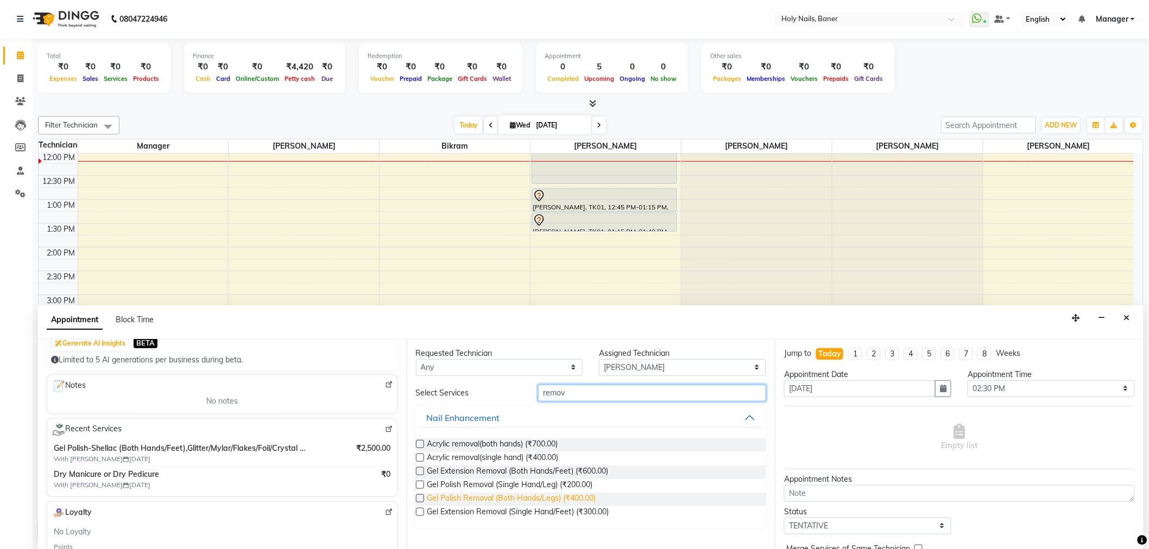
type input "remov"
click at [522, 493] on span "Gel Polish Removal (Both Hands/Legs) (₹400.00)" at bounding box center [511, 500] width 169 height 14
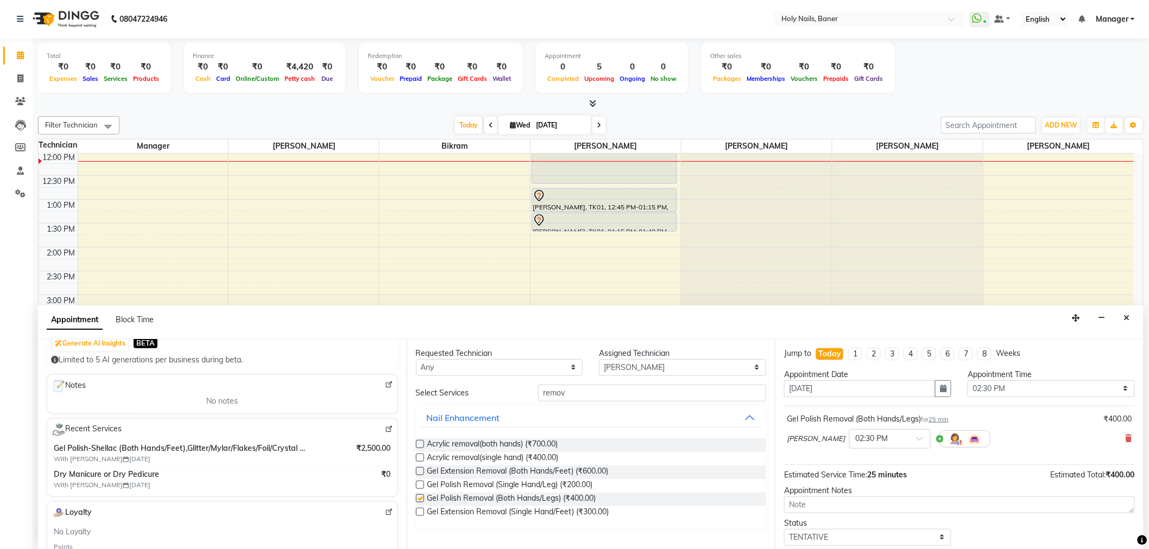
checkbox input "false"
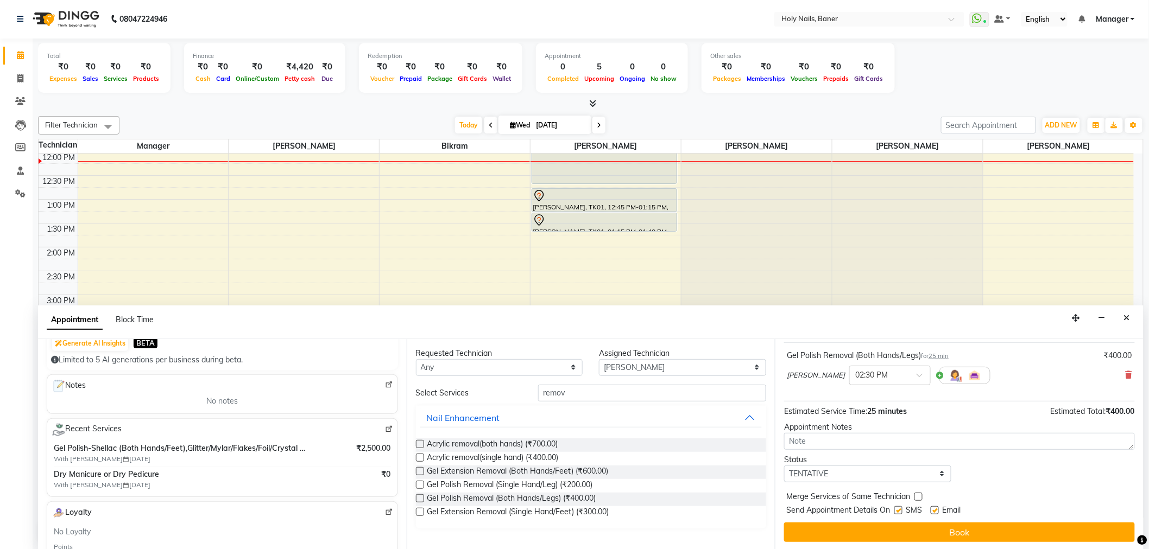
scroll to position [64, 0]
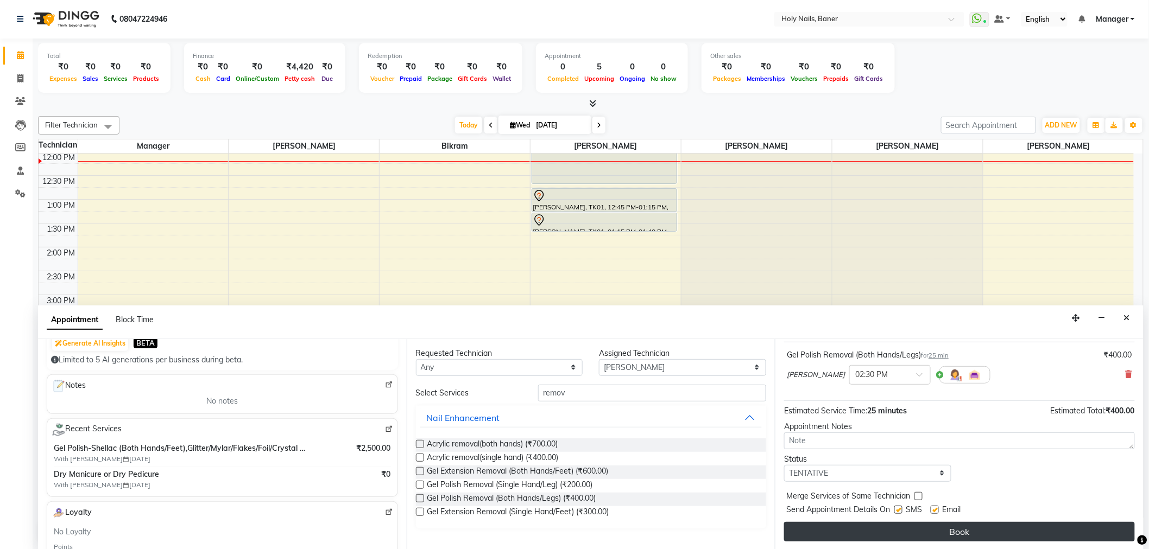
click at [888, 534] on button "Book" at bounding box center [959, 532] width 351 height 20
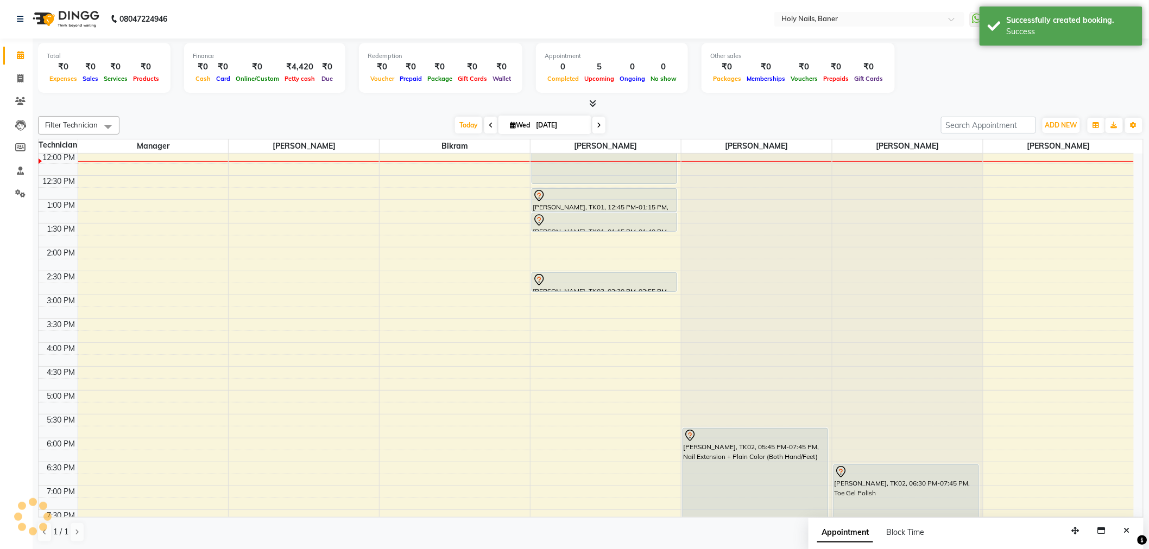
scroll to position [0, 0]
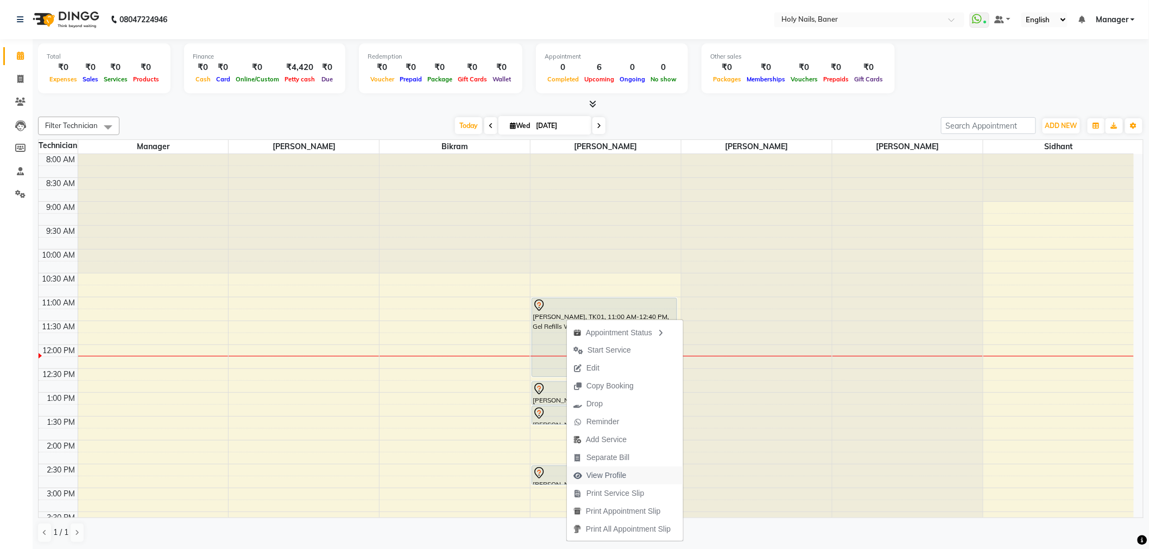
click at [606, 477] on span "View Profile" at bounding box center [606, 475] width 40 height 11
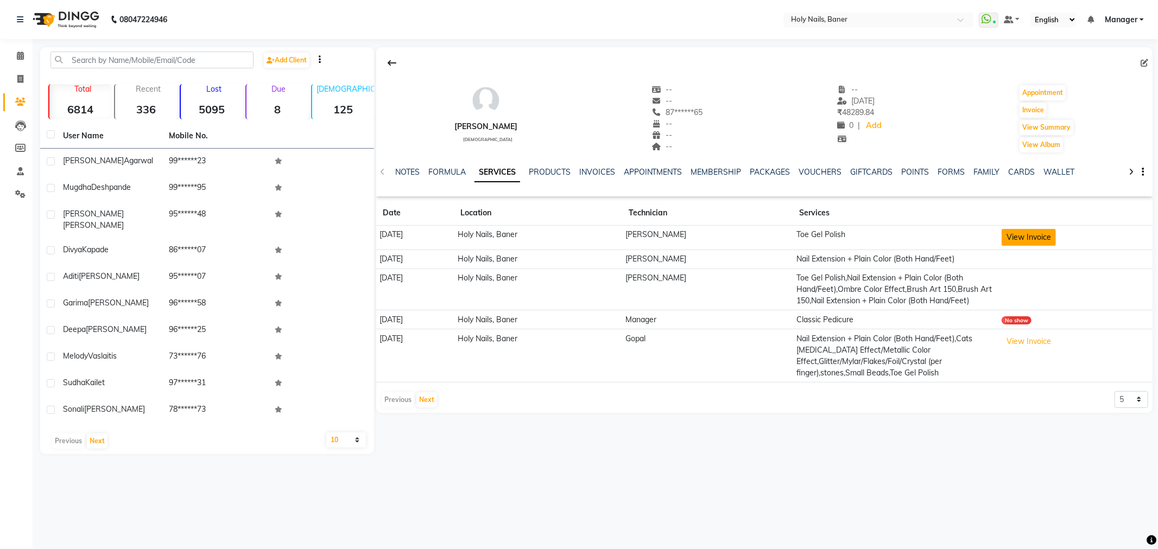
click at [1042, 238] on button "View Invoice" at bounding box center [1029, 237] width 54 height 17
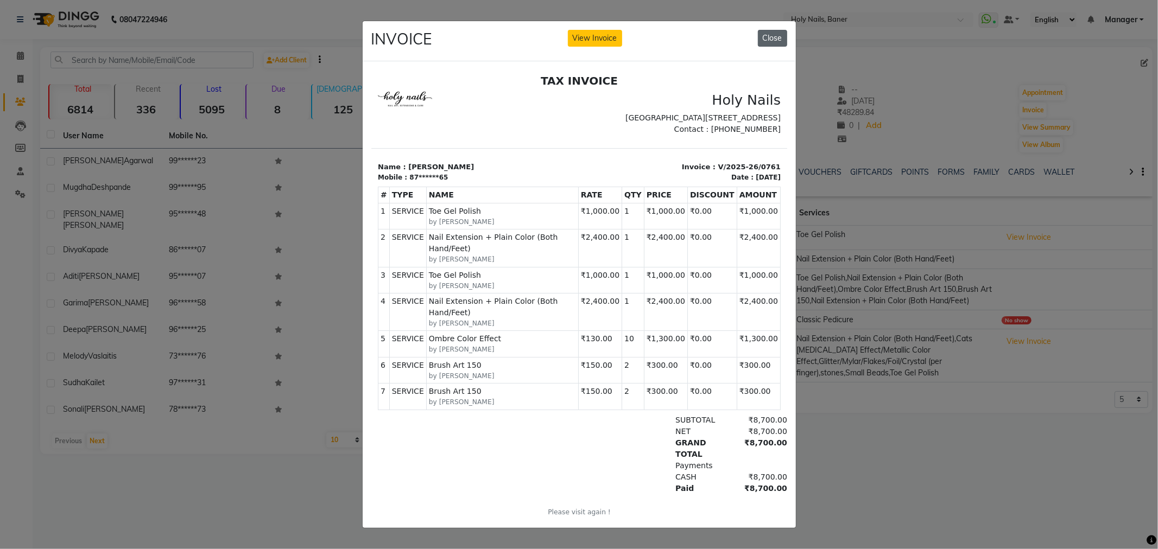
click at [775, 34] on button "Close" at bounding box center [772, 38] width 29 height 17
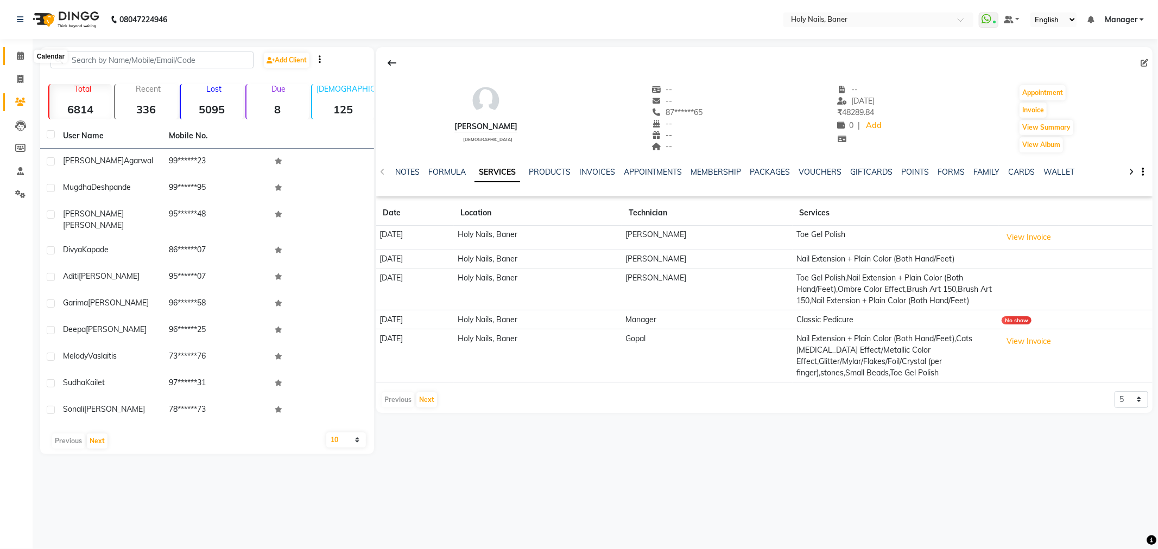
click at [18, 58] on icon at bounding box center [20, 56] width 7 height 8
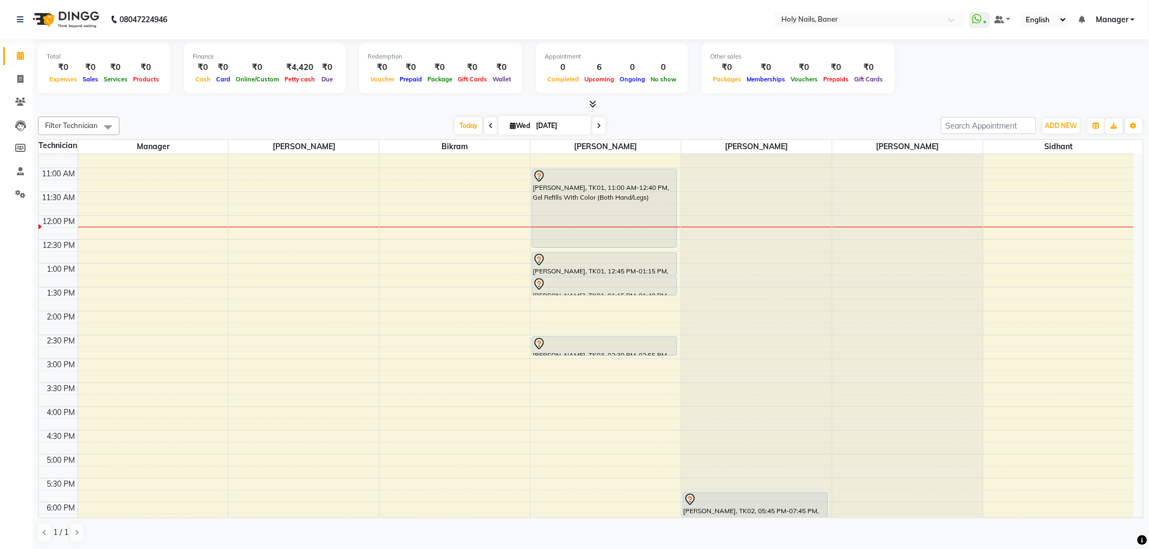
scroll to position [301, 0]
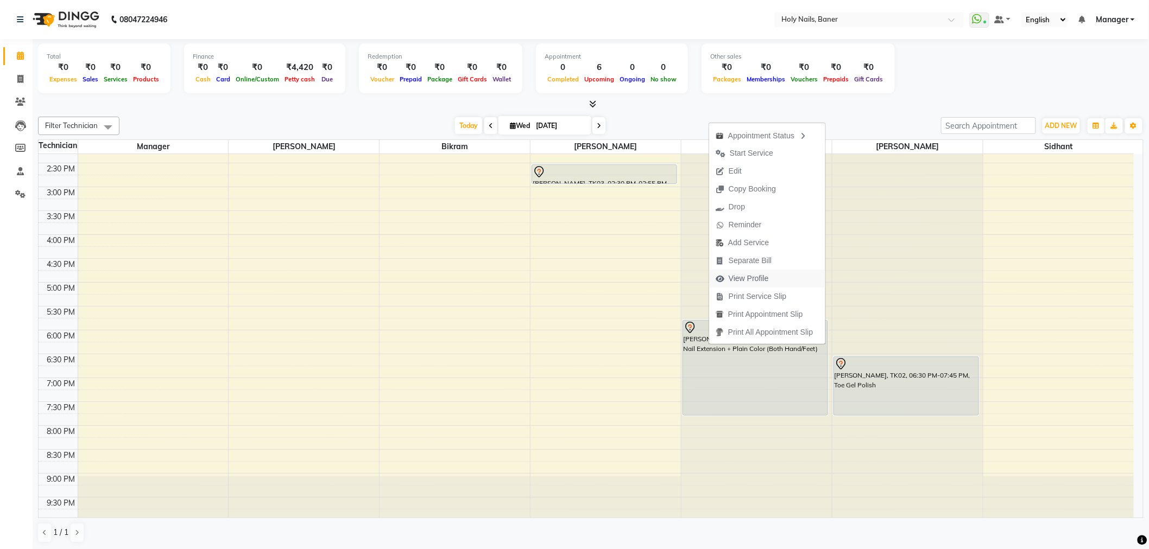
click at [751, 281] on span "View Profile" at bounding box center [749, 278] width 40 height 11
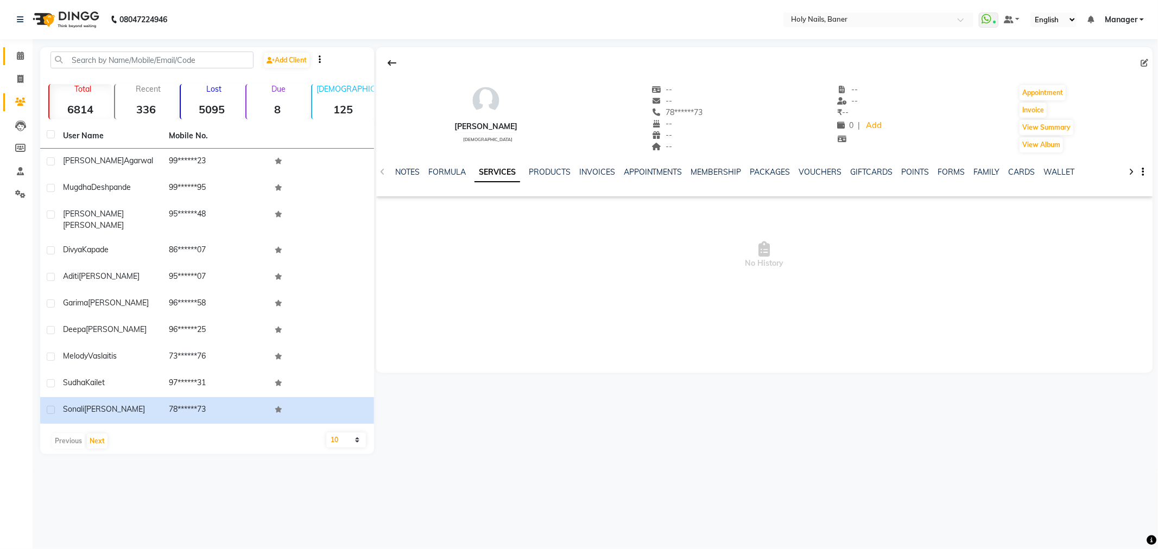
click at [30, 55] on app-home "08047224946 Select Location × Holy Nails, Baner WhatsApp Status ✕ Status: Conne…" at bounding box center [579, 235] width 1158 height 471
click at [18, 59] on icon at bounding box center [20, 56] width 7 height 8
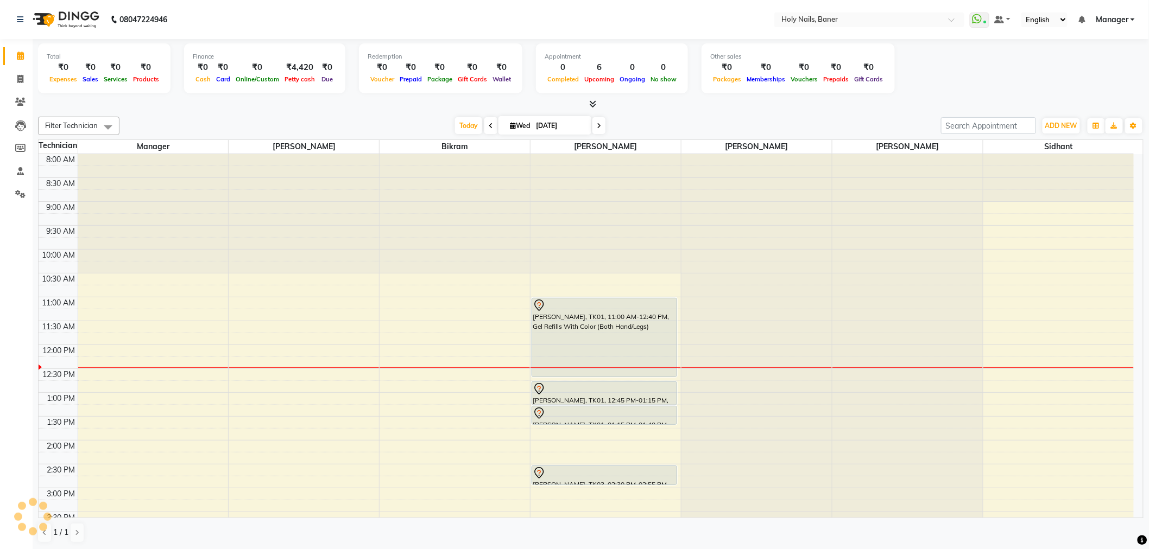
scroll to position [193, 0]
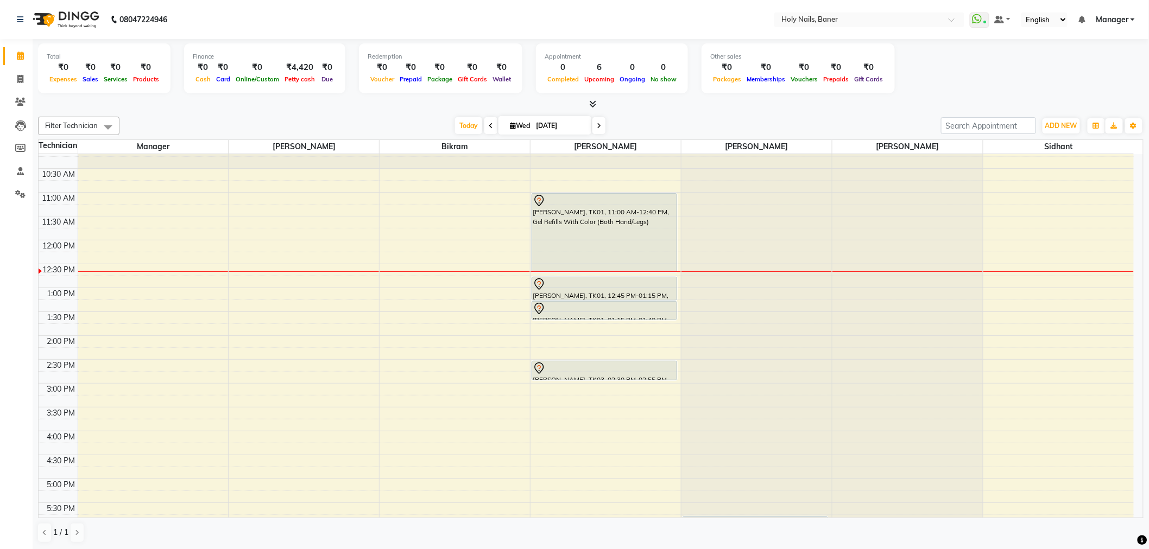
scroll to position [121, 0]
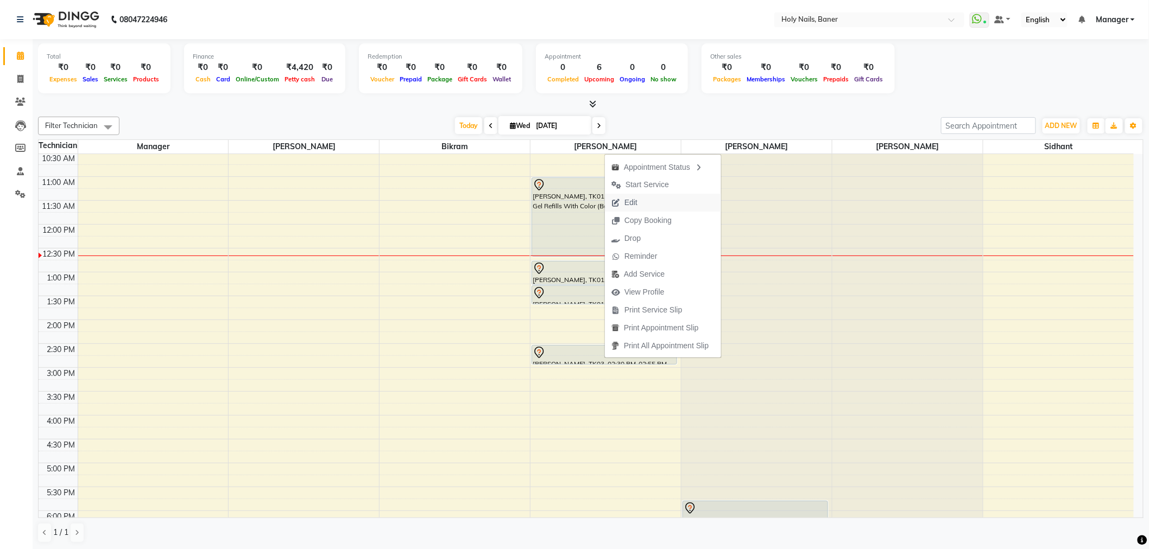
click at [644, 203] on button "Edit" at bounding box center [663, 203] width 116 height 18
select select "tentative"
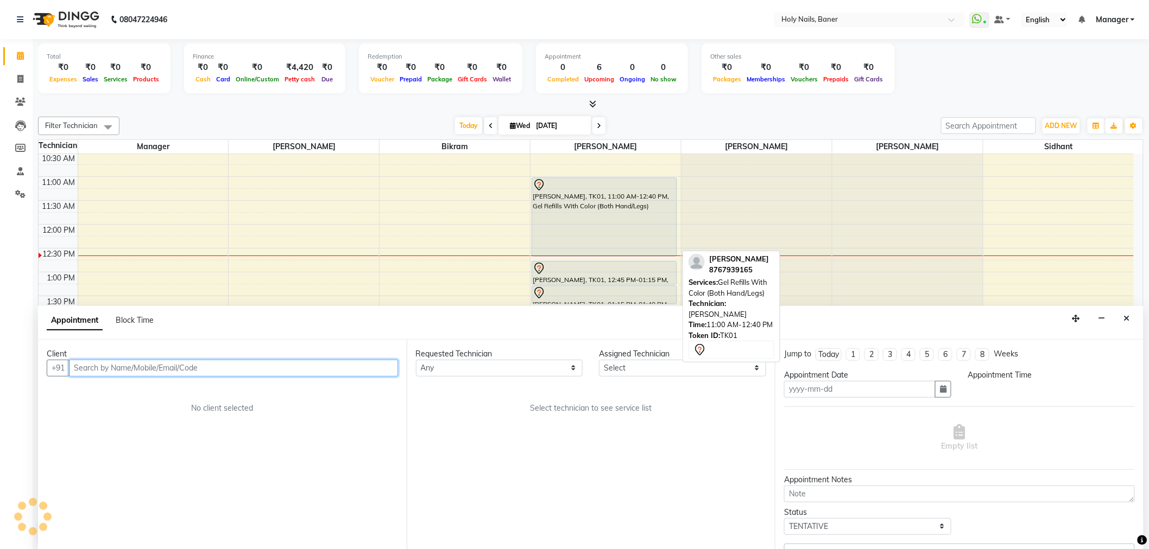
type input "[DATE]"
select select "870"
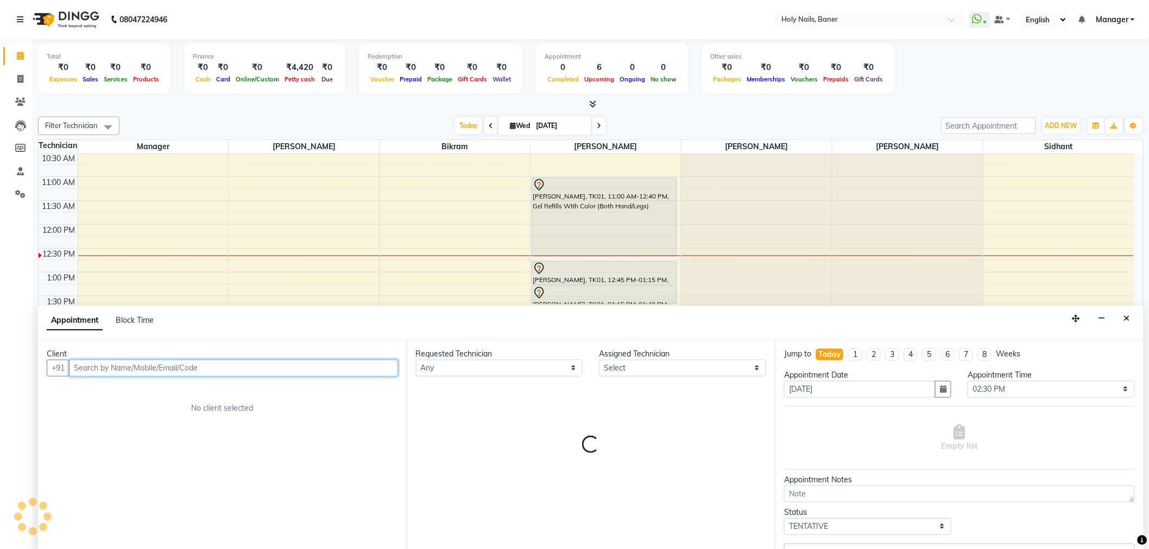
select select "36620"
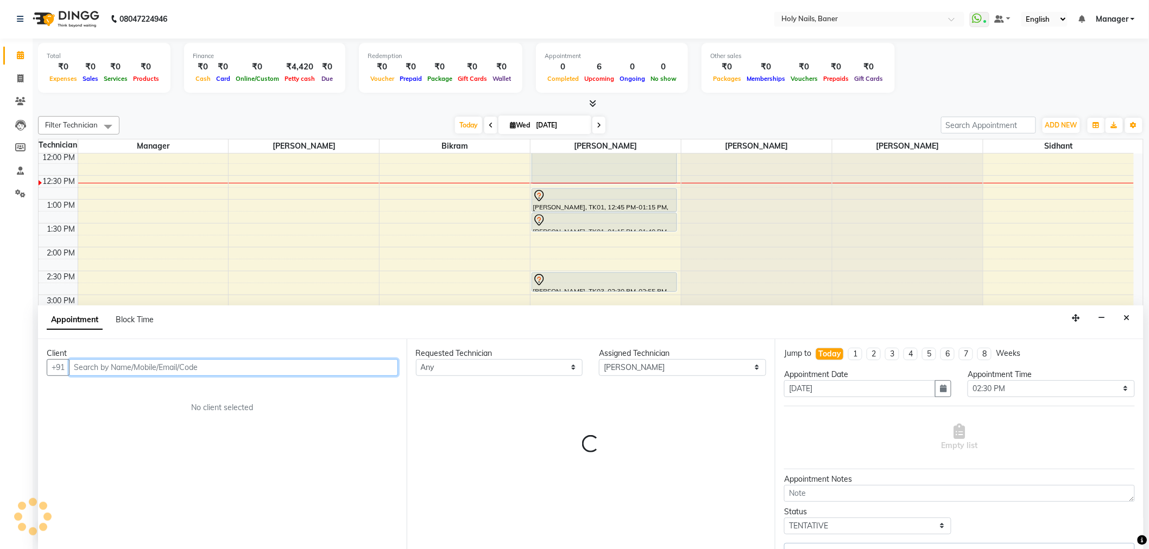
select select "2495"
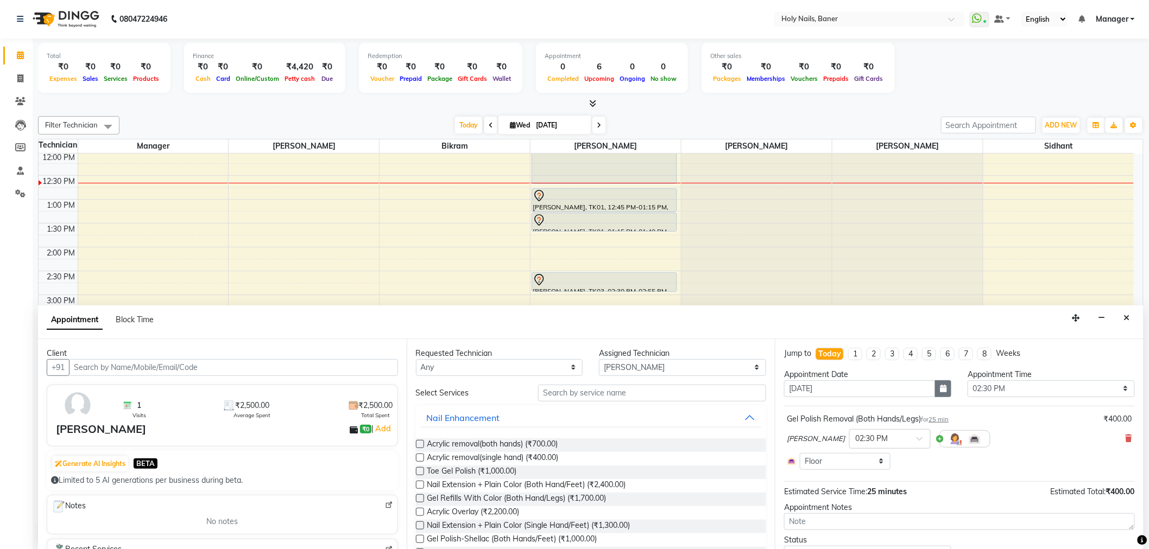
click at [940, 389] on icon "button" at bounding box center [943, 389] width 7 height 8
click at [849, 440] on div "4" at bounding box center [847, 445] width 17 height 17
type input "[DATE]"
select select "870"
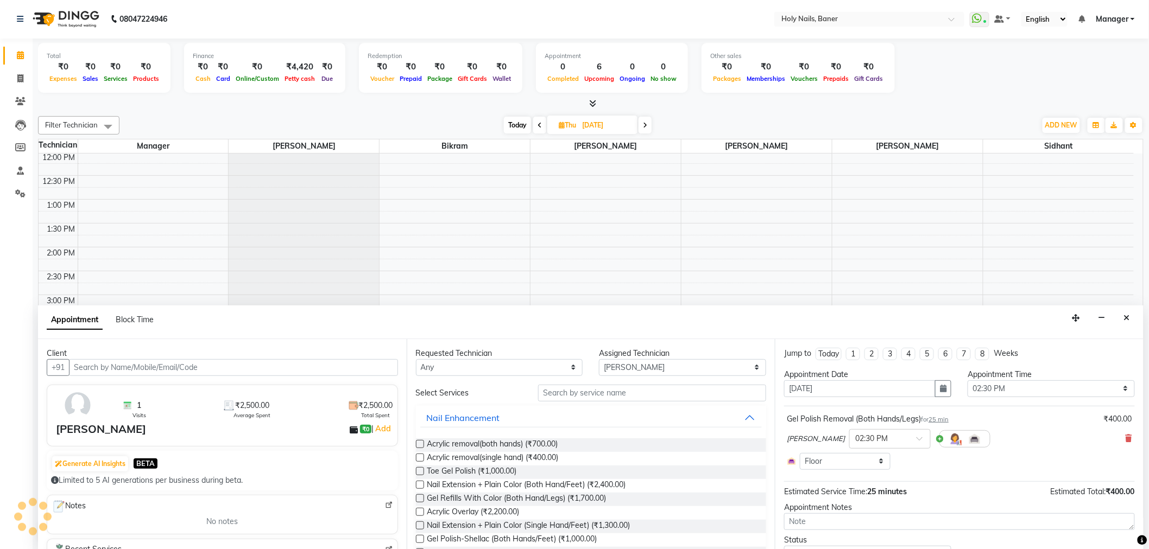
scroll to position [50, 0]
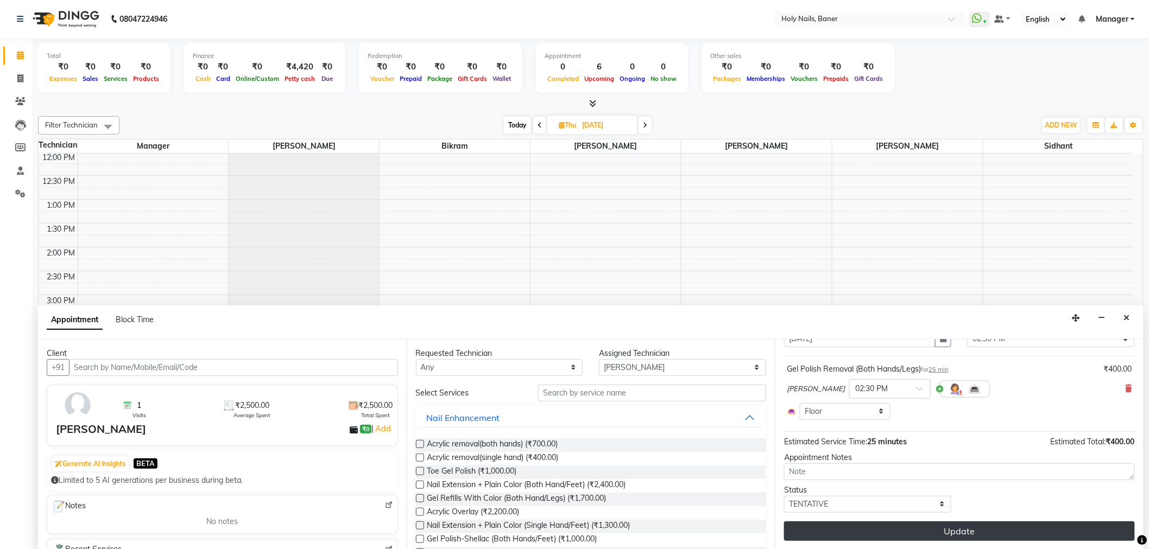
click at [935, 533] on button "Update" at bounding box center [959, 532] width 351 height 20
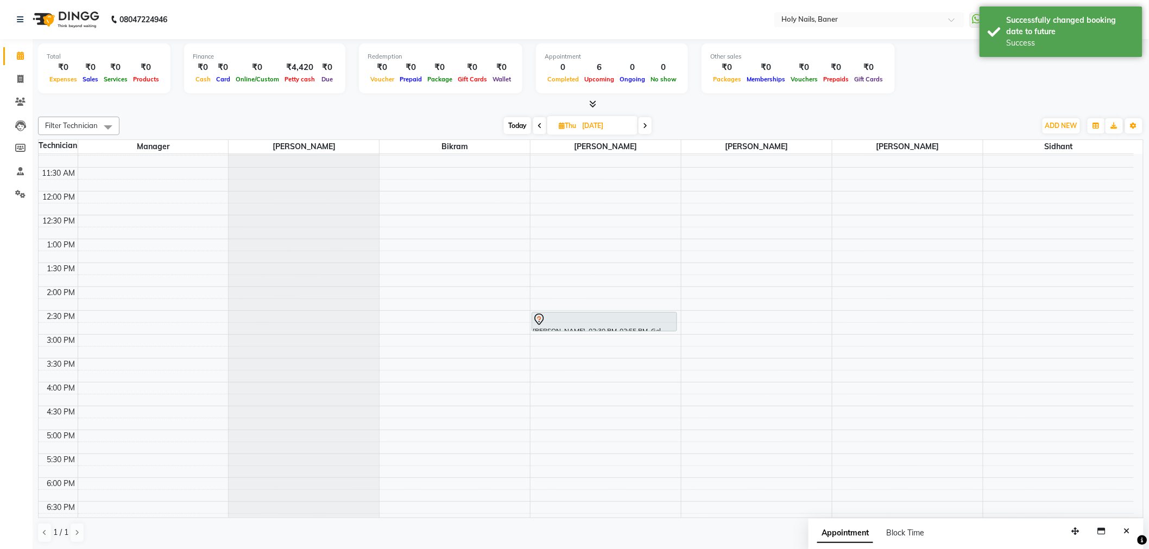
scroll to position [132, 0]
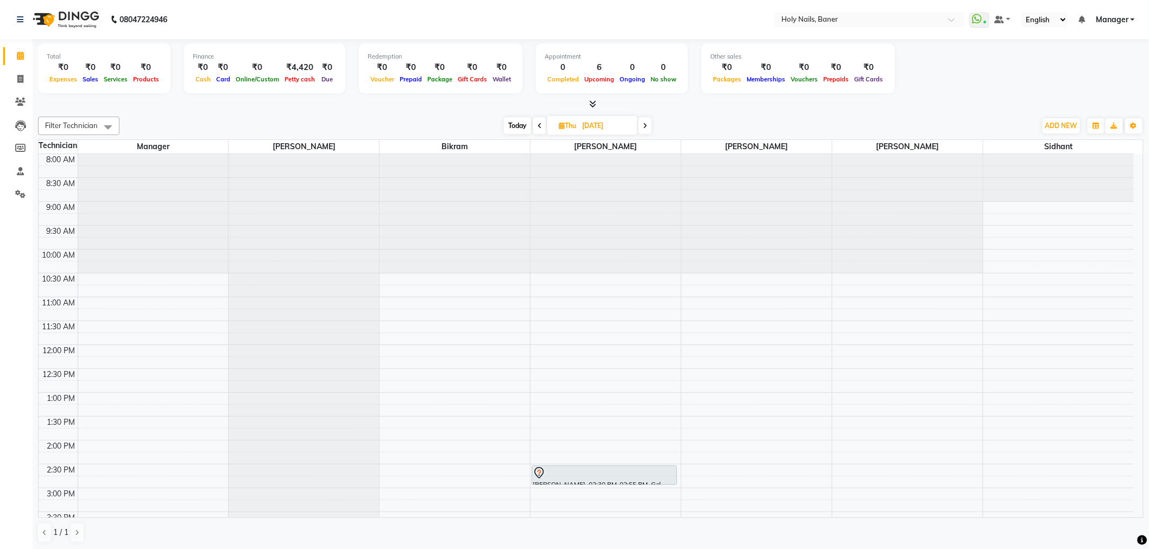
click at [517, 125] on span "Today" at bounding box center [517, 125] width 27 height 17
type input "[DATE]"
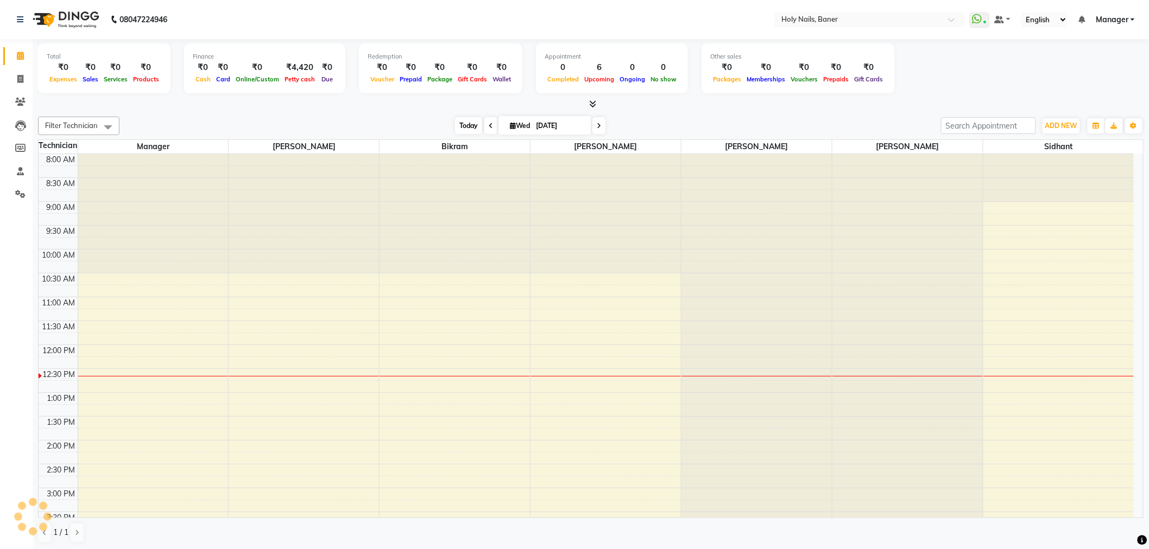
scroll to position [193, 0]
